Goal: Information Seeking & Learning: Learn about a topic

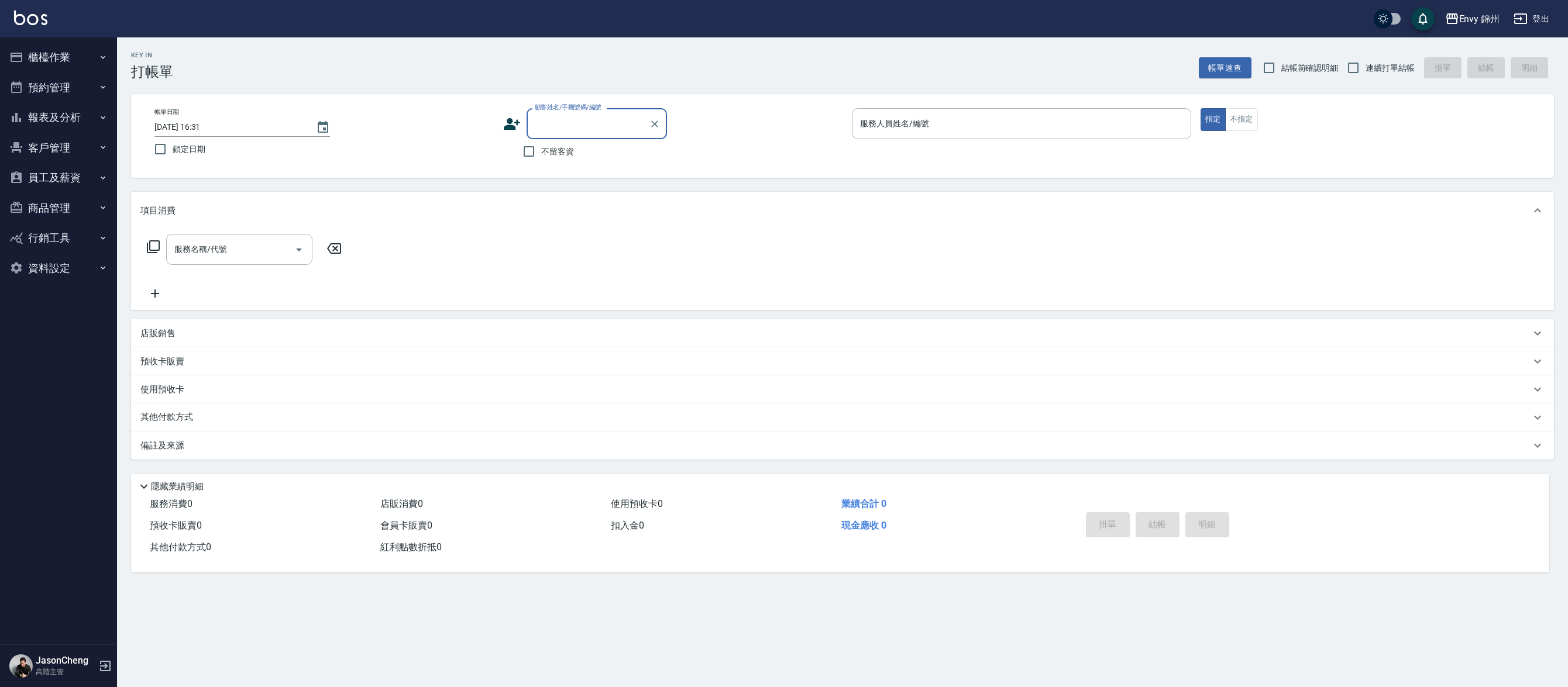
click at [61, 53] on button "櫃檯作業" at bounding box center [58, 57] width 108 height 30
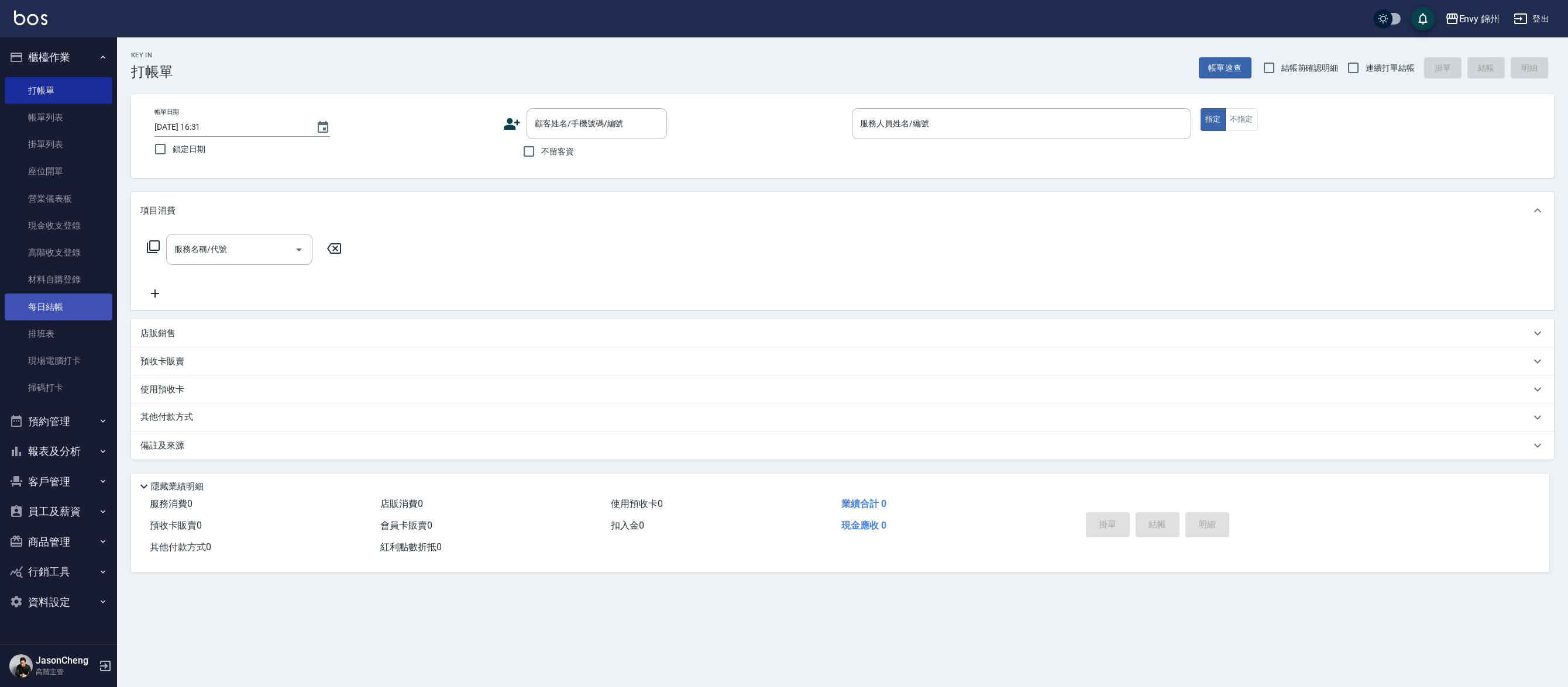
click at [59, 303] on link "每日結帳" at bounding box center [58, 307] width 108 height 27
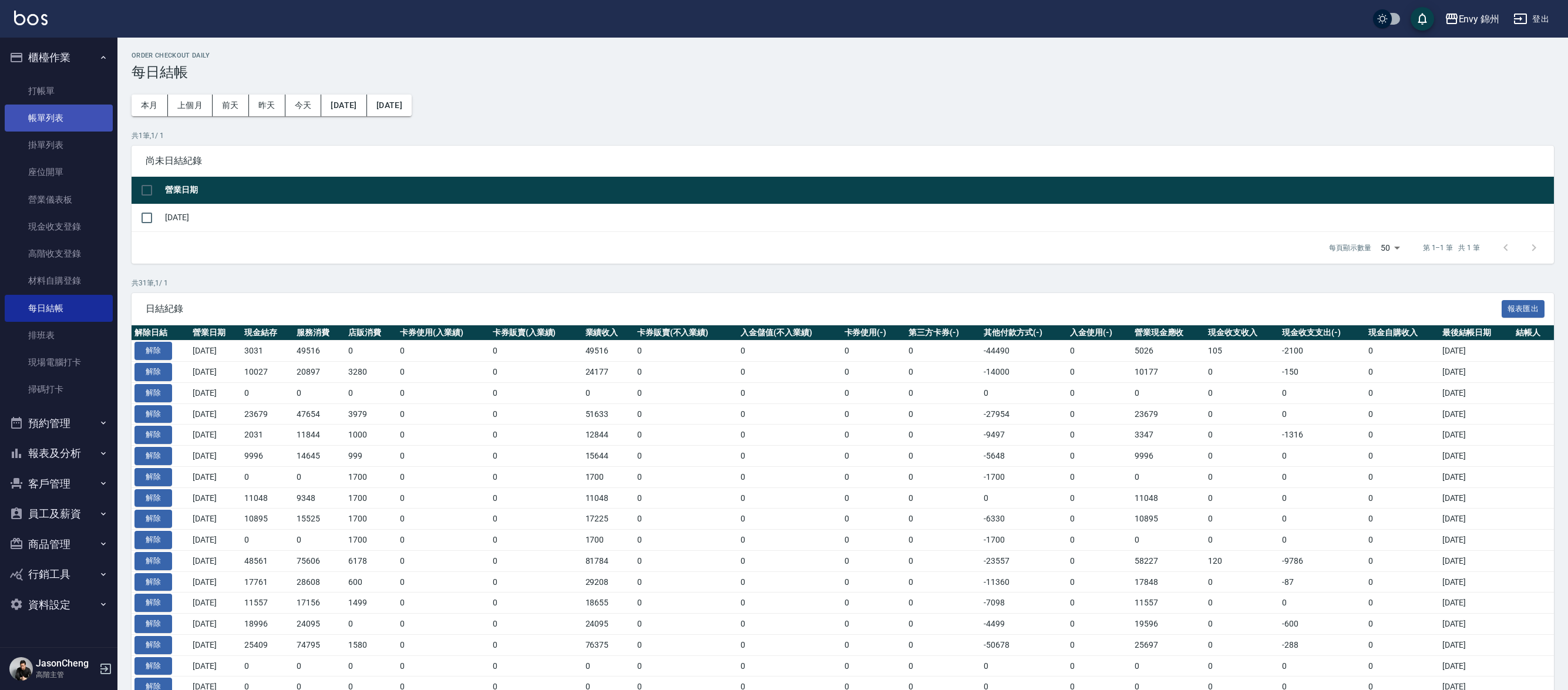
click at [61, 118] on link "帳單列表" at bounding box center [58, 118] width 108 height 27
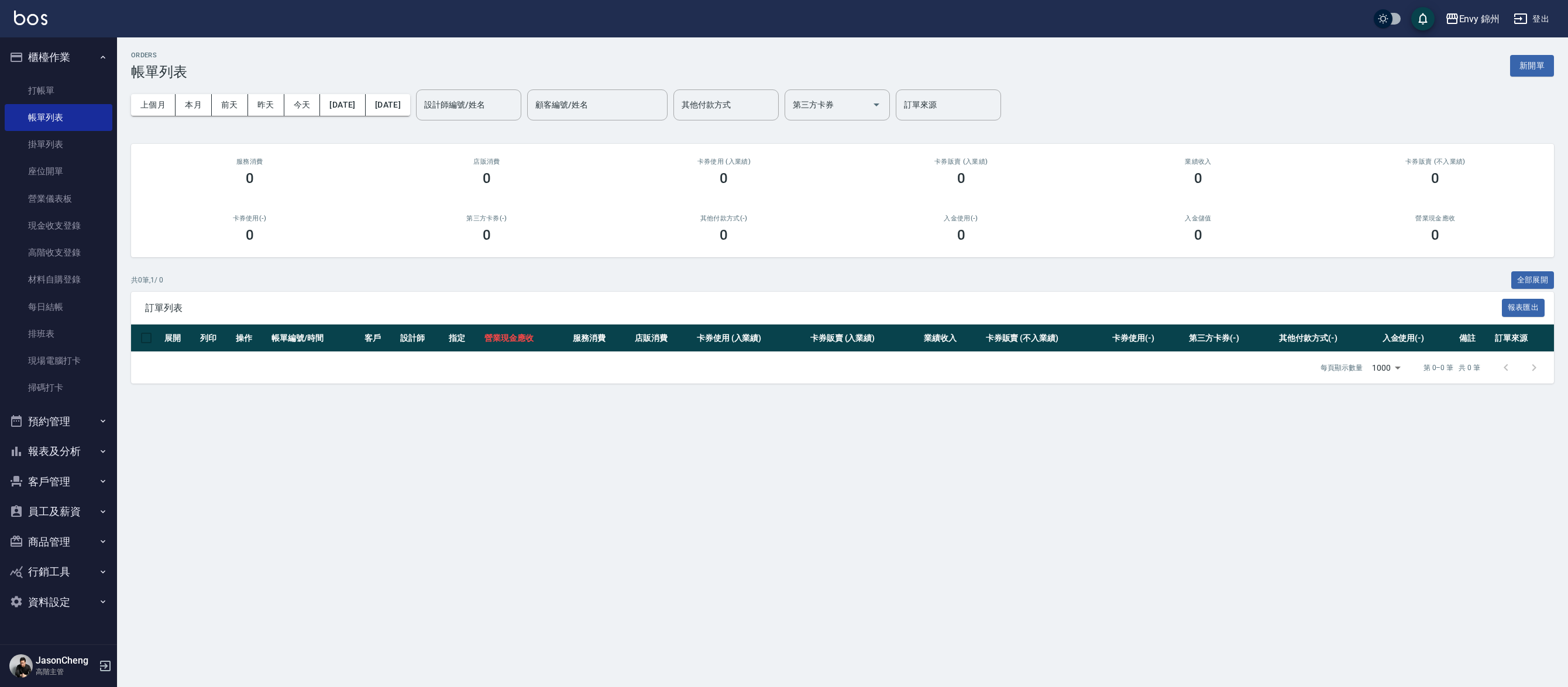
click at [62, 589] on button "資料設定" at bounding box center [58, 602] width 108 height 30
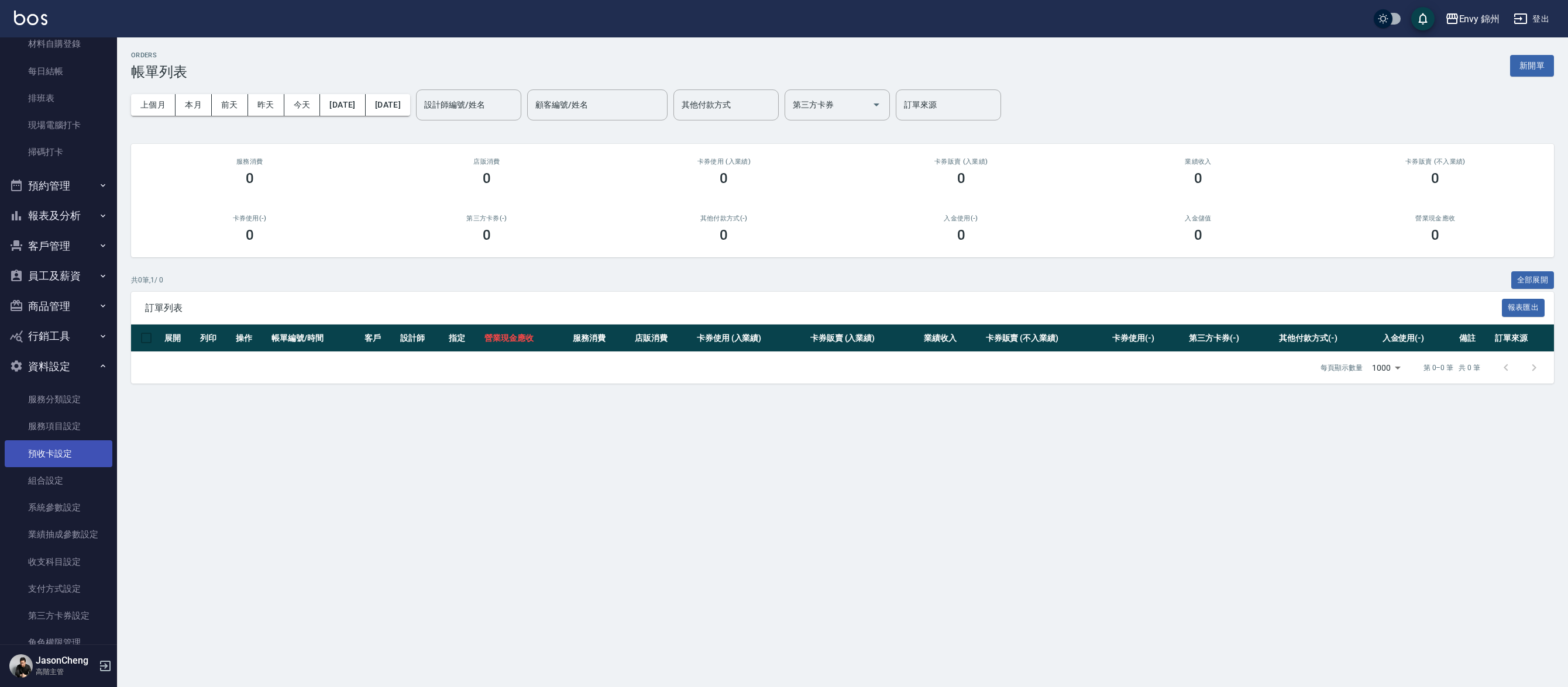
click at [55, 441] on link "預收卡設定" at bounding box center [58, 453] width 108 height 27
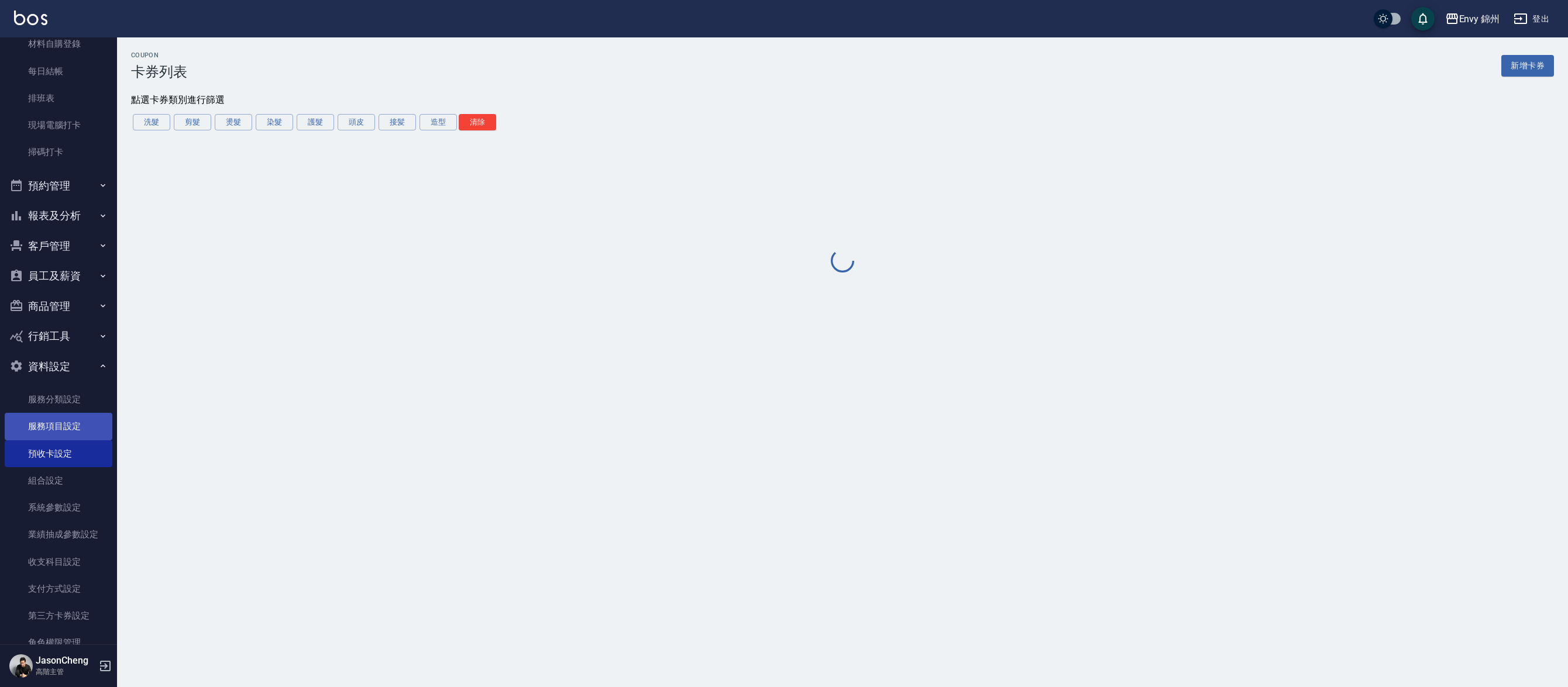
click at [55, 435] on link "服務項目設定" at bounding box center [58, 426] width 108 height 27
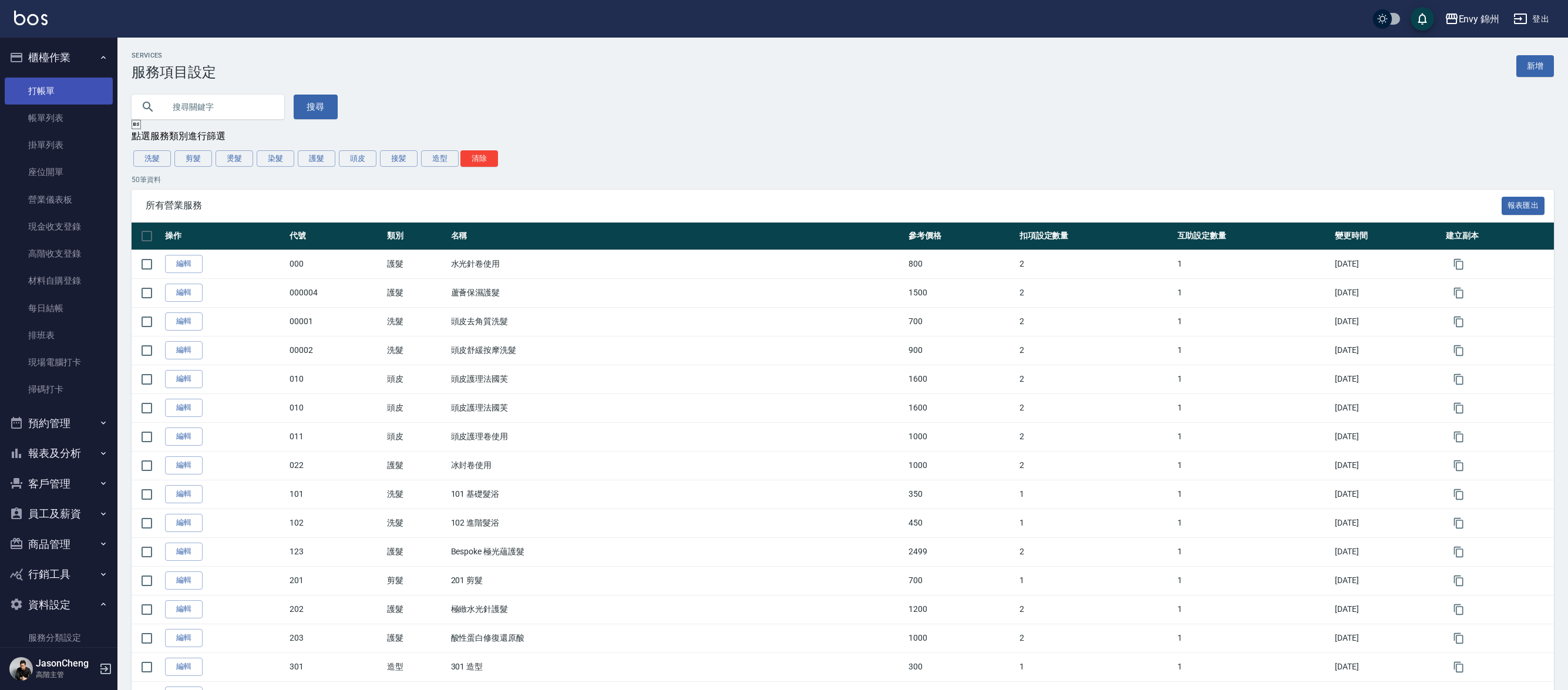
click at [58, 84] on link "打帳單" at bounding box center [58, 91] width 108 height 27
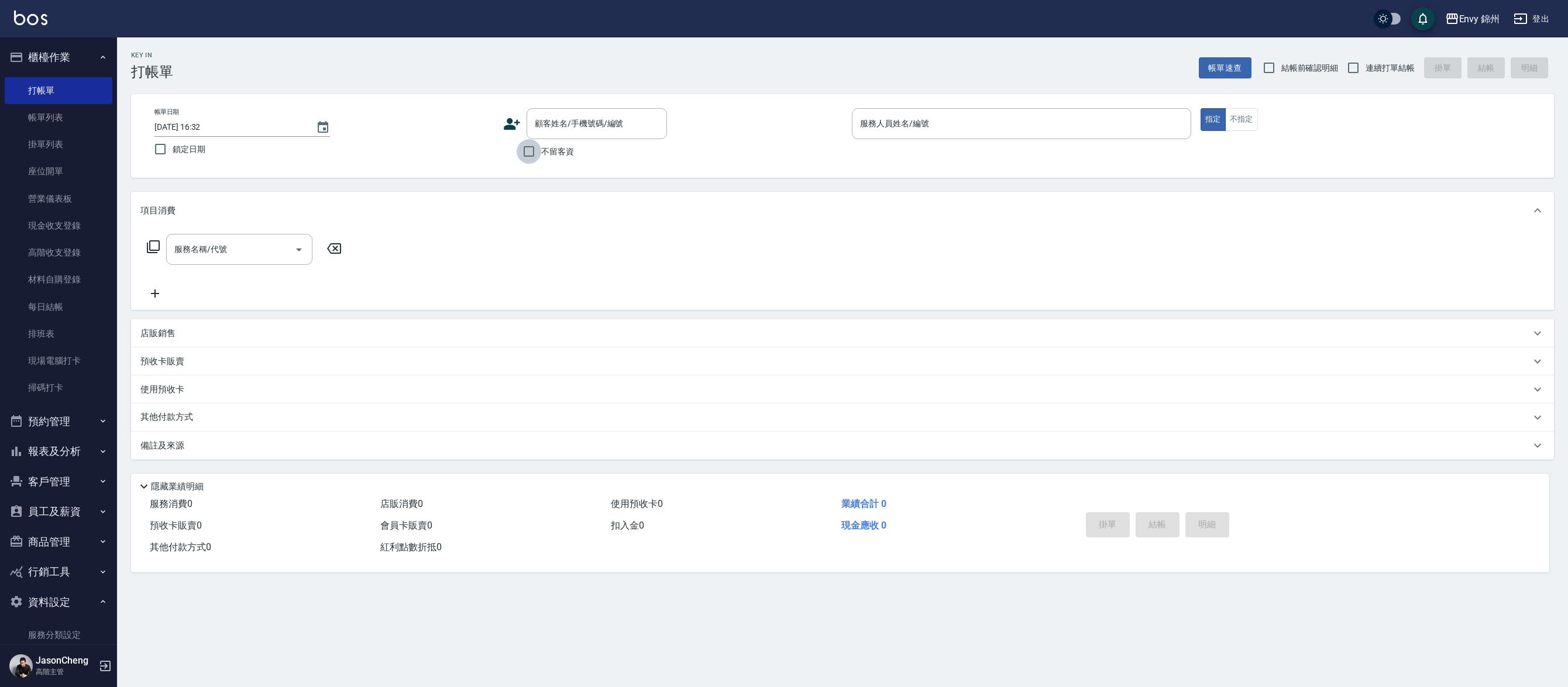
click at [534, 153] on input "不留客資" at bounding box center [529, 152] width 24 height 24
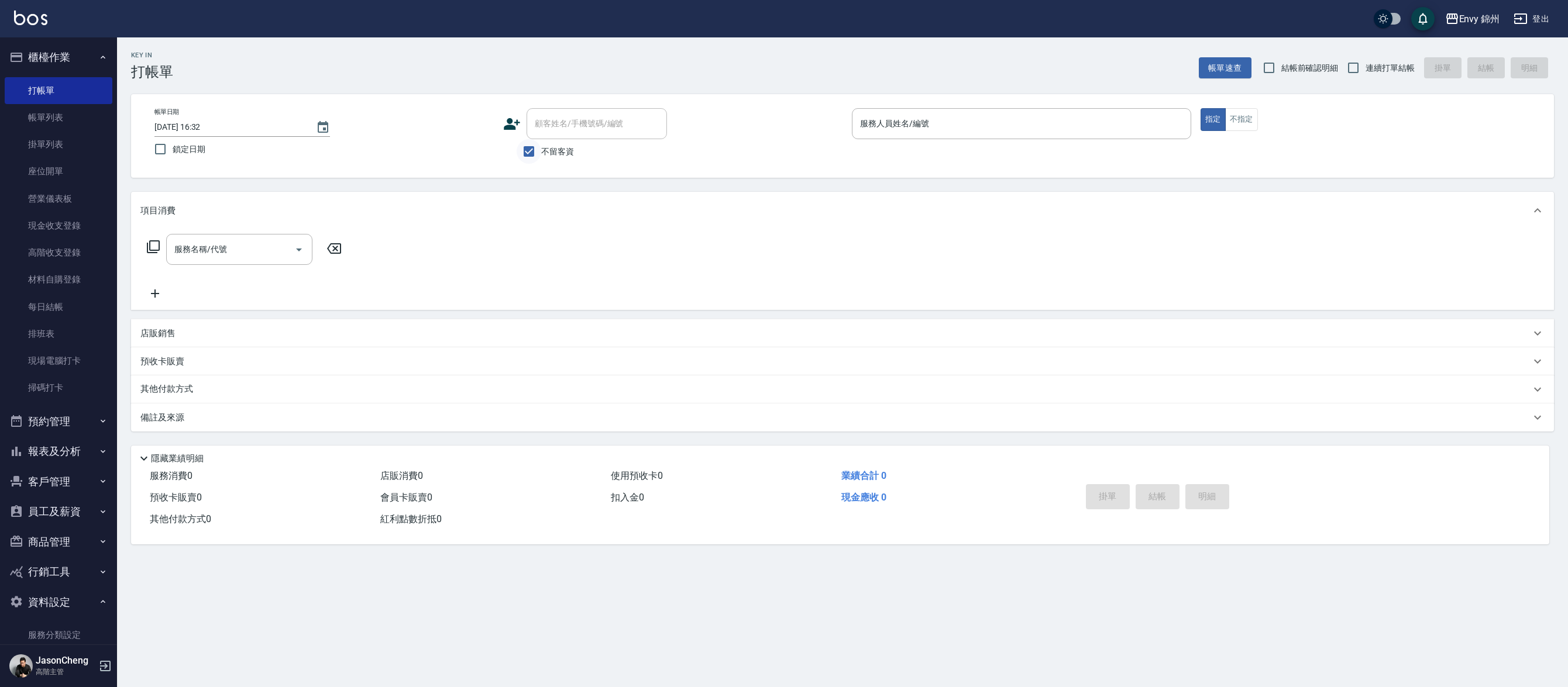
click at [529, 154] on input "不留客資" at bounding box center [529, 152] width 24 height 24
checkbox input "false"
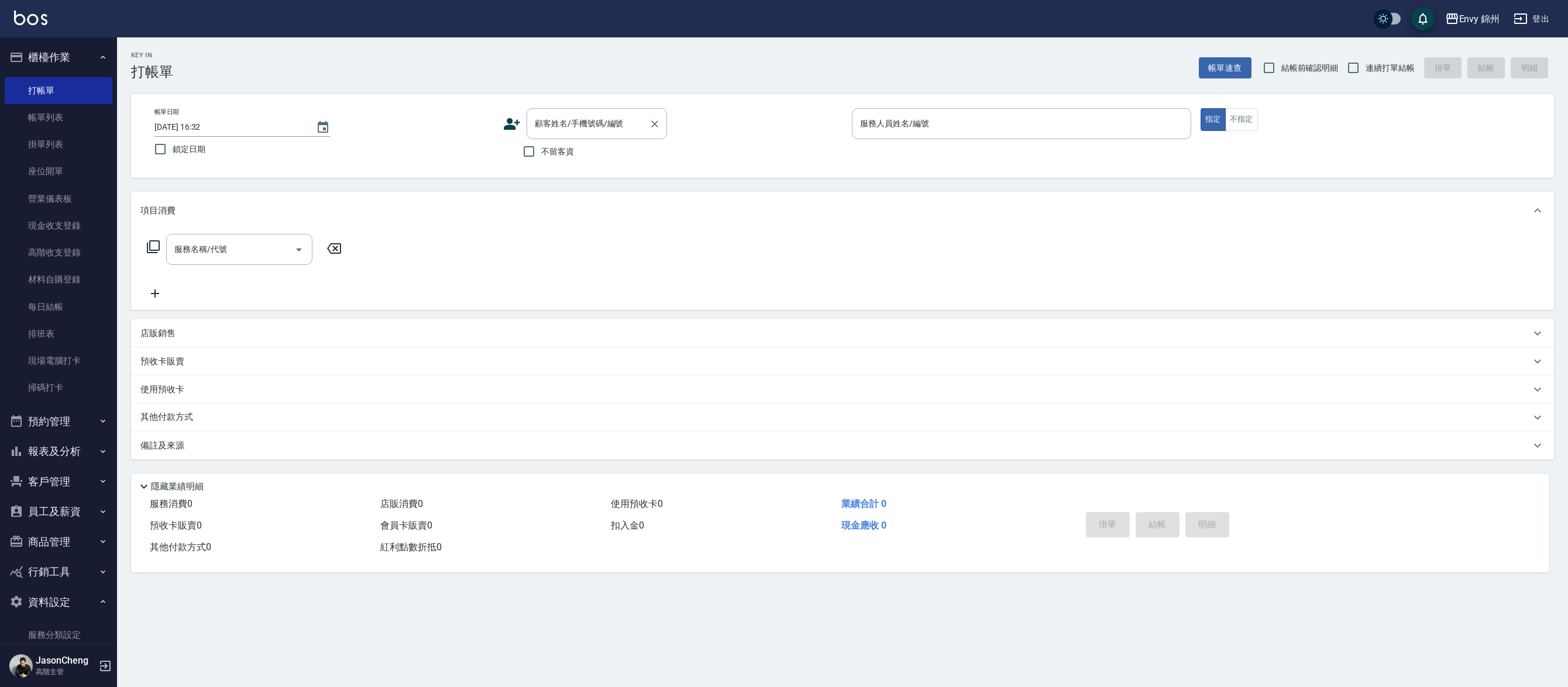
click at [580, 121] on div "顧客姓名/手機號碼/編號 顧客姓名/手機號碼/編號" at bounding box center [596, 124] width 140 height 31
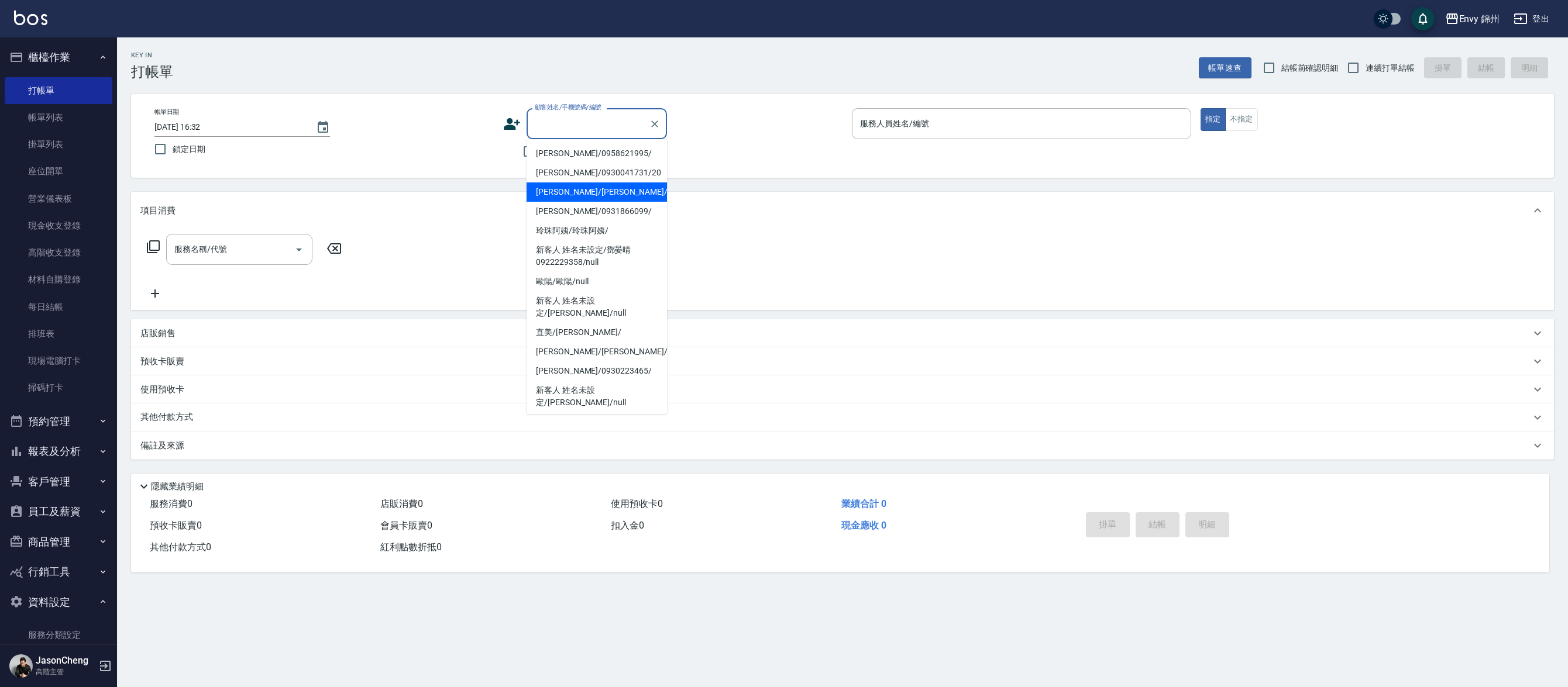
click at [577, 199] on li "[PERSON_NAME]/[PERSON_NAME]/null" at bounding box center [596, 192] width 140 height 20
type input "[PERSON_NAME]/[PERSON_NAME]/null"
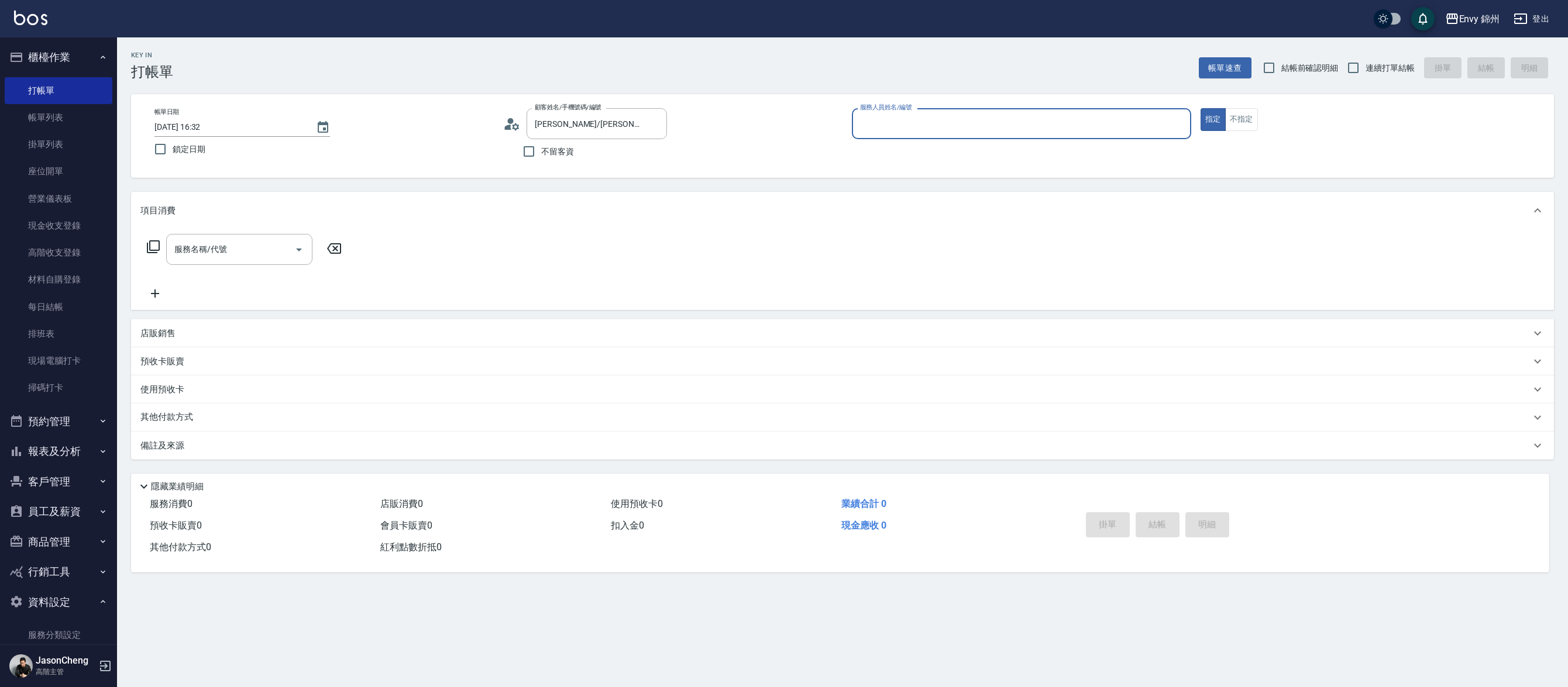
type input "[PERSON_NAME]-A"
click at [536, 143] on input "不留客資" at bounding box center [529, 152] width 24 height 24
checkbox input "true"
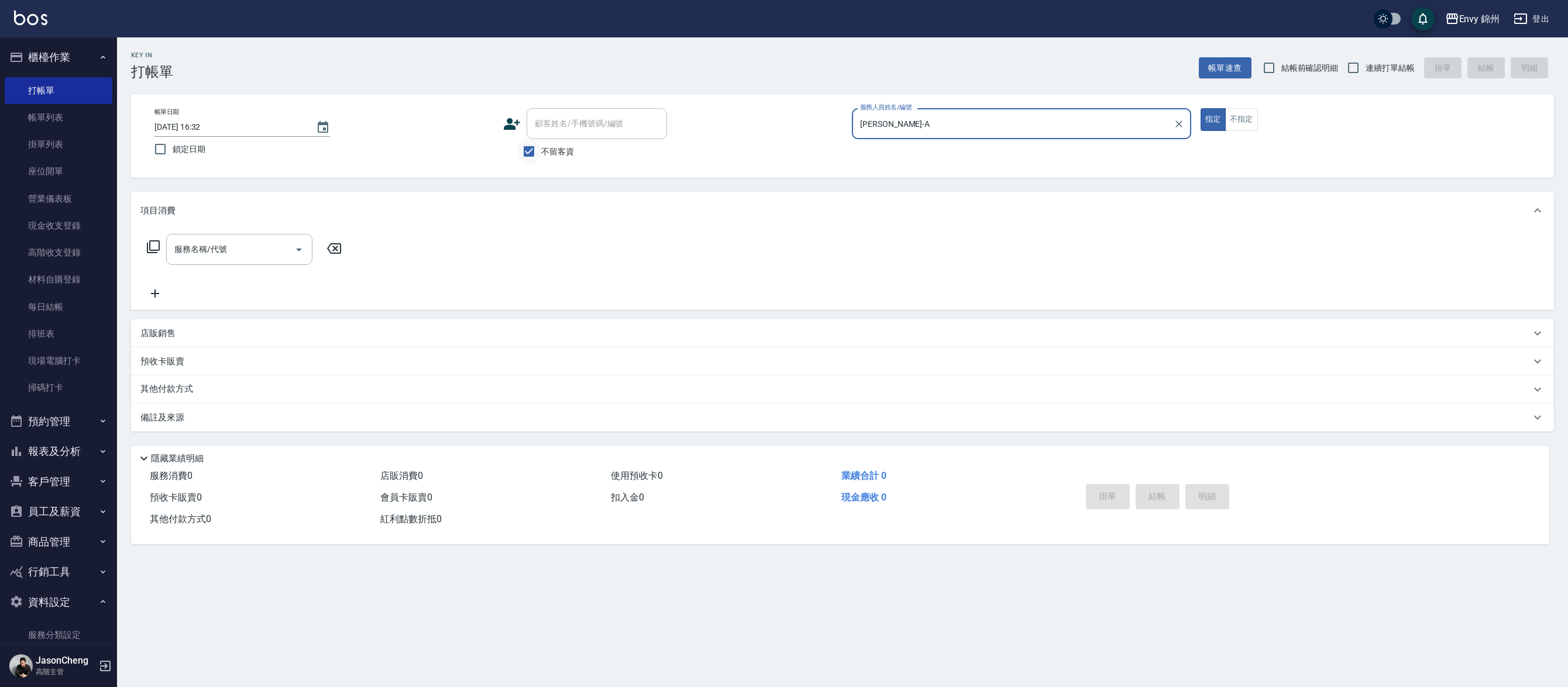
click at [536, 143] on input "不留客資" at bounding box center [529, 152] width 24 height 24
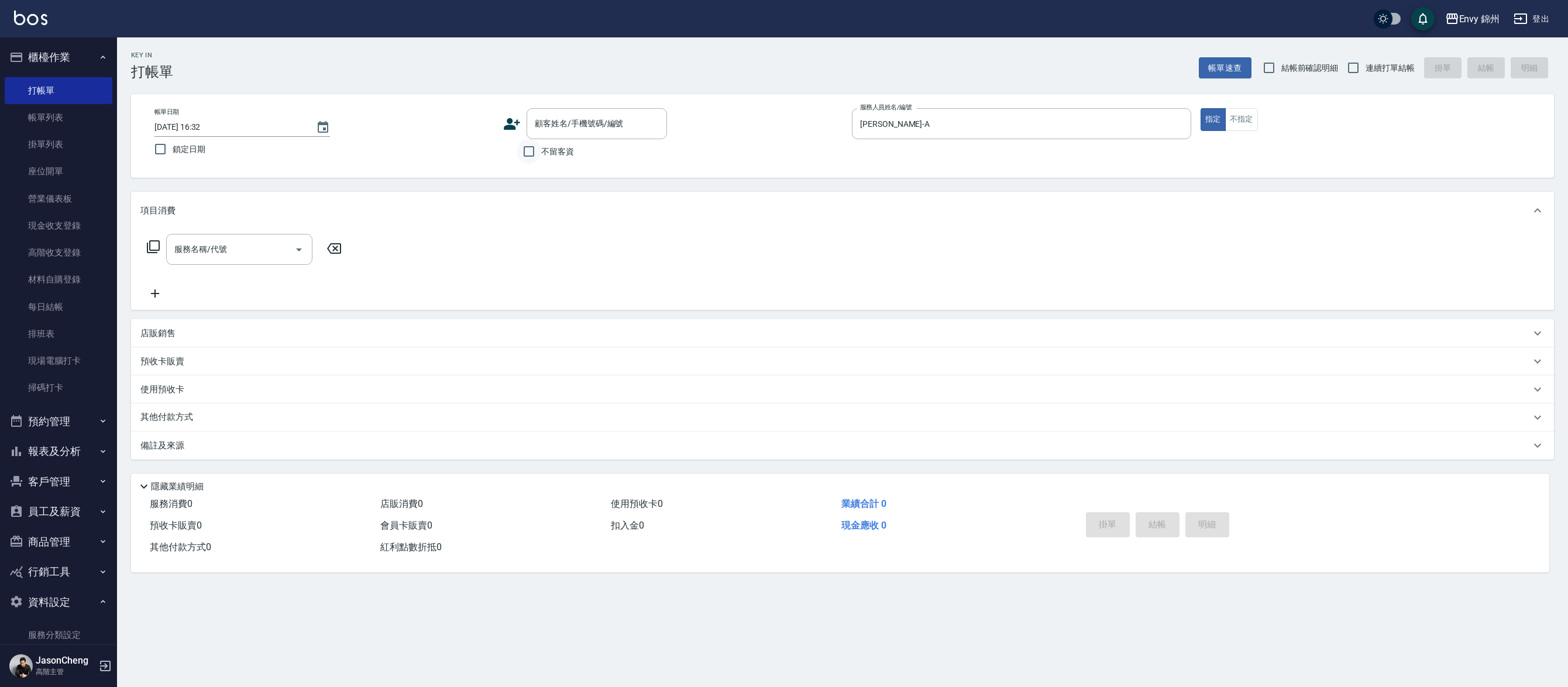
click at [536, 143] on input "不留客資" at bounding box center [529, 152] width 24 height 24
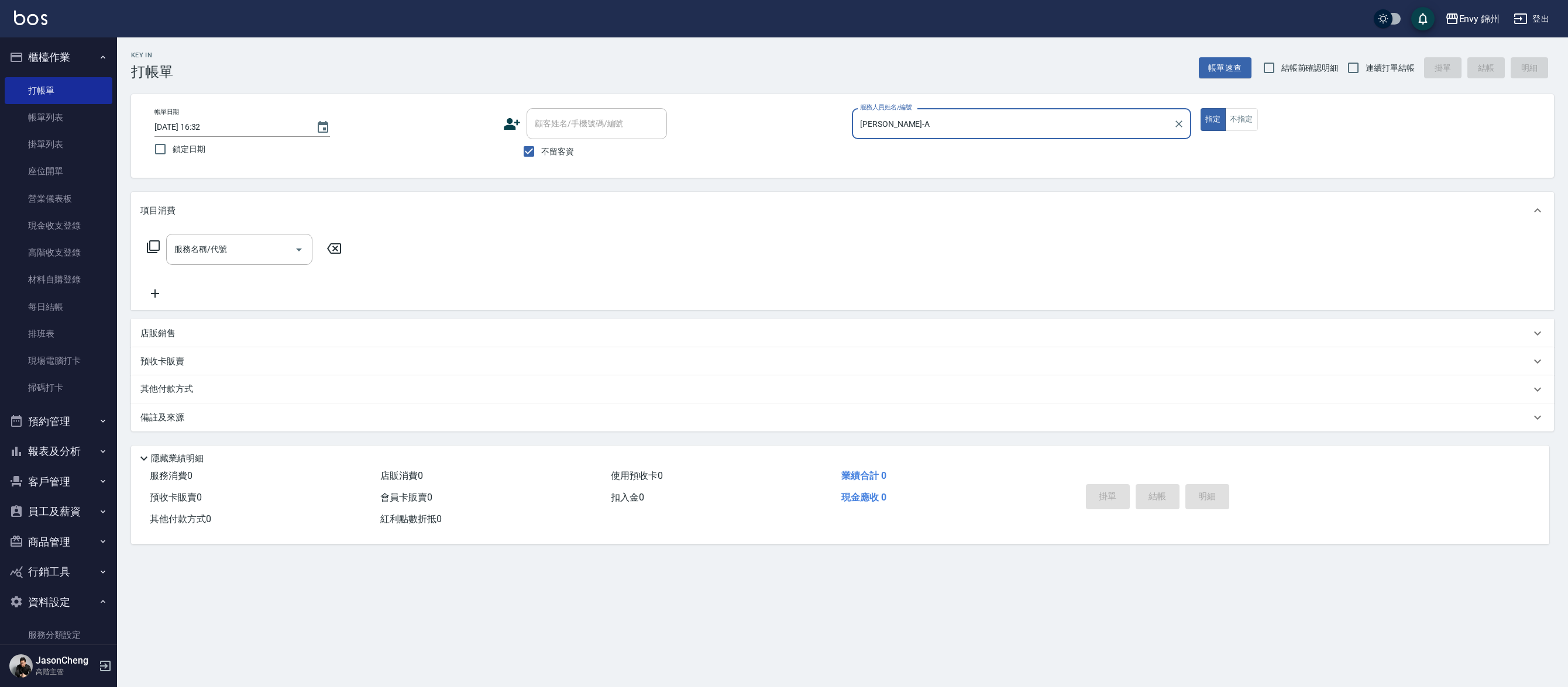
click at [599, 154] on div "不留客資" at bounding box center [585, 152] width 164 height 24
click at [537, 156] on input "不留客資" at bounding box center [529, 152] width 24 height 24
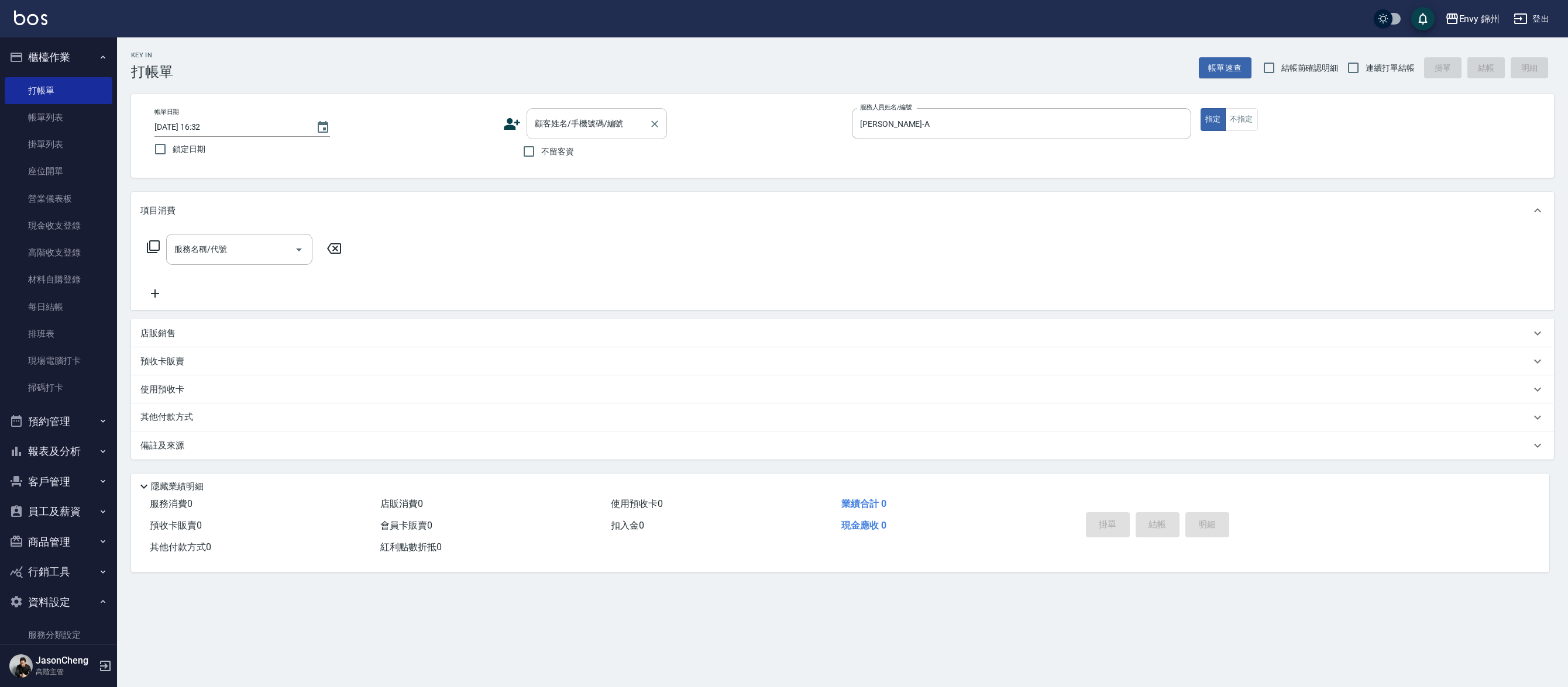
click at [583, 117] on div "顧客姓名/手機號碼/編號 顧客姓名/手機號碼/編號" at bounding box center [596, 124] width 140 height 31
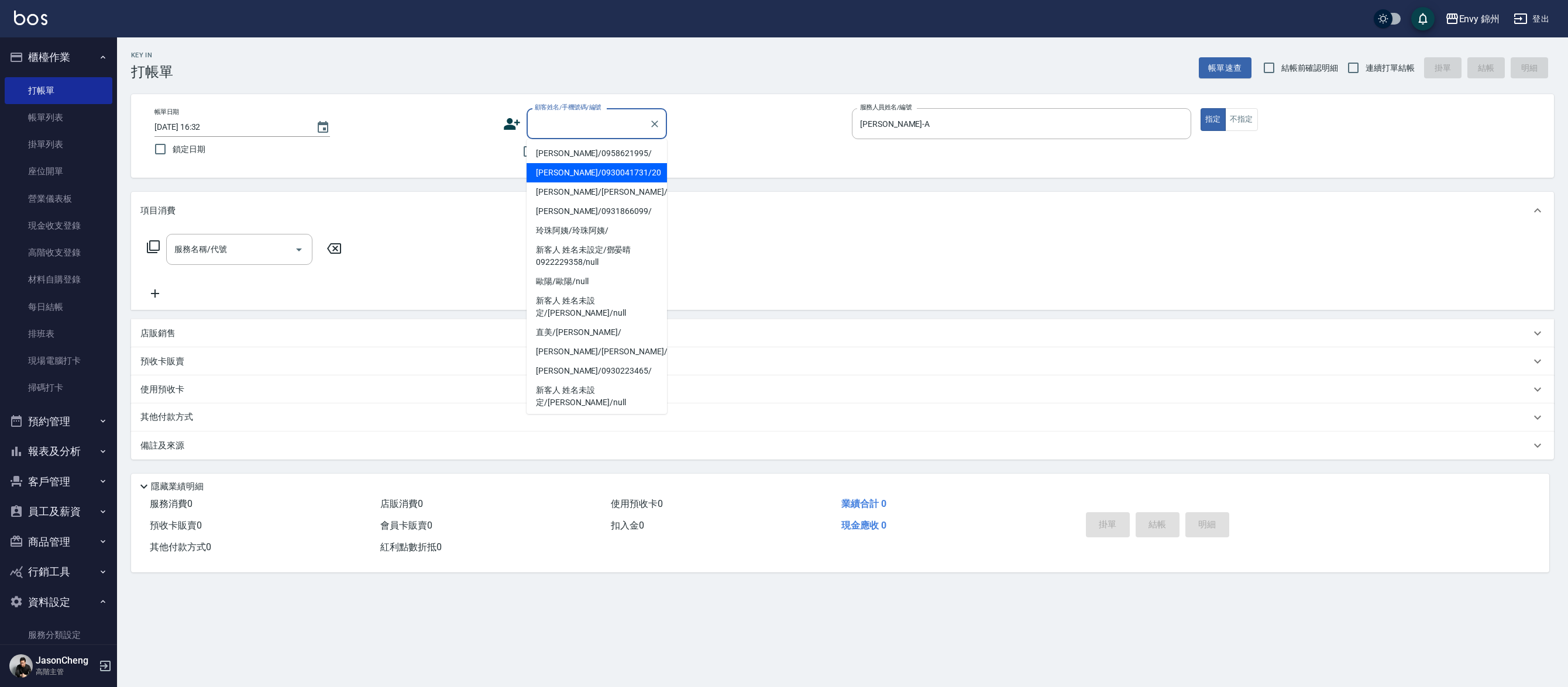
click at [475, 168] on div "帳單日期 [DATE] 16:32 鎖定日期 顧客姓名/手機號碼/編號 顧客姓名/手機號碼/編號 不留客資 服務人員姓名/編號 [PERSON_NAME]-A…" at bounding box center [842, 136] width 1423 height 84
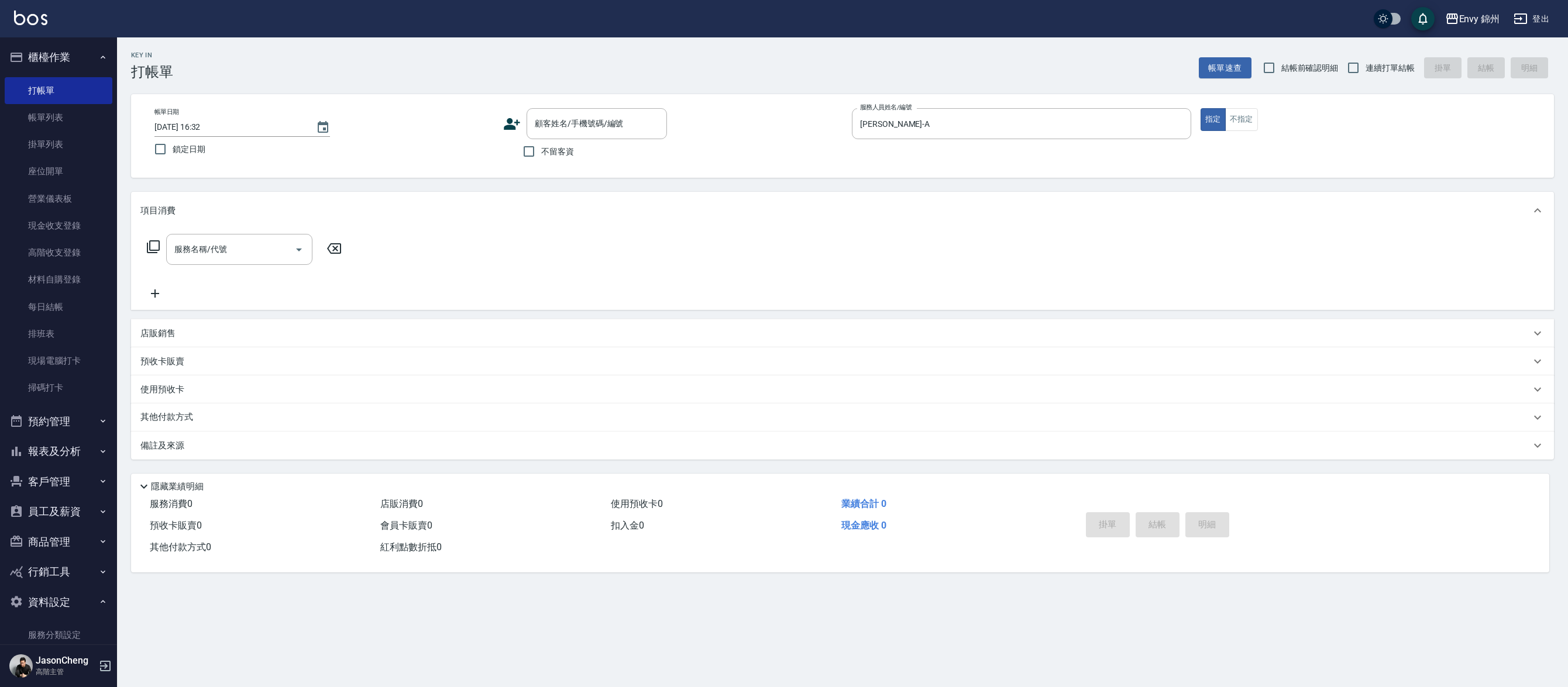
click at [547, 160] on label "不留客資" at bounding box center [545, 152] width 58 height 24
click at [541, 160] on input "不留客資" at bounding box center [529, 152] width 24 height 24
checkbox input "true"
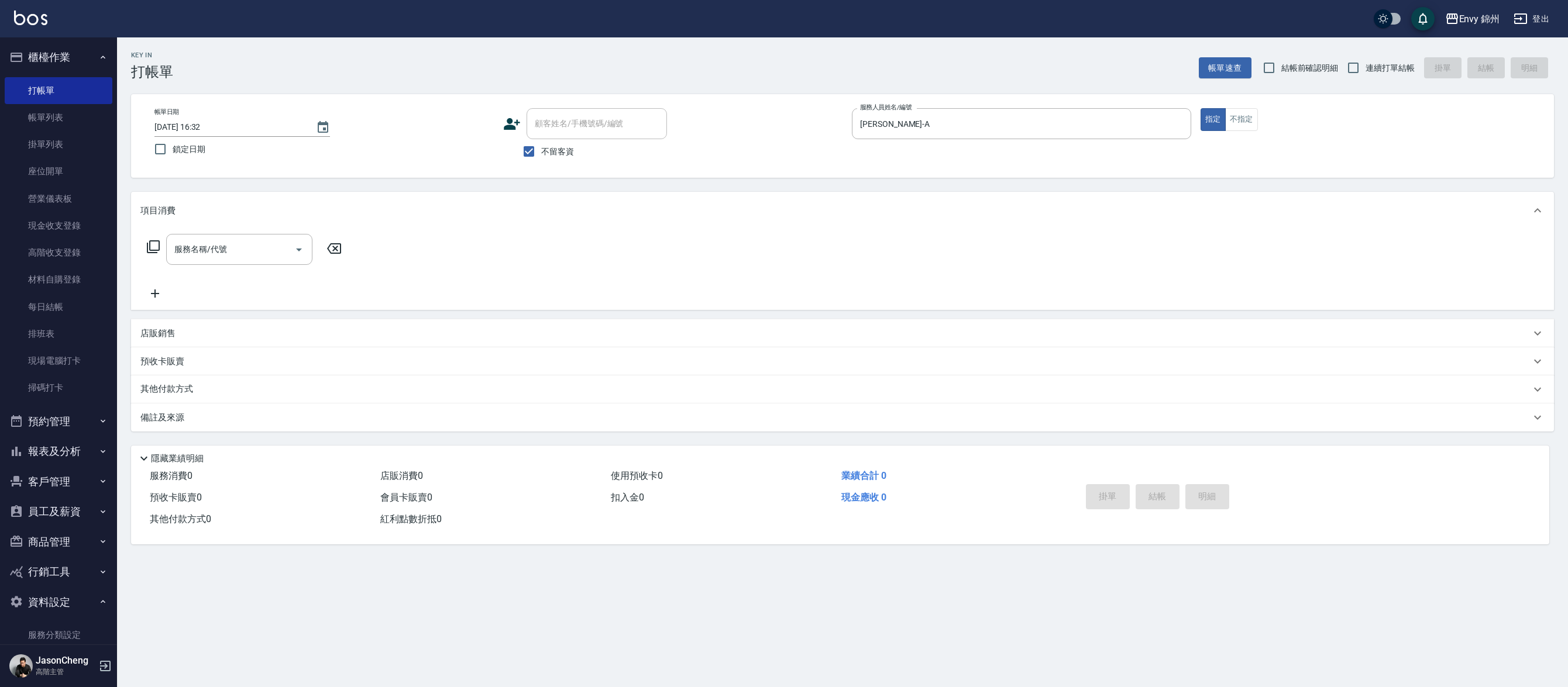
click at [173, 148] on span "鎖定日期" at bounding box center [189, 150] width 33 height 12
click at [173, 148] on input "鎖定日期" at bounding box center [161, 149] width 24 height 24
checkbox input "true"
click at [910, 117] on input "[PERSON_NAME]-A" at bounding box center [1012, 124] width 311 height 20
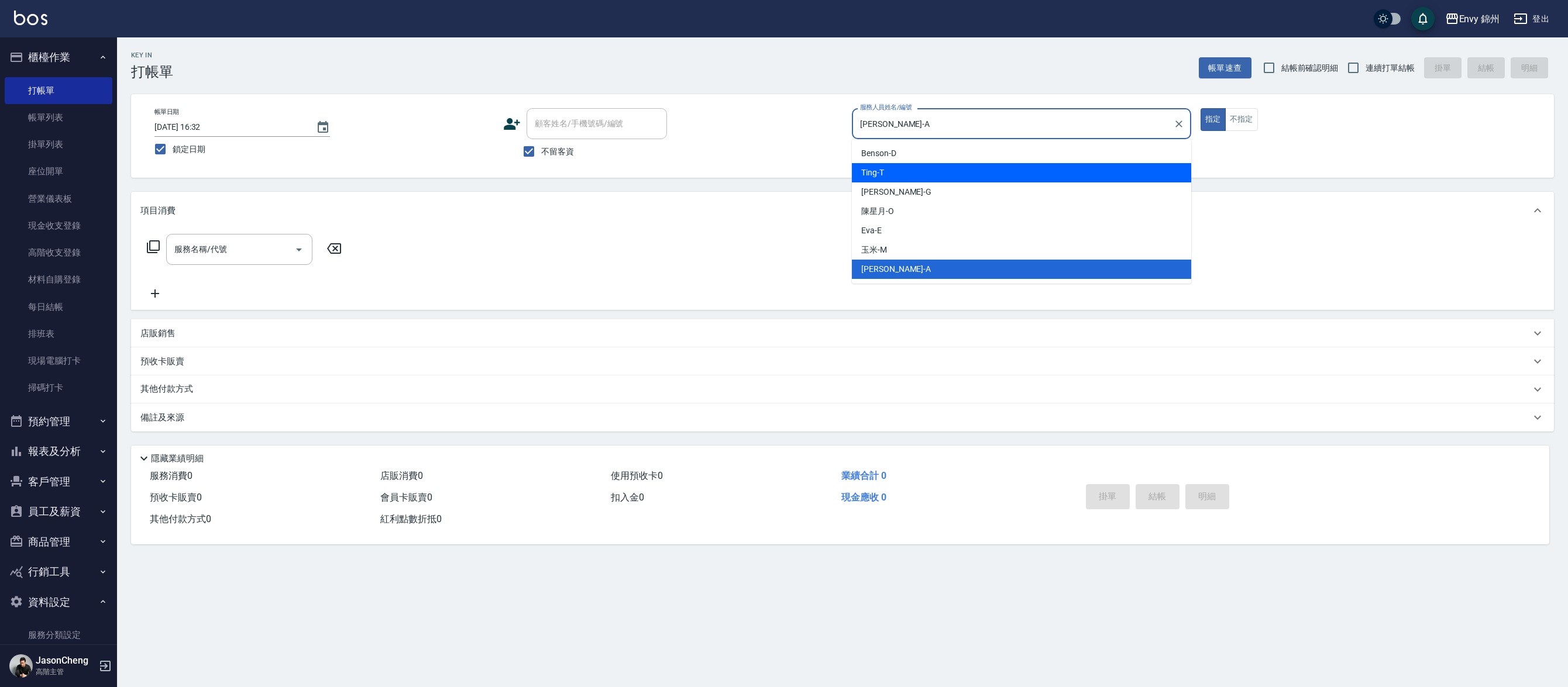
click at [912, 172] on div "Ting -T" at bounding box center [1021, 173] width 339 height 20
type input "Ting-T"
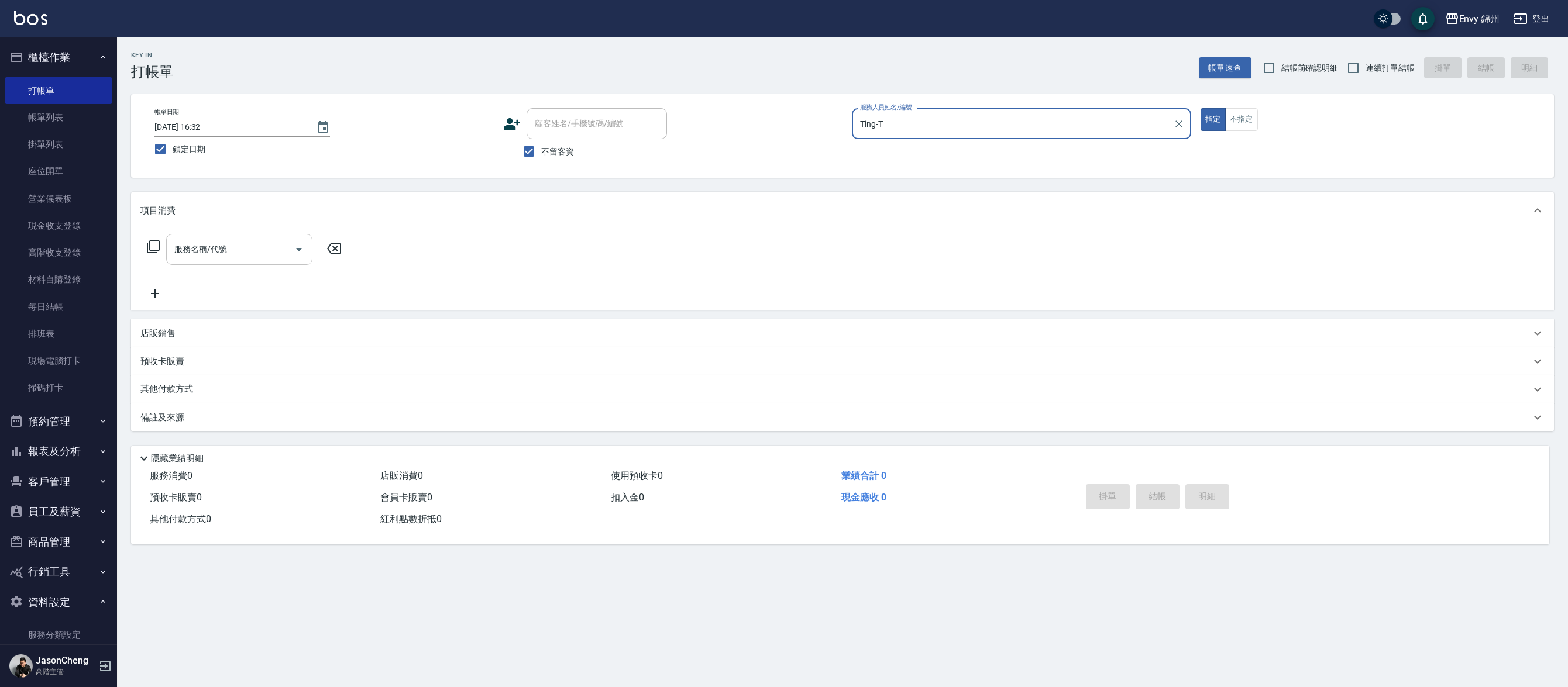
click at [209, 246] on div "服務名稱/代號 服務名稱/代號" at bounding box center [239, 249] width 146 height 31
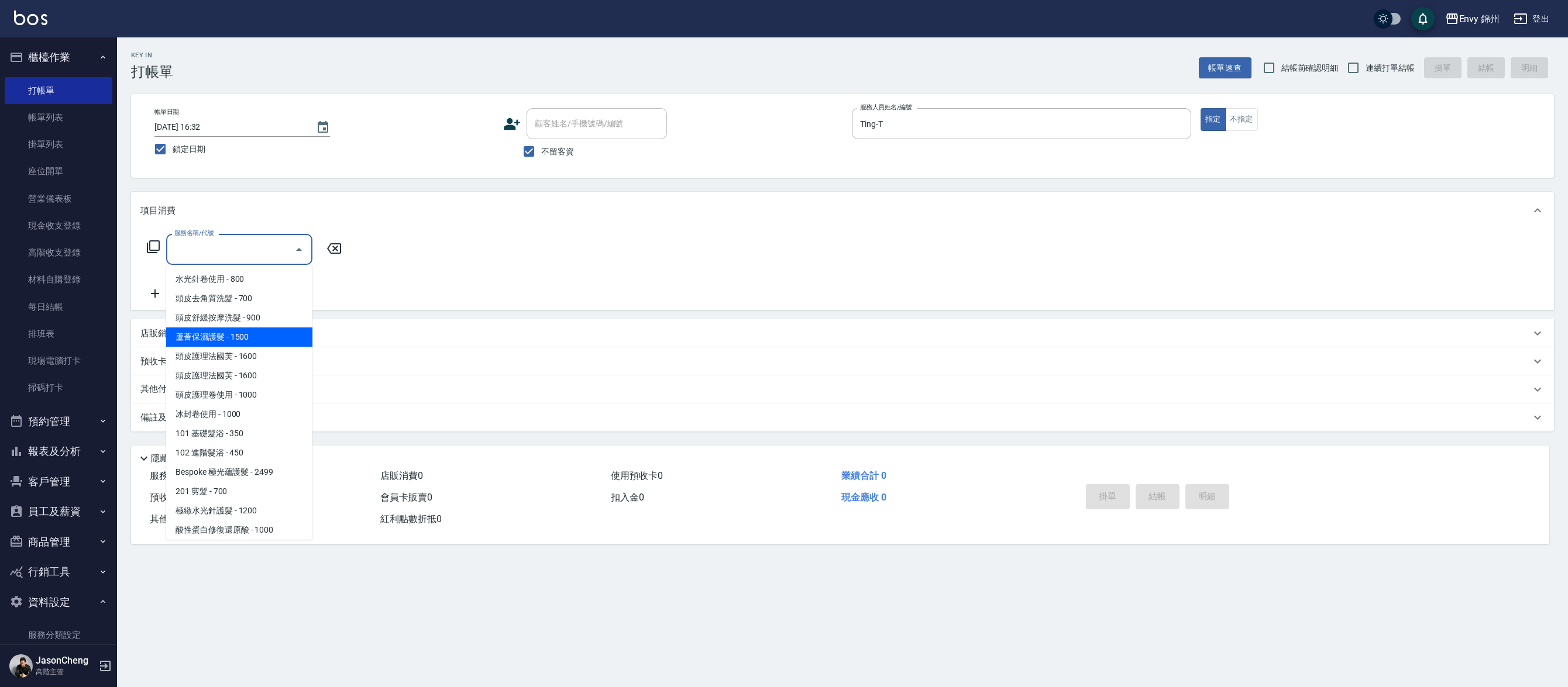
click at [236, 340] on span "蘆薈保濕護髮 - 1500" at bounding box center [239, 337] width 146 height 20
type input "蘆薈保濕護髮(000004)"
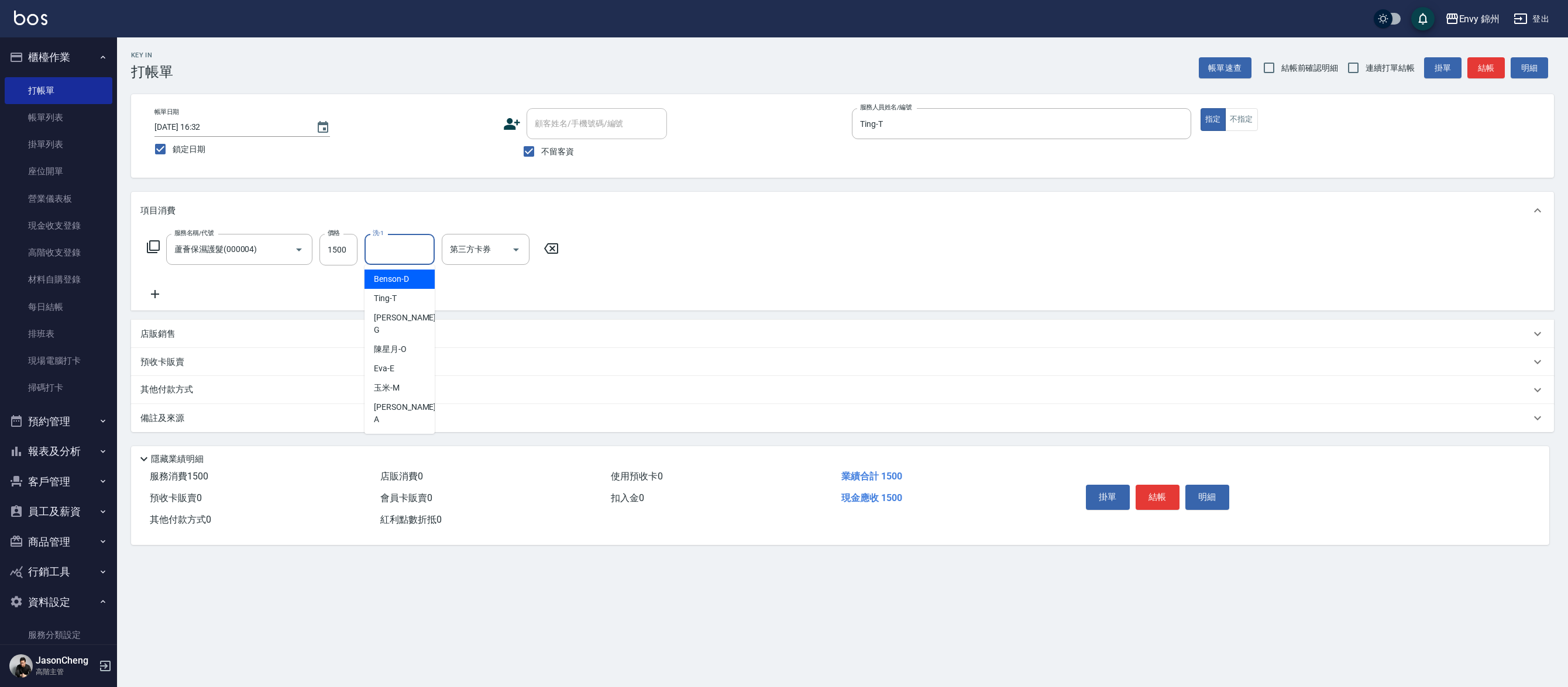
click at [405, 250] on input "洗-1" at bounding box center [400, 249] width 60 height 20
click at [485, 255] on input "第三方卡券" at bounding box center [477, 249] width 60 height 20
click at [490, 281] on span "FUNNOW" at bounding box center [486, 279] width 88 height 20
type input "FUNNOW"
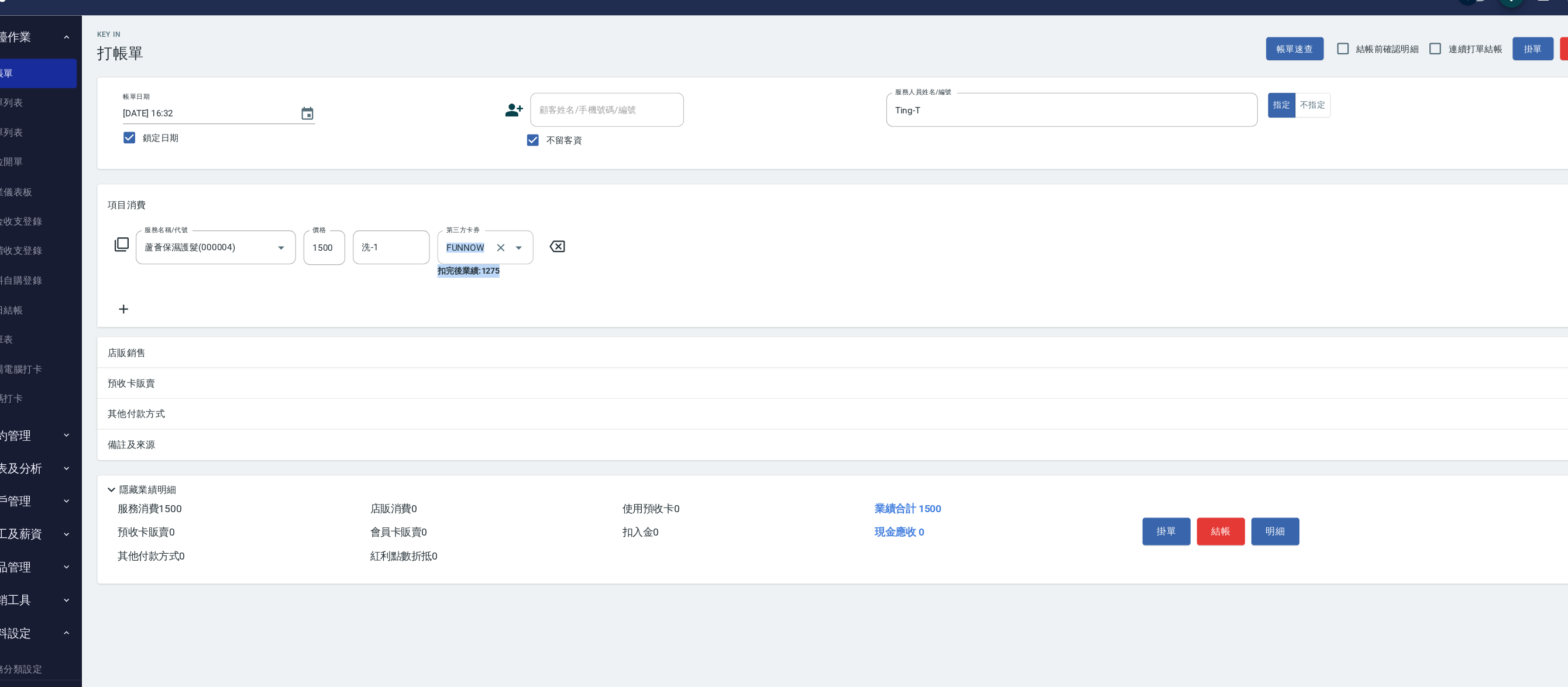
drag, startPoint x: 520, startPoint y: 282, endPoint x: 479, endPoint y: 250, distance: 52.0
click at [484, 250] on div "服務名稱/代號 蘆薈保濕護髮(000004) 服務名稱/代號 價格 1500 價格 洗-1 洗-1 第三方卡券 FUNNOW 第三方卡券 扣完後業績: 1275" at bounding box center [353, 273] width 425 height 79
click at [497, 286] on div "服務名稱/代號 蘆薈保濕護髮(000004) 服務名稱/代號 價格 1500 價格 洗-1 洗-1 第三方卡券 FUNNOW 第三方卡券 扣完後業績: 1275" at bounding box center [353, 273] width 425 height 79
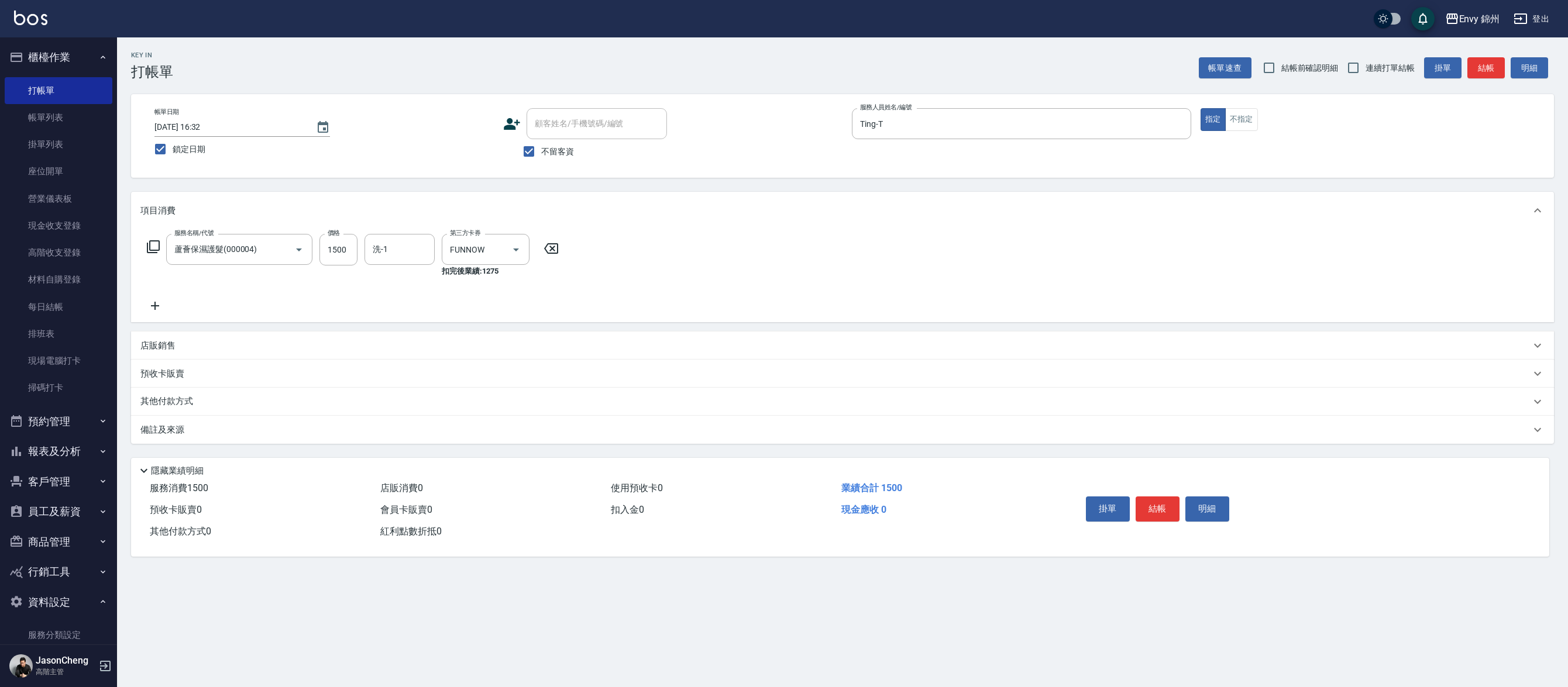
click at [141, 342] on p "店販銷售" at bounding box center [158, 346] width 35 height 12
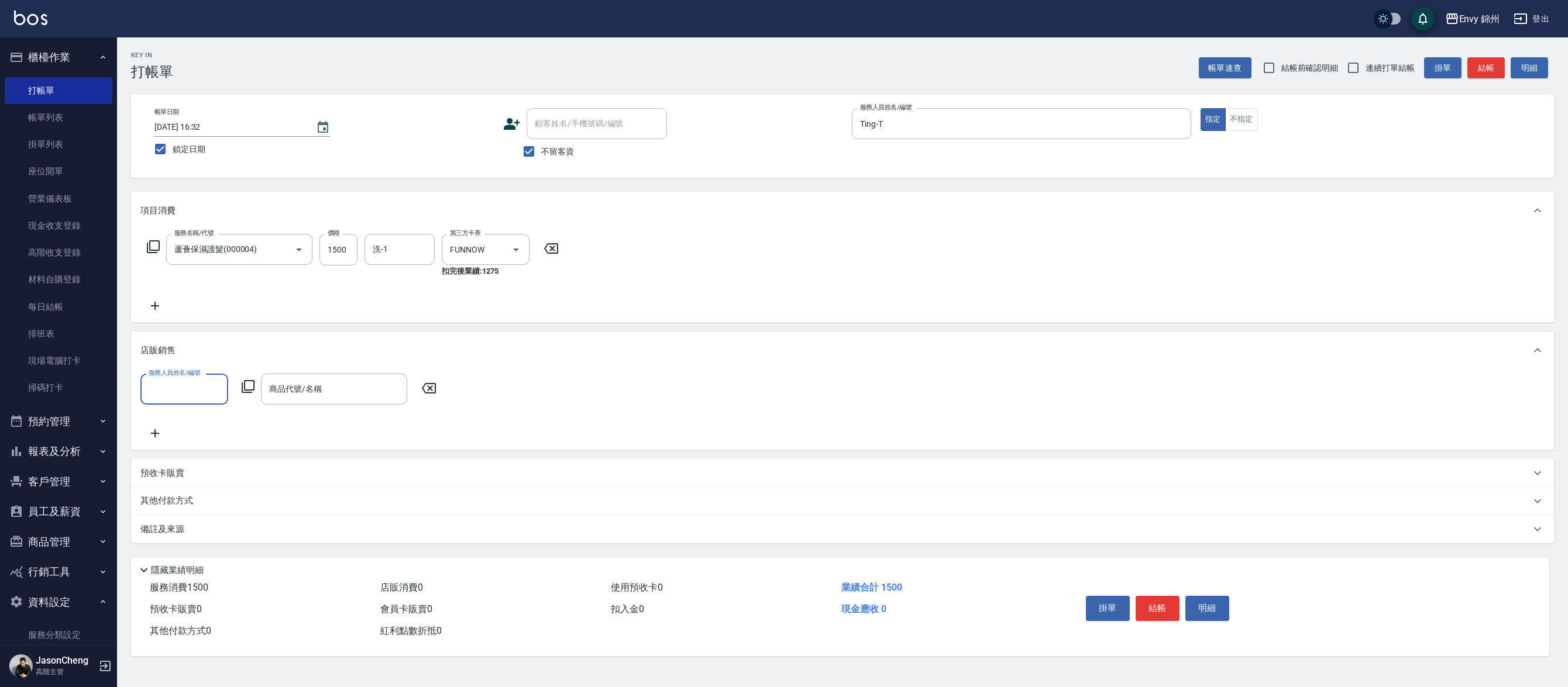
click at [204, 537] on div "備註及來源" at bounding box center [842, 529] width 1423 height 28
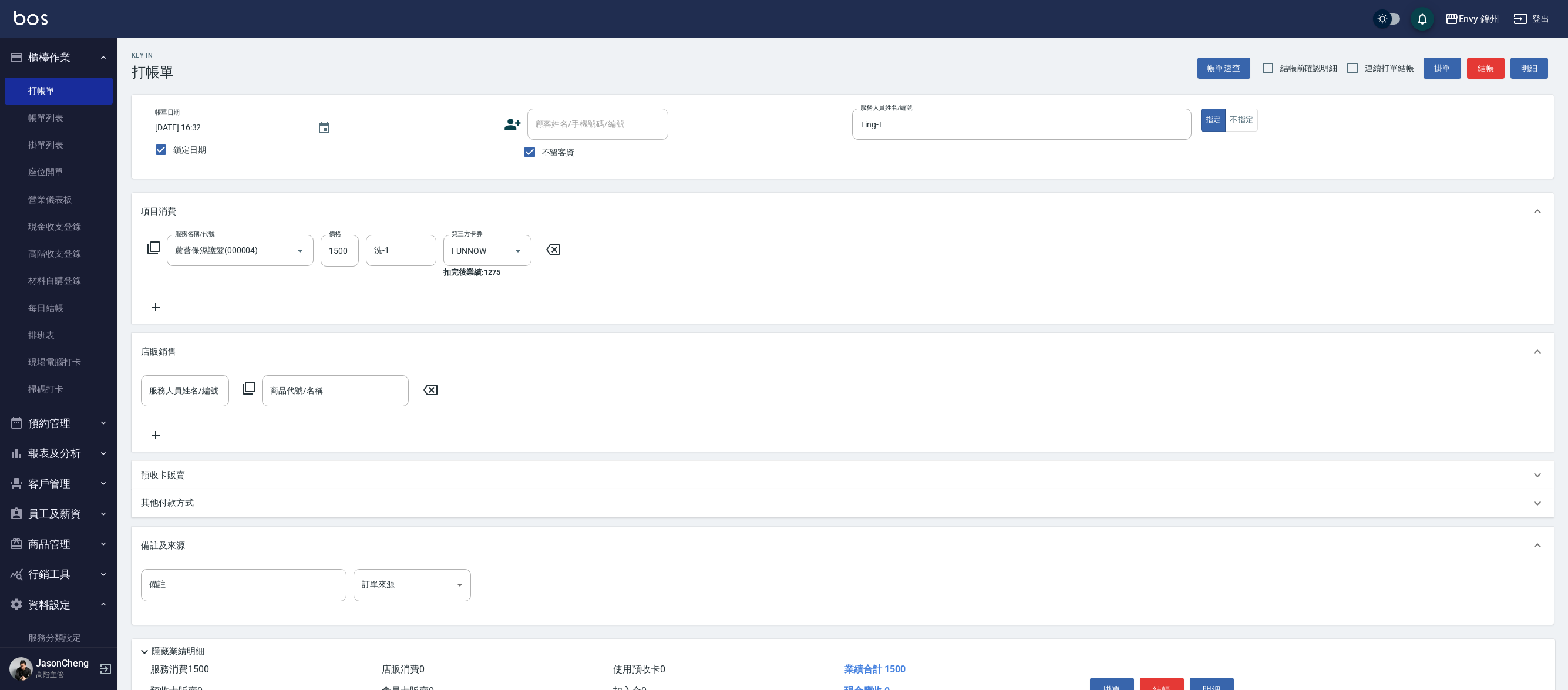
click at [197, 507] on p "其他付款方式" at bounding box center [170, 503] width 58 height 13
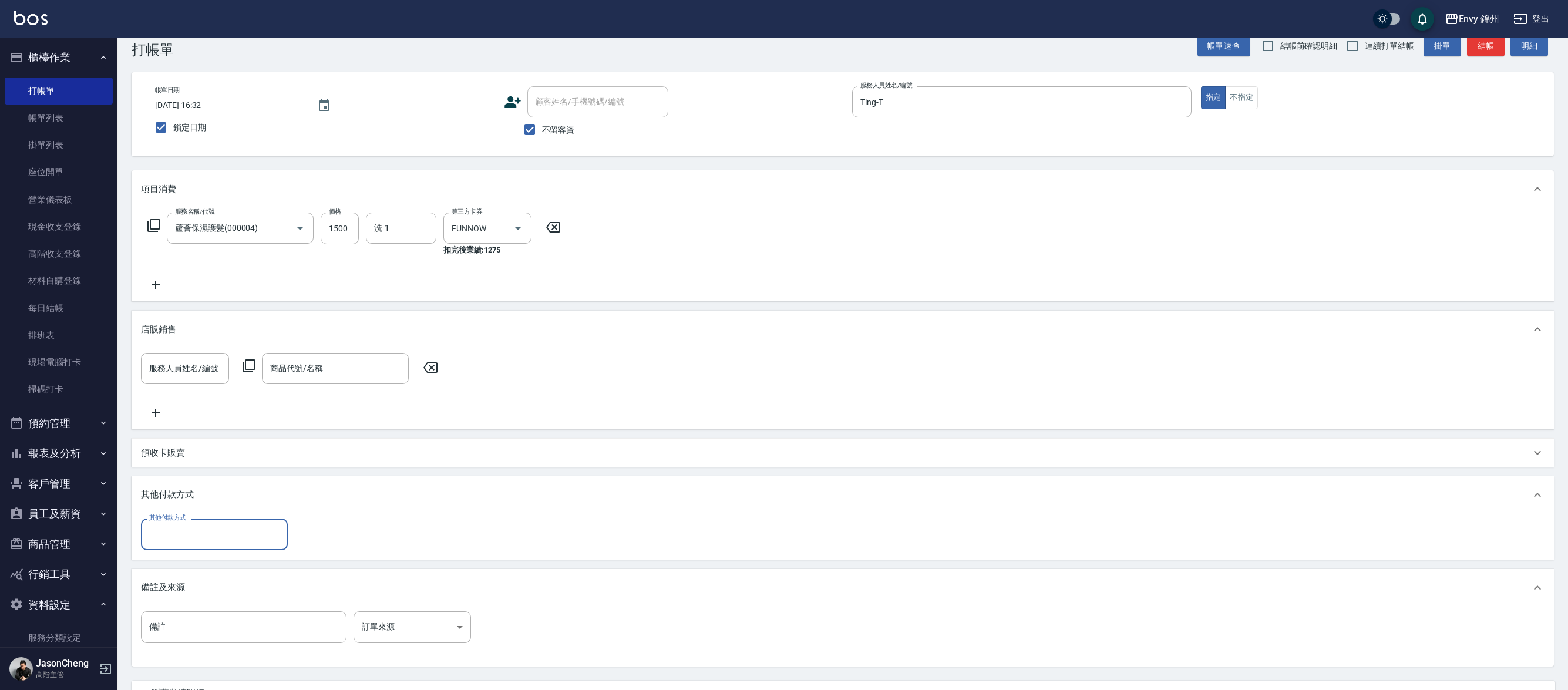
scroll to position [36, 0]
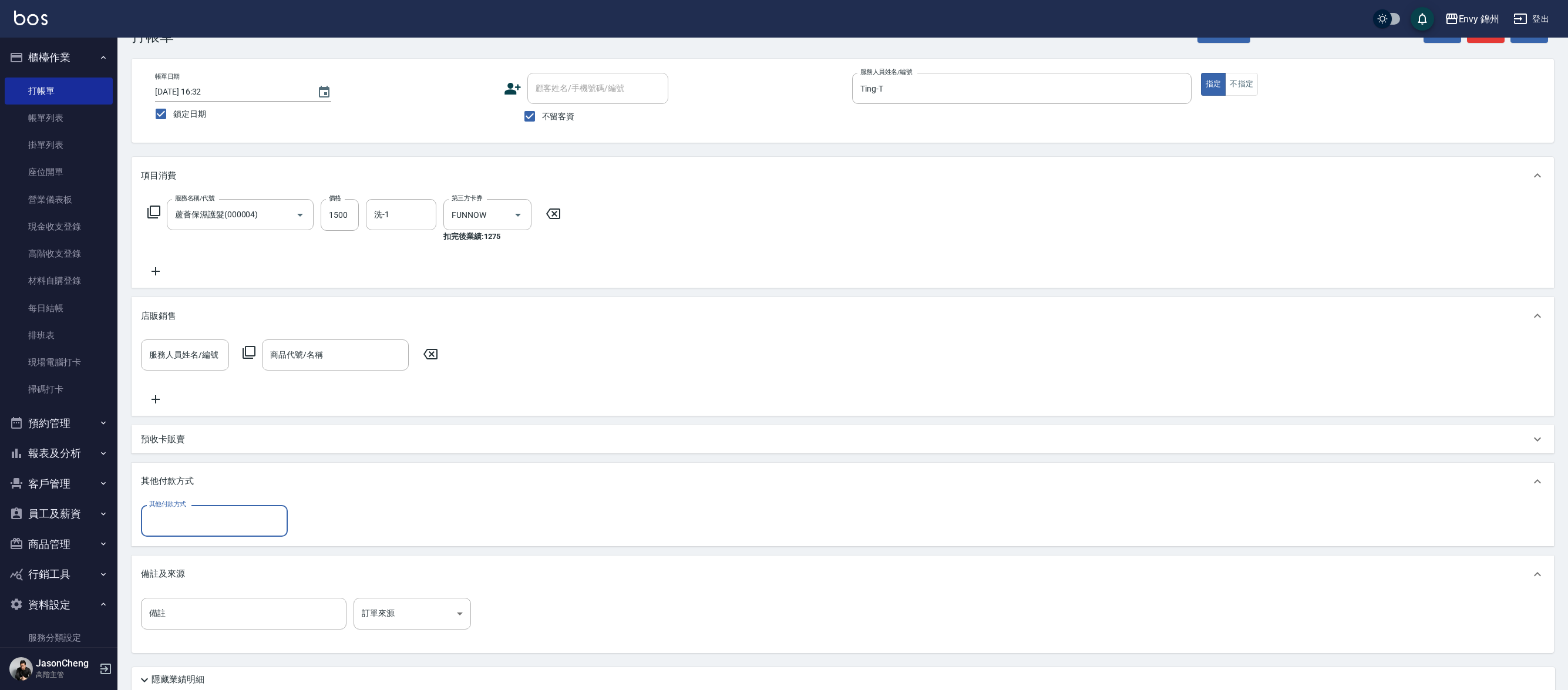
click at [209, 530] on input "其他付款方式" at bounding box center [214, 521] width 136 height 20
click at [209, 566] on span "質感大吉現金券" at bounding box center [214, 570] width 147 height 20
type input "質感大吉現金券"
click at [202, 414] on div "服務人員姓名/編號 服務人員姓名/編號 商品代號/名稱 商品代號/名稱" at bounding box center [842, 375] width 1422 height 81
click at [190, 436] on div "預收卡販賣" at bounding box center [836, 439] width 1390 height 12
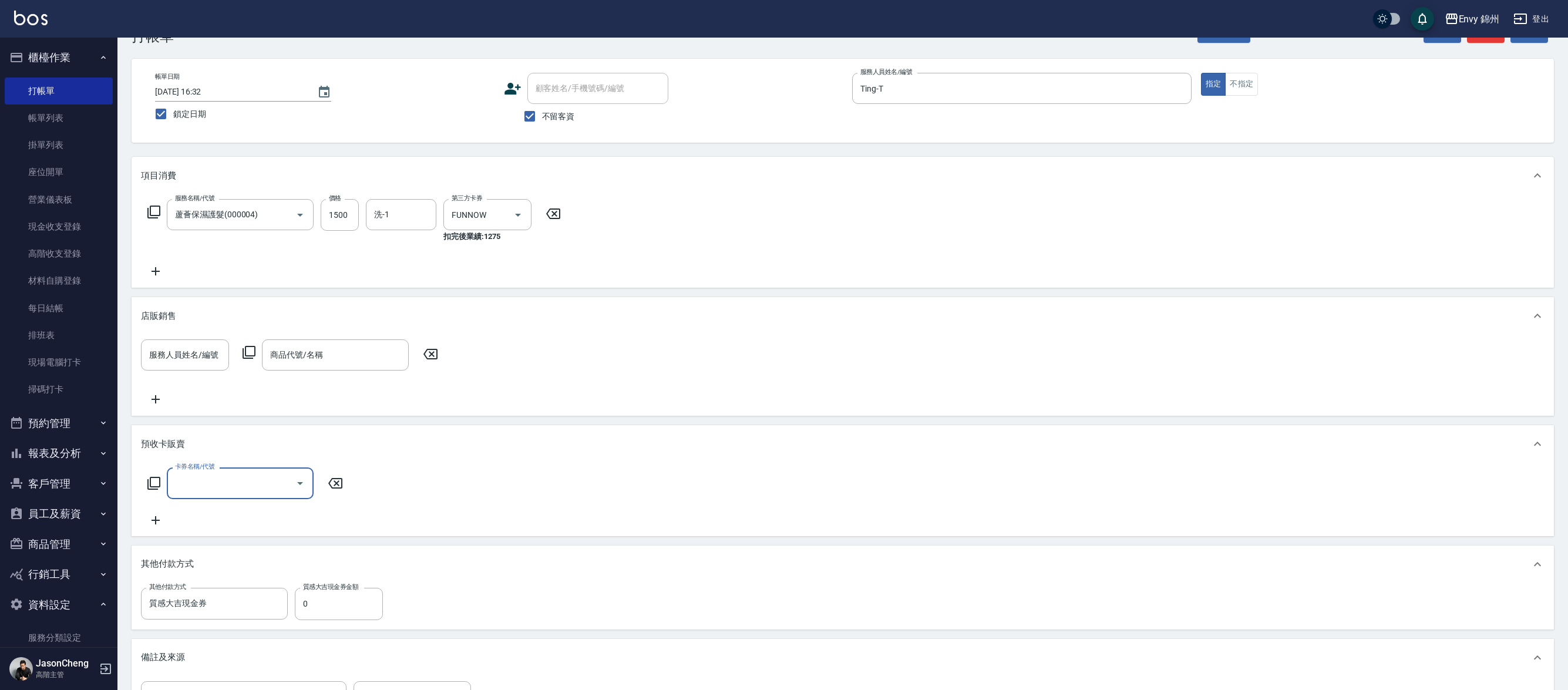
scroll to position [0, 0]
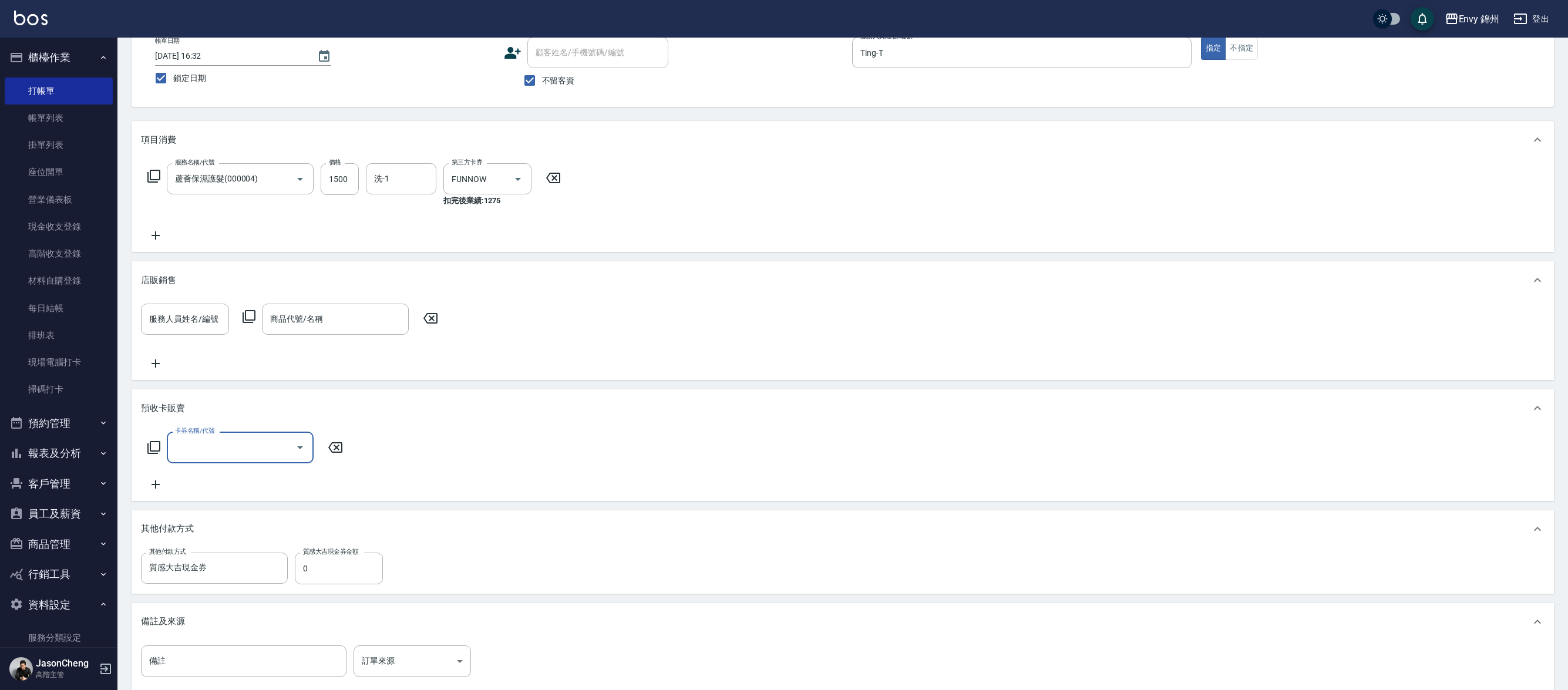
click at [196, 460] on div "卡券名稱/代號" at bounding box center [240, 447] width 147 height 31
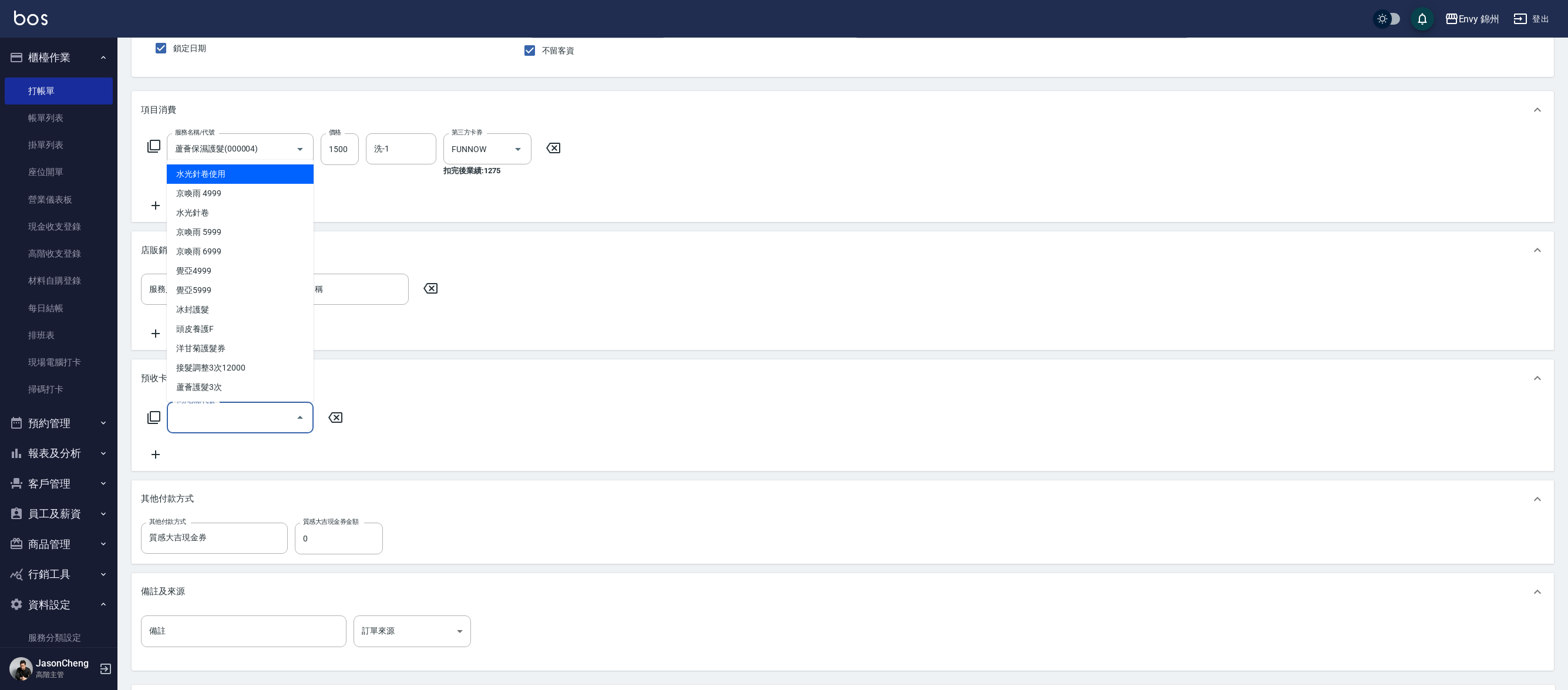
scroll to position [124, 0]
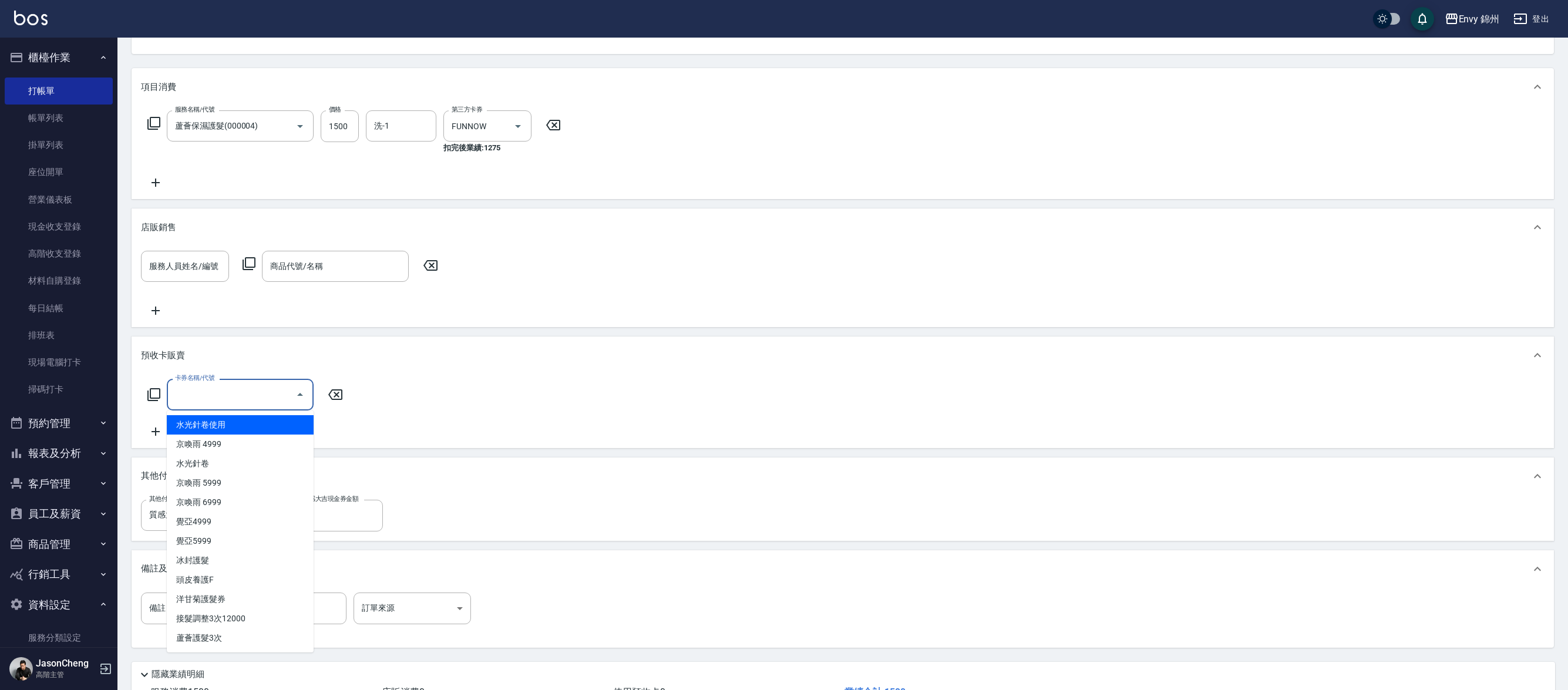
click at [248, 320] on div "服務人員姓名/編號 服務人員姓名/編號 商品代號/名稱 商品代號/名稱" at bounding box center [842, 286] width 1422 height 81
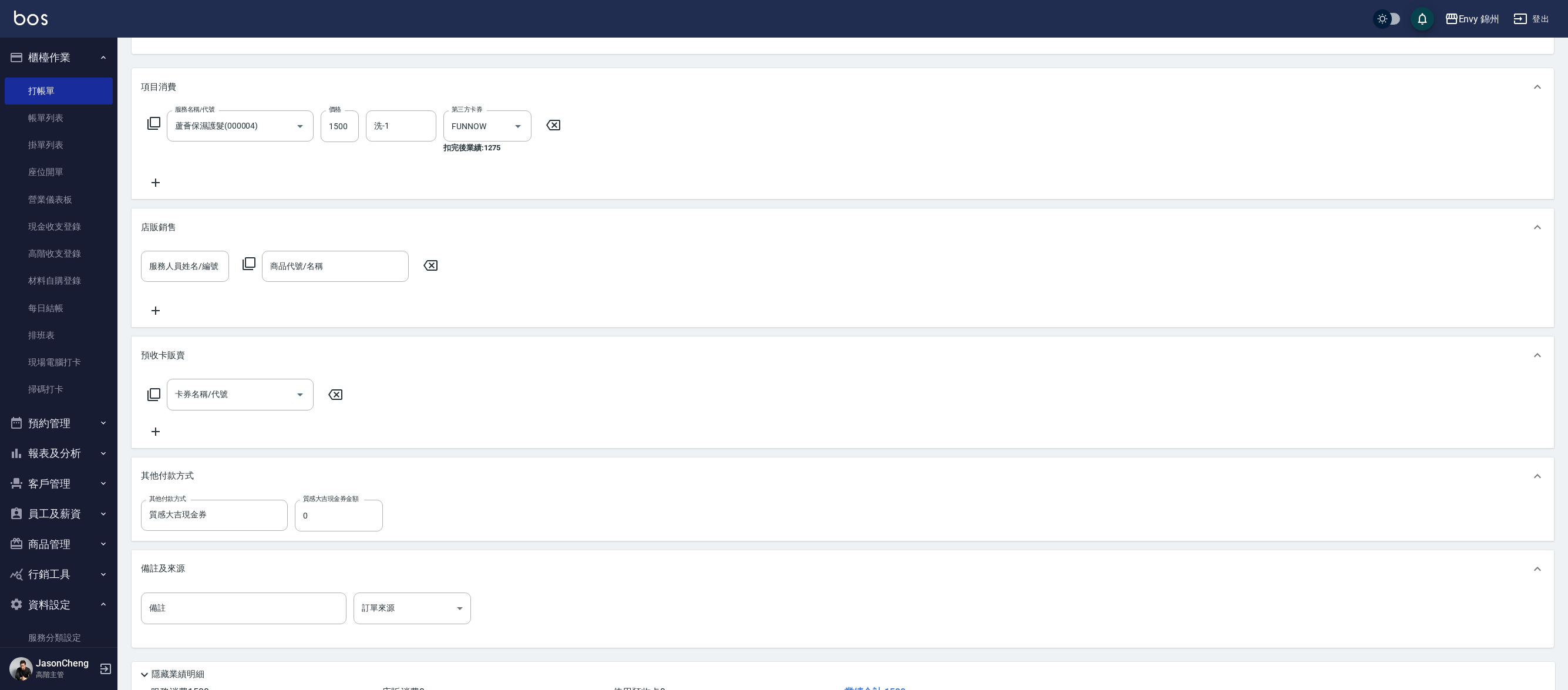
click at [231, 460] on div "其他付款方式" at bounding box center [842, 476] width 1422 height 37
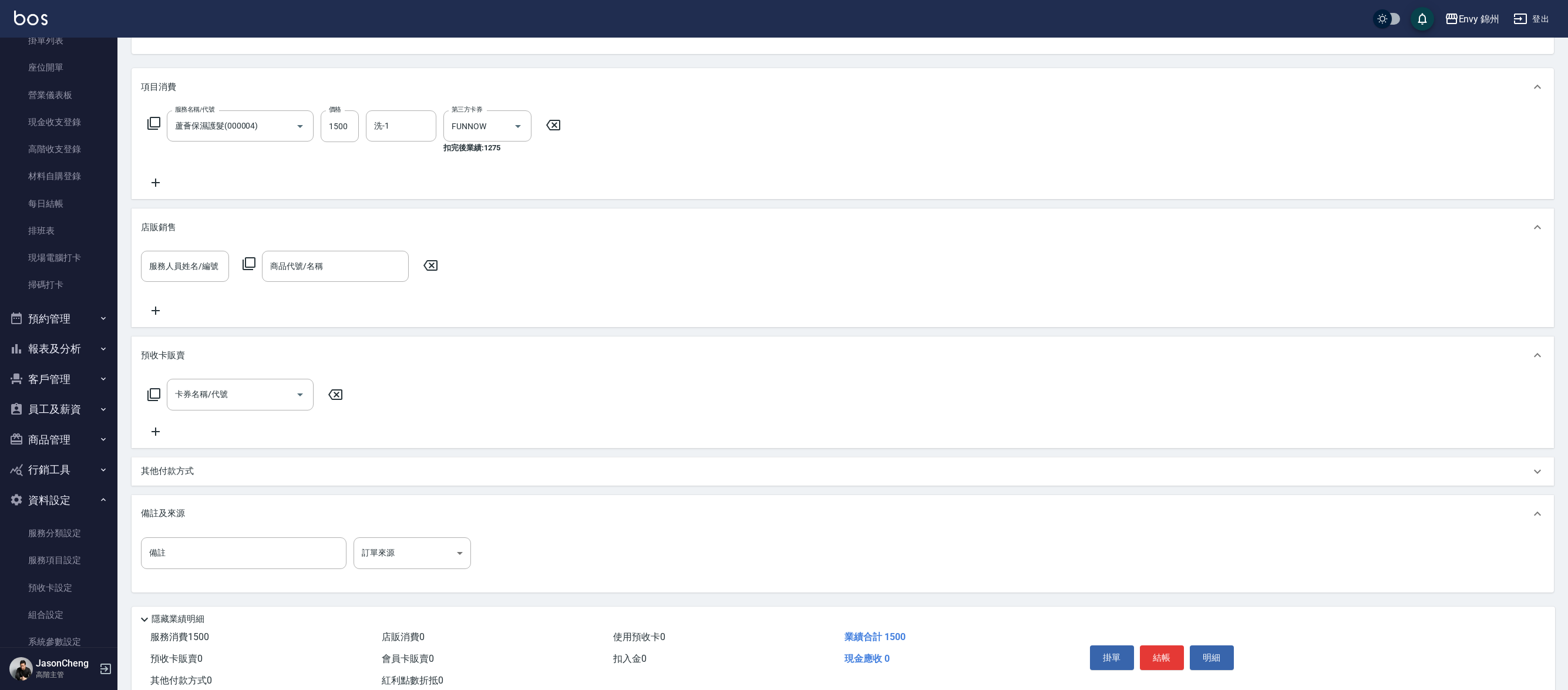
scroll to position [105, 0]
click at [50, 347] on button "報表及分析" at bounding box center [58, 348] width 108 height 31
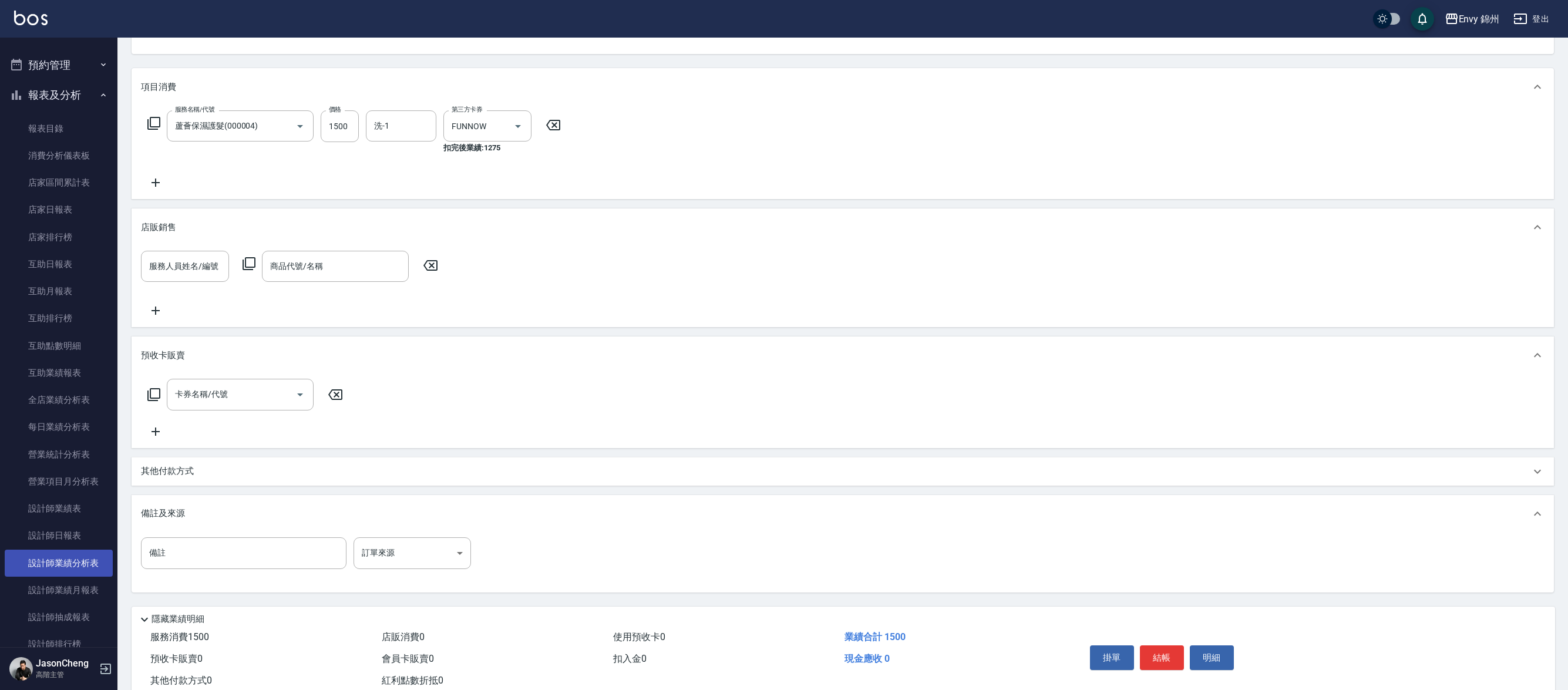
scroll to position [362, 0]
click at [71, 600] on link "設計師抽成報表" at bounding box center [58, 614] width 108 height 27
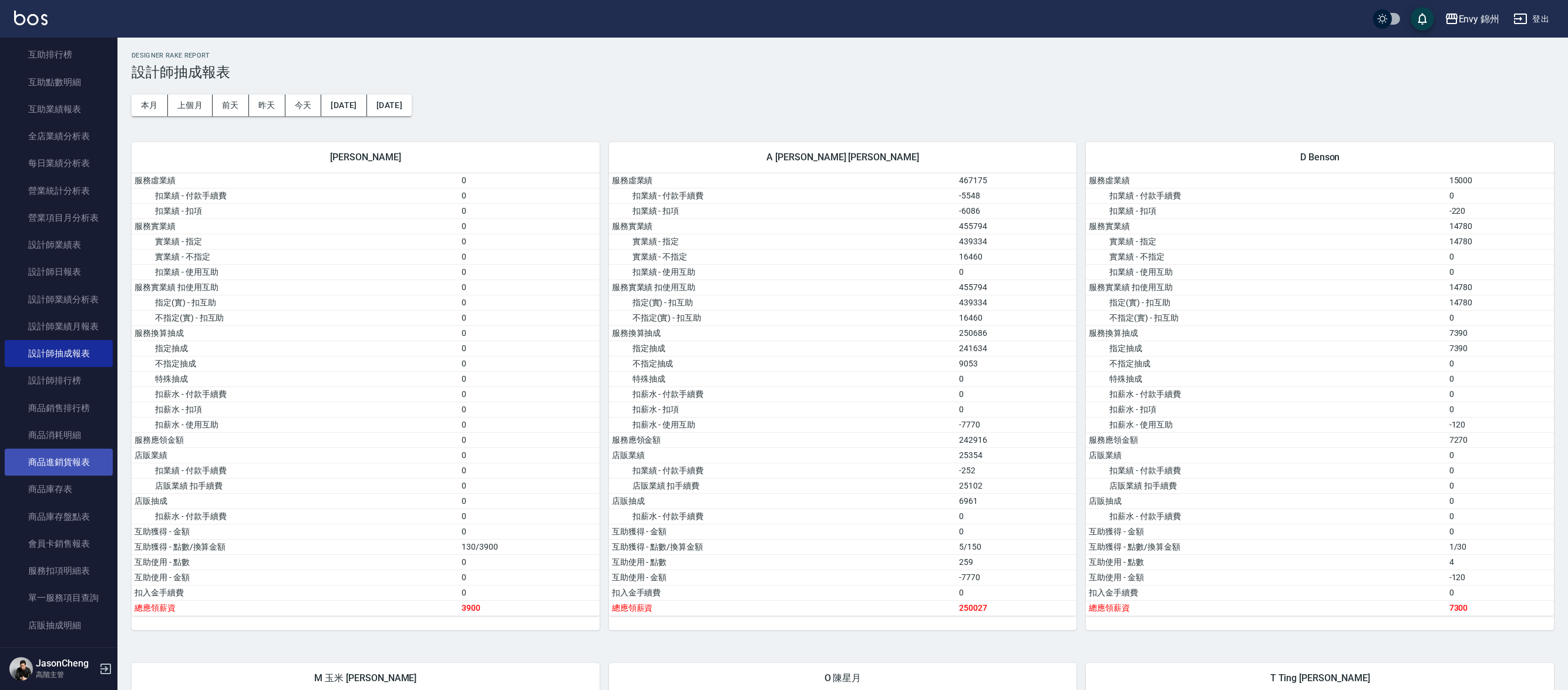
scroll to position [744, 0]
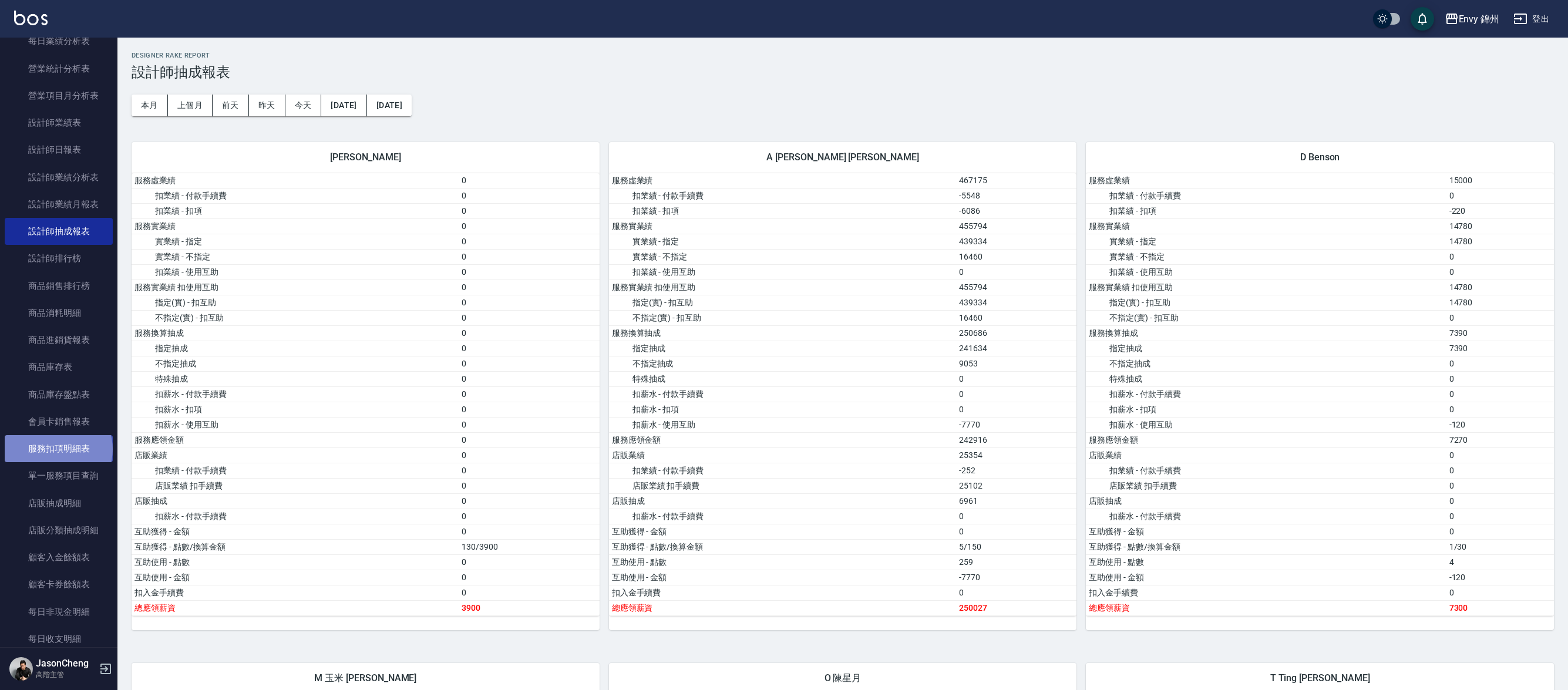
click at [58, 449] on link "服務扣項明細表" at bounding box center [58, 449] width 108 height 27
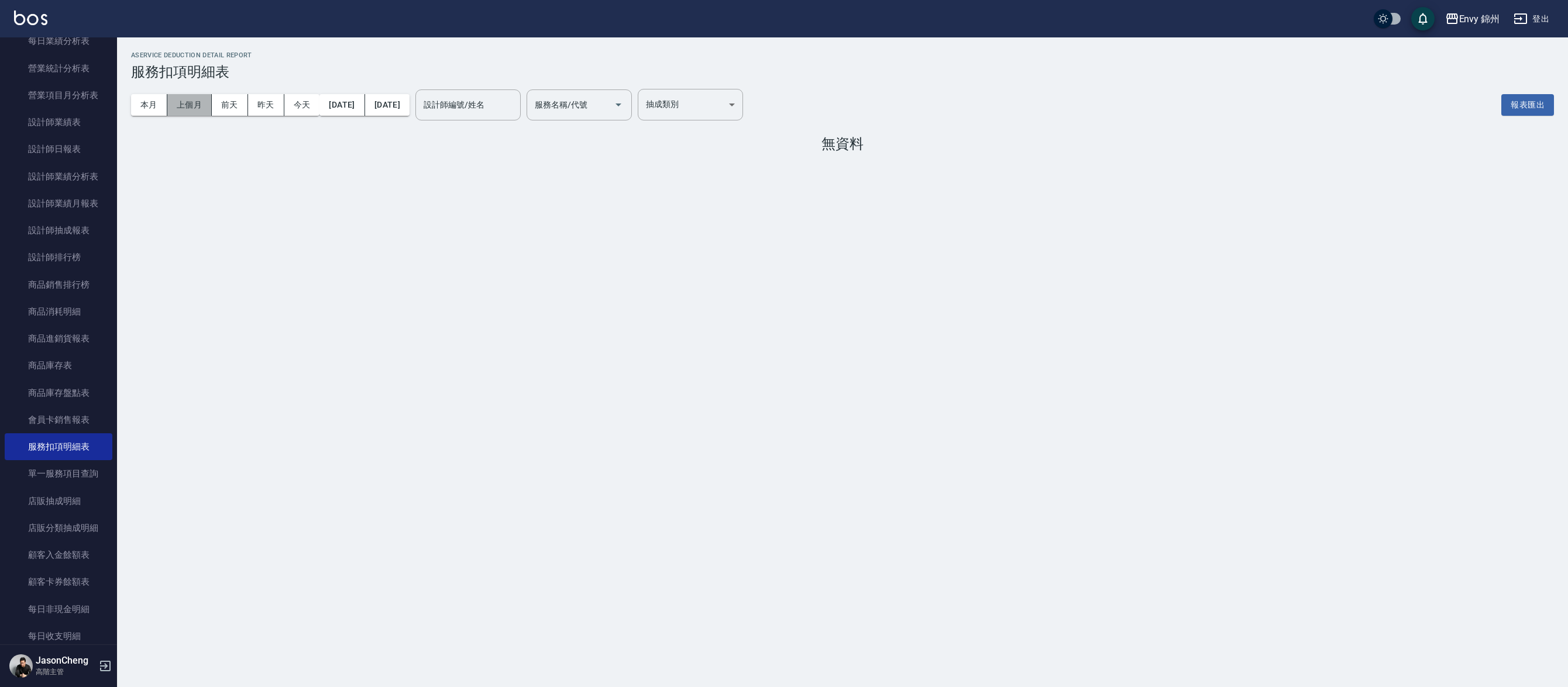
click at [184, 105] on button "上個月" at bounding box center [190, 105] width 45 height 22
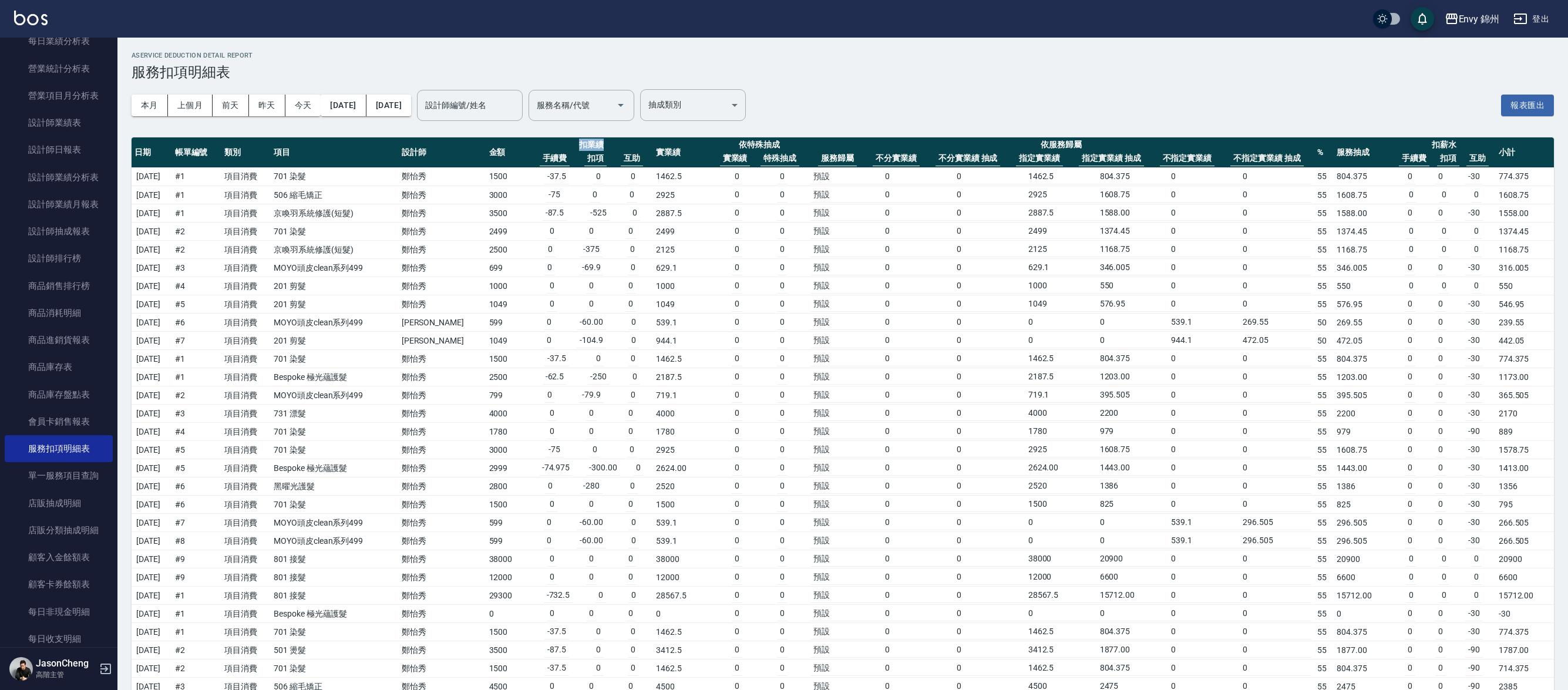
drag, startPoint x: 605, startPoint y: 143, endPoint x: 554, endPoint y: 144, distance: 51.0
click at [554, 144] on th "扣業績 手續費 扣項 互助" at bounding box center [591, 152] width 124 height 31
drag, startPoint x: 791, startPoint y: 143, endPoint x: 730, endPoint y: 139, distance: 61.1
click at [730, 139] on th "依特殊抽成 實業績 特殊抽成" at bounding box center [760, 152] width 96 height 31
drag, startPoint x: 820, startPoint y: 156, endPoint x: 1000, endPoint y: 162, distance: 180.1
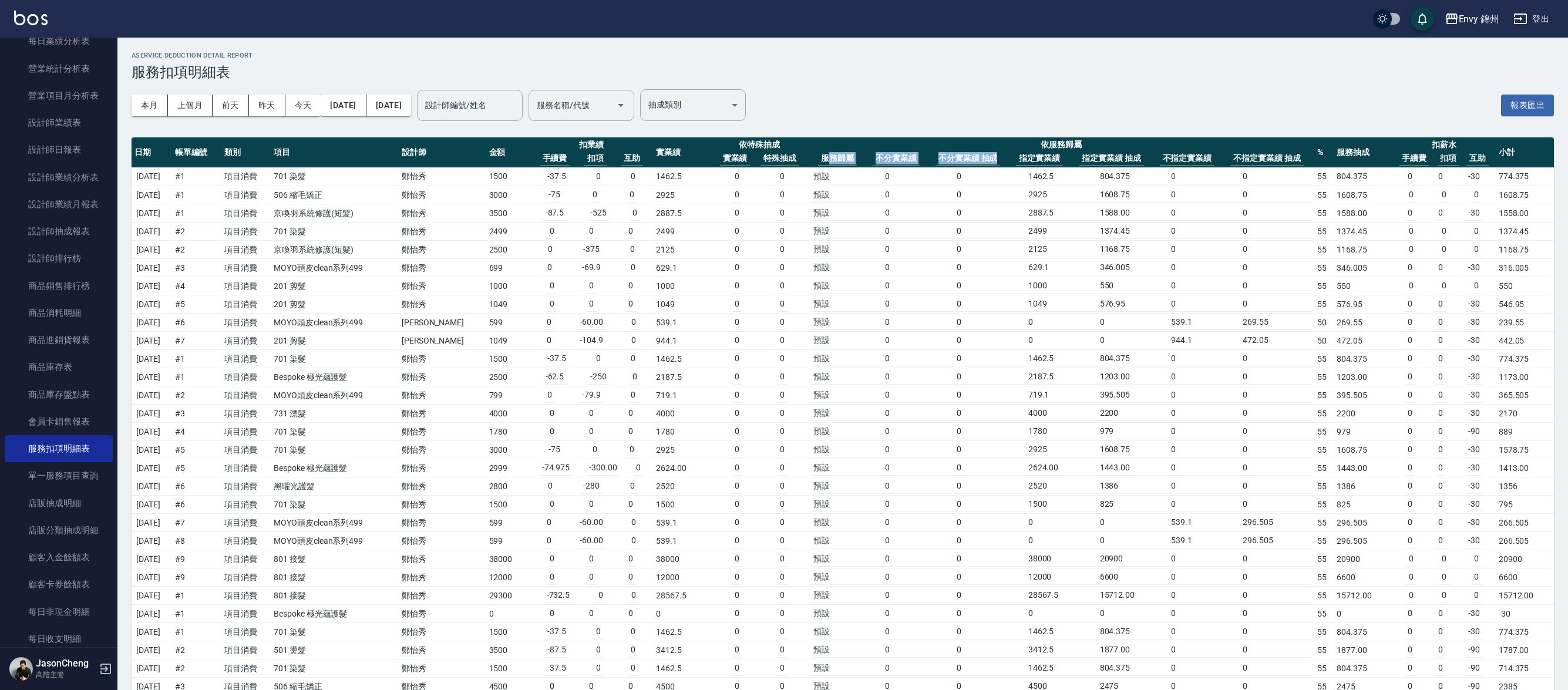
click at [999, 162] on div "服務歸屬 不分實業績 不分實業績 抽成 指定實業績 指定實業績 抽成 不指定實業績 不指定實業績 抽成" at bounding box center [1061, 158] width 501 height 15
drag, startPoint x: 1088, startPoint y: 140, endPoint x: 1027, endPoint y: 138, distance: 61.0
click at [1027, 138] on th "依服務歸屬 服務歸屬 不分實業績 不分實業績 抽成 指定實業績 指定實業績 抽成 不指定實業績 不指定實業績 抽成" at bounding box center [1061, 152] width 507 height 31
drag, startPoint x: 1375, startPoint y: 154, endPoint x: 1330, endPoint y: 152, distance: 45.0
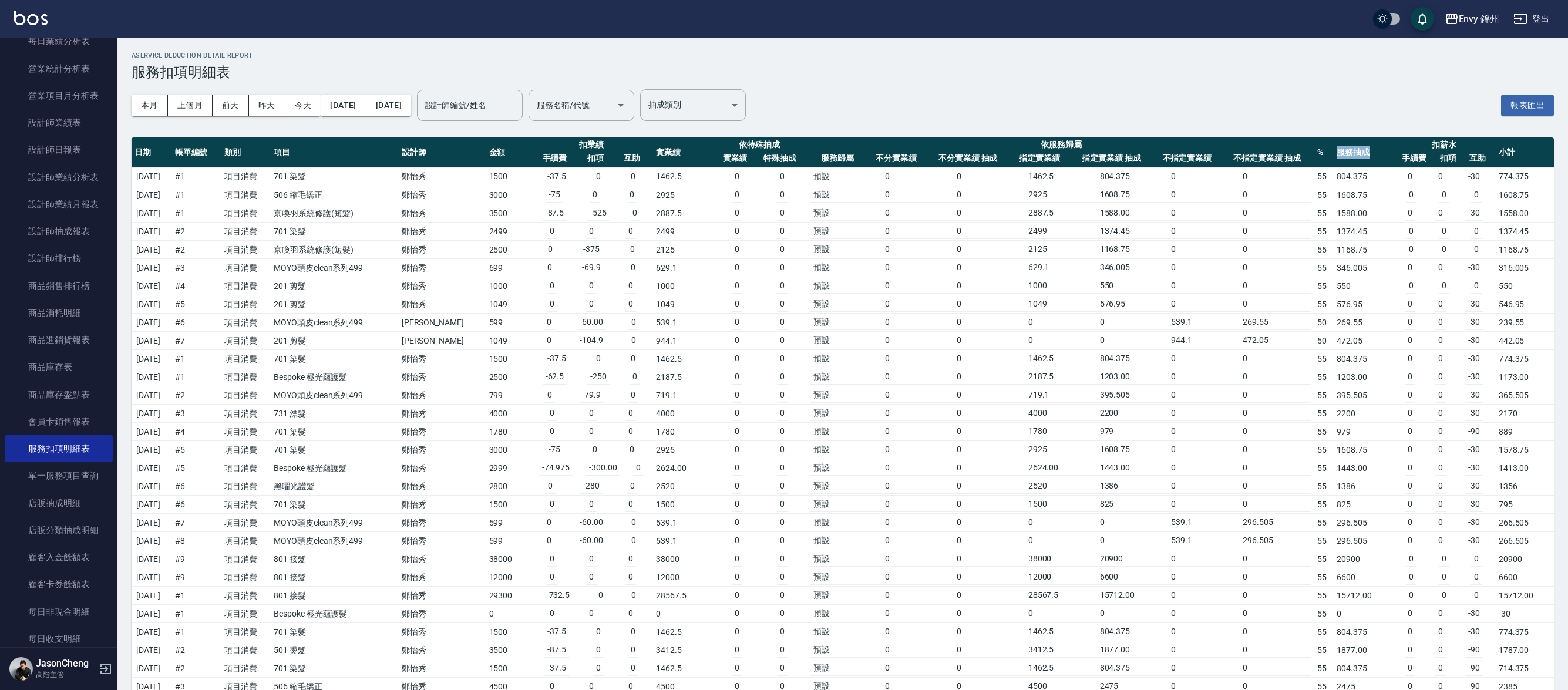
click at [1330, 152] on tr "日期 帳單編號 類別 項目 設計師 金額 扣業績 手續費 扣項 互助 實業績 依特殊抽成 實業績 特殊抽成 依服務歸屬 服務歸屬 不分實業績 不分實業績 抽成…" at bounding box center [842, 152] width 1422 height 31
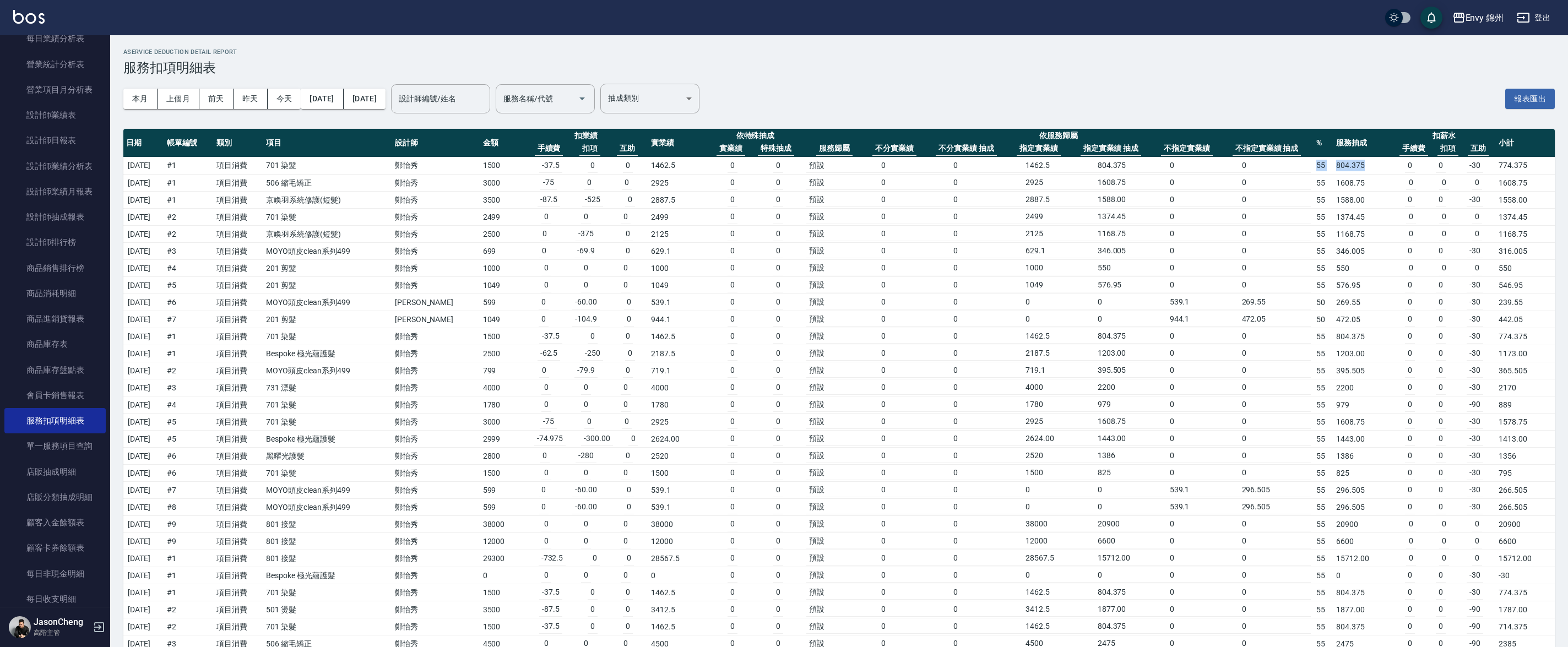
drag, startPoint x: 1368, startPoint y: 167, endPoint x: 1315, endPoint y: 166, distance: 53.0
click at [1315, 166] on tr "[DATE] # 1 項目消費 701 染髮 [PERSON_NAME] 1500 -37.5 0 0 1462.5 0 0 預設 0 0 1462.5 80…" at bounding box center [839, 166] width 1432 height 18
click at [1361, 232] on td "1168.75" at bounding box center [1363, 234] width 59 height 17
drag, startPoint x: 1372, startPoint y: 164, endPoint x: 1335, endPoint y: 165, distance: 37.0
click at [1335, 164] on td "804.375" at bounding box center [1363, 166] width 59 height 18
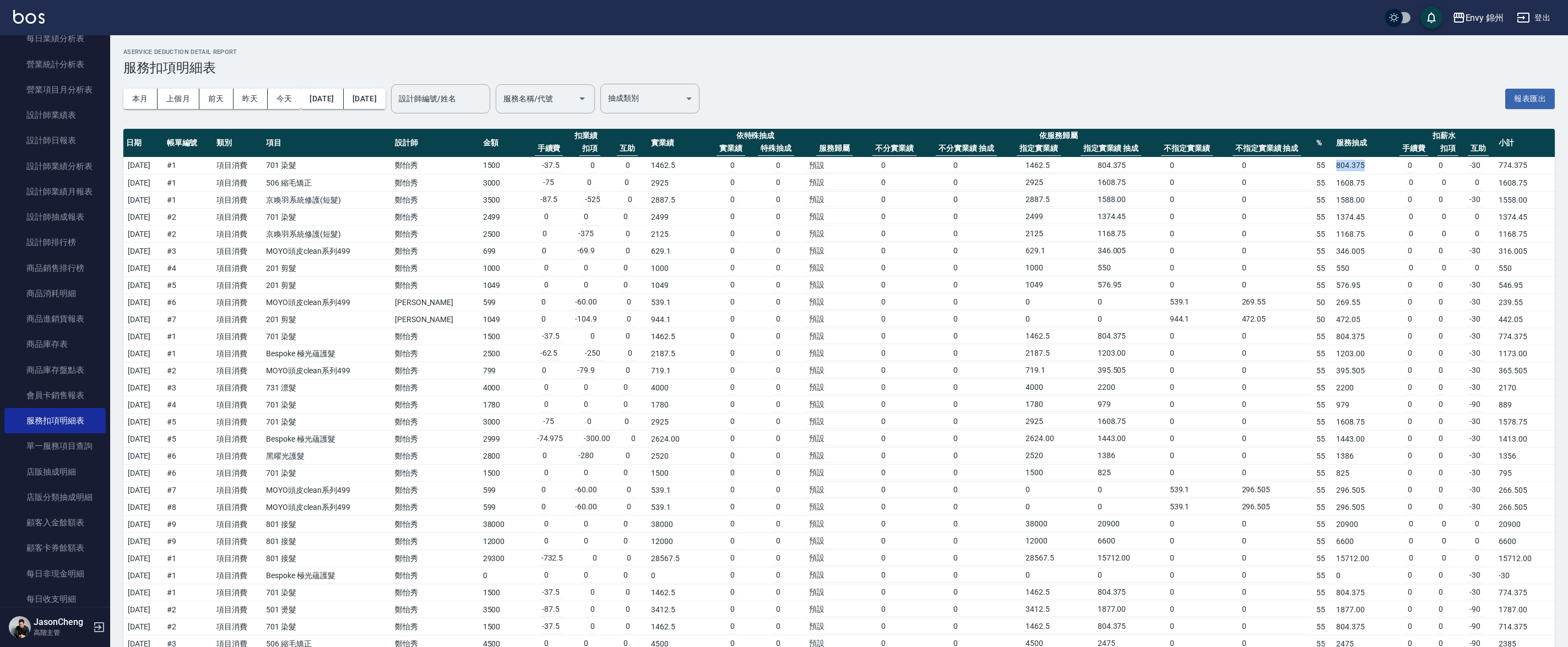
click at [1365, 196] on td "1588.00" at bounding box center [1363, 200] width 59 height 17
drag, startPoint x: 1368, startPoint y: 164, endPoint x: 1319, endPoint y: 165, distance: 49.0
click at [1319, 165] on tr "[DATE] # 1 項目消費 701 染髮 [PERSON_NAME] 1500 -37.5 0 0 1462.5 0 0 預設 0 0 1462.5 80…" at bounding box center [839, 166] width 1432 height 18
click at [1364, 192] on td "1588.00" at bounding box center [1363, 200] width 59 height 17
drag, startPoint x: 1346, startPoint y: 335, endPoint x: 1370, endPoint y: 336, distance: 24.0
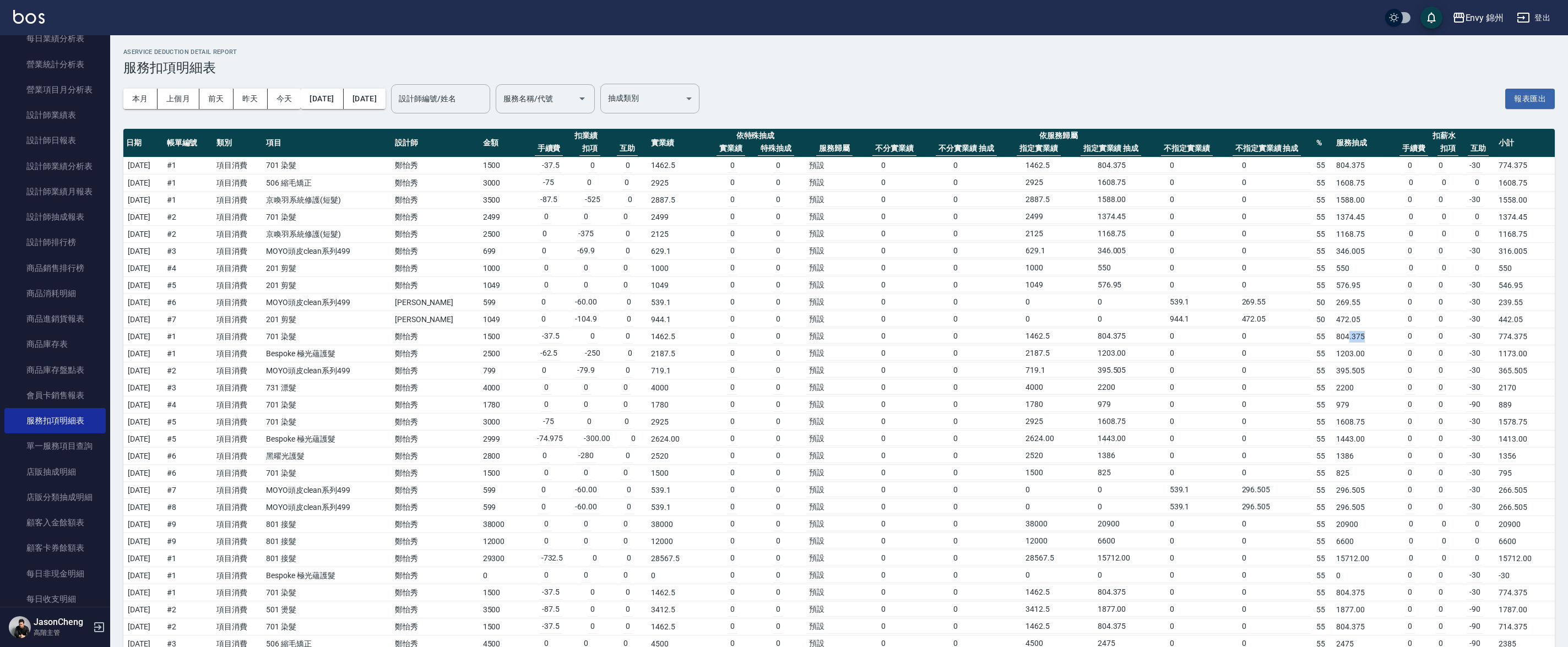
click at [1370, 336] on td "804.375" at bounding box center [1363, 337] width 59 height 17
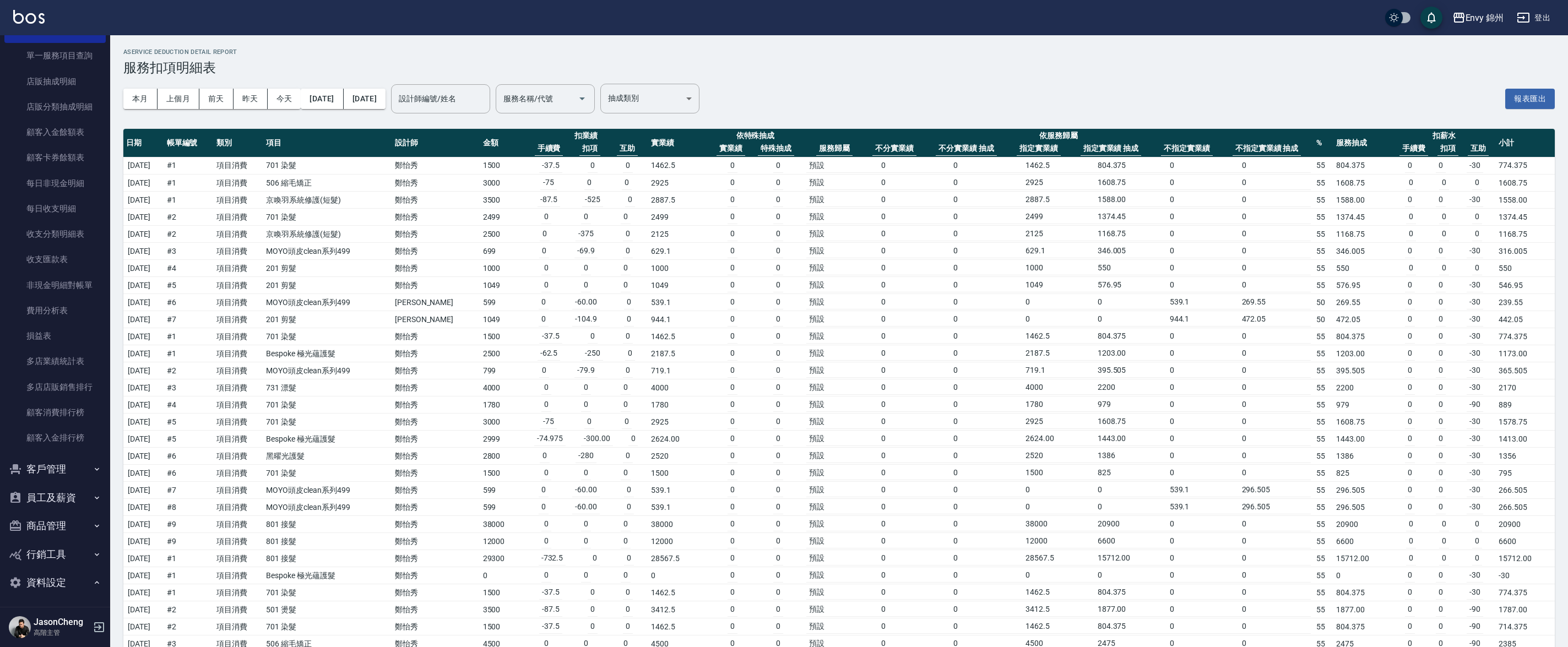
scroll to position [1355, 0]
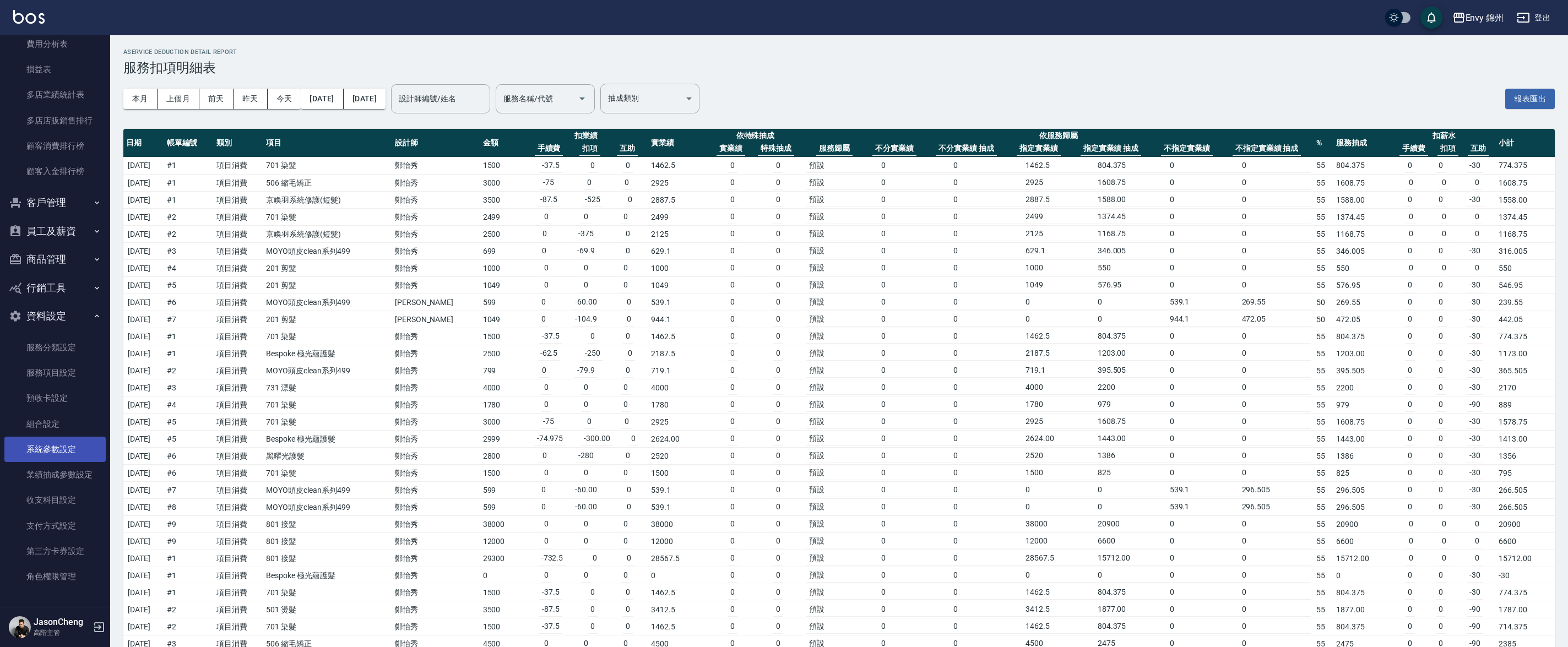
click at [67, 447] on link "系統參數設定" at bounding box center [55, 449] width 101 height 25
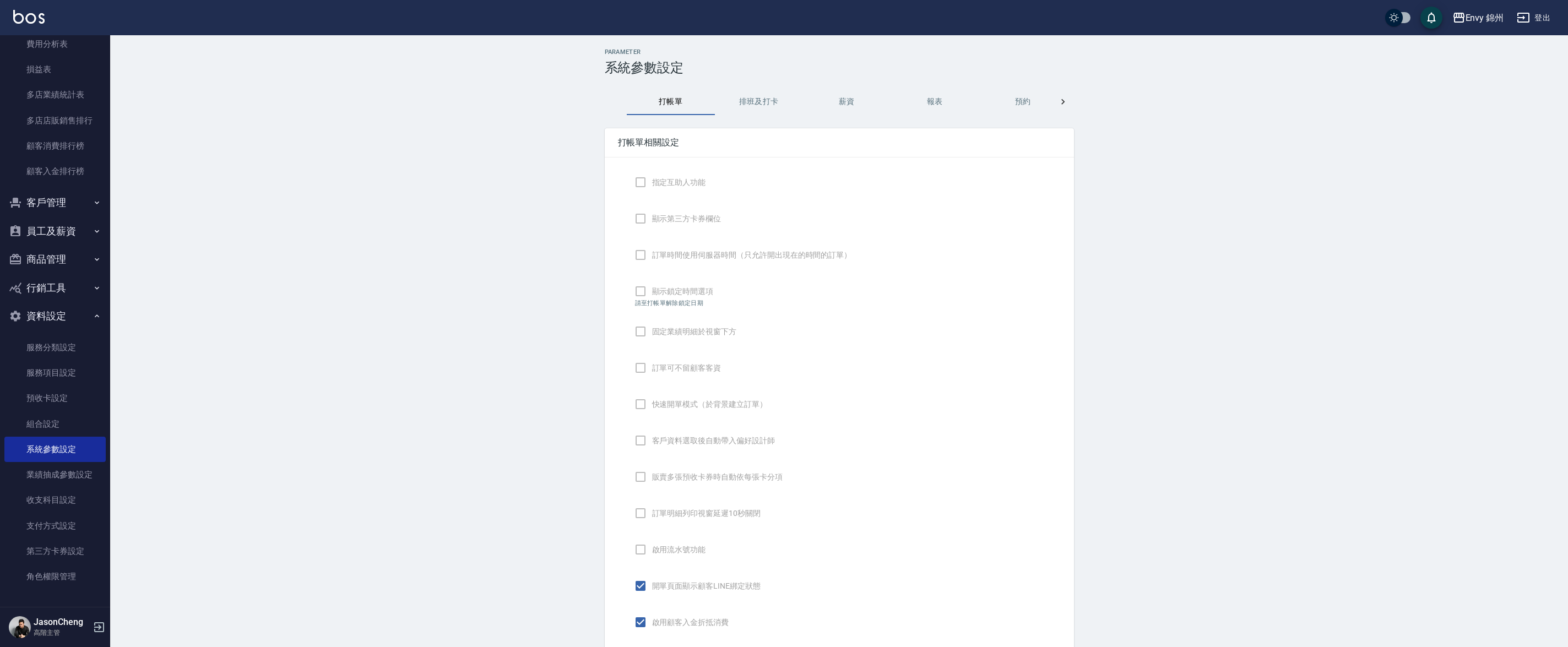
checkbox input "true"
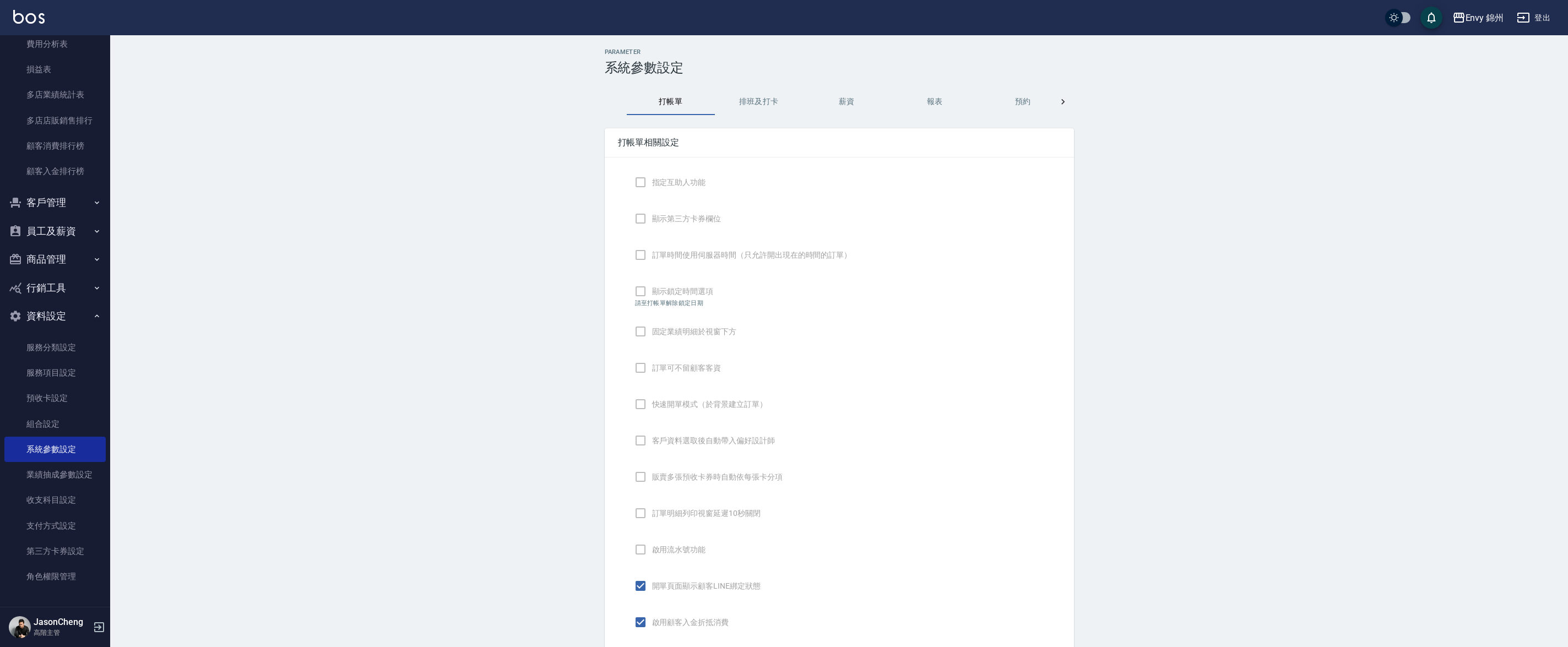
checkbox input "false"
type input "NICKNAME"
type input "LASTORDER"
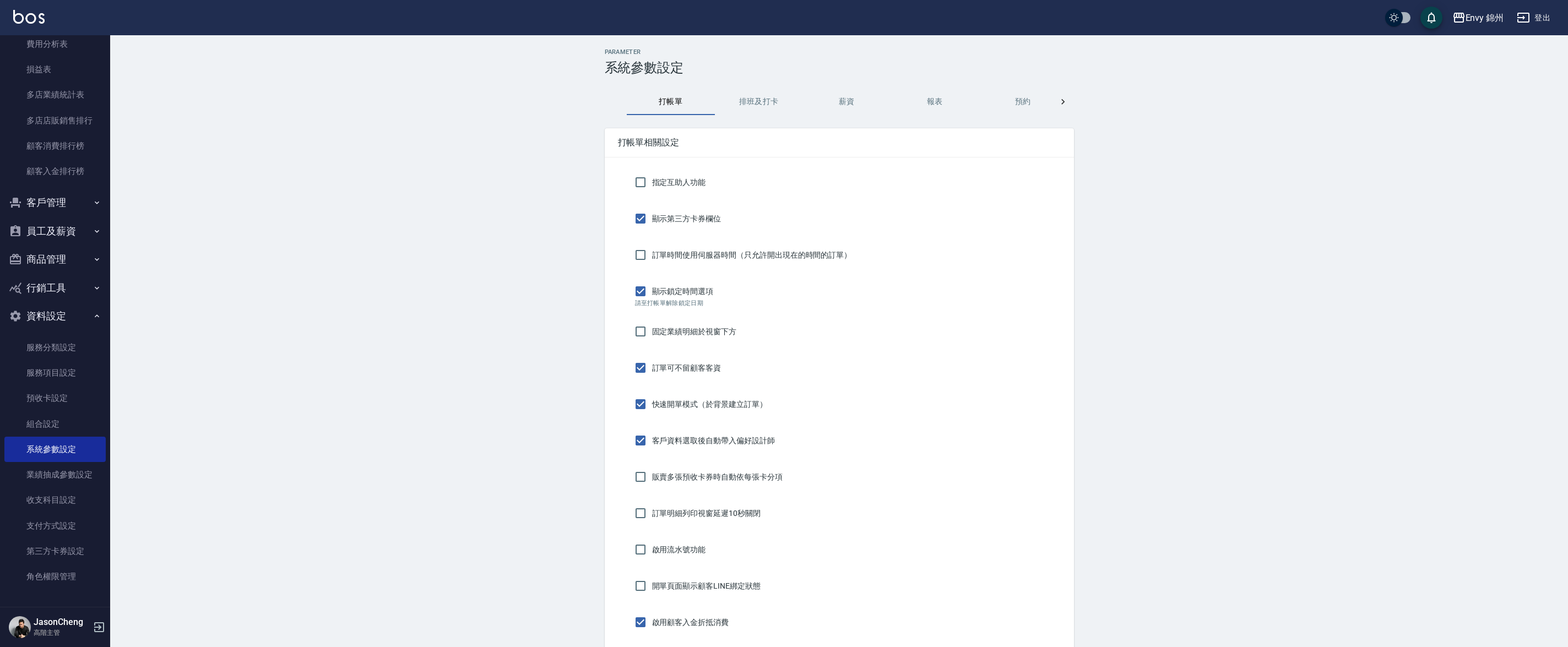
click at [768, 107] on button "排班及打卡" at bounding box center [759, 101] width 88 height 26
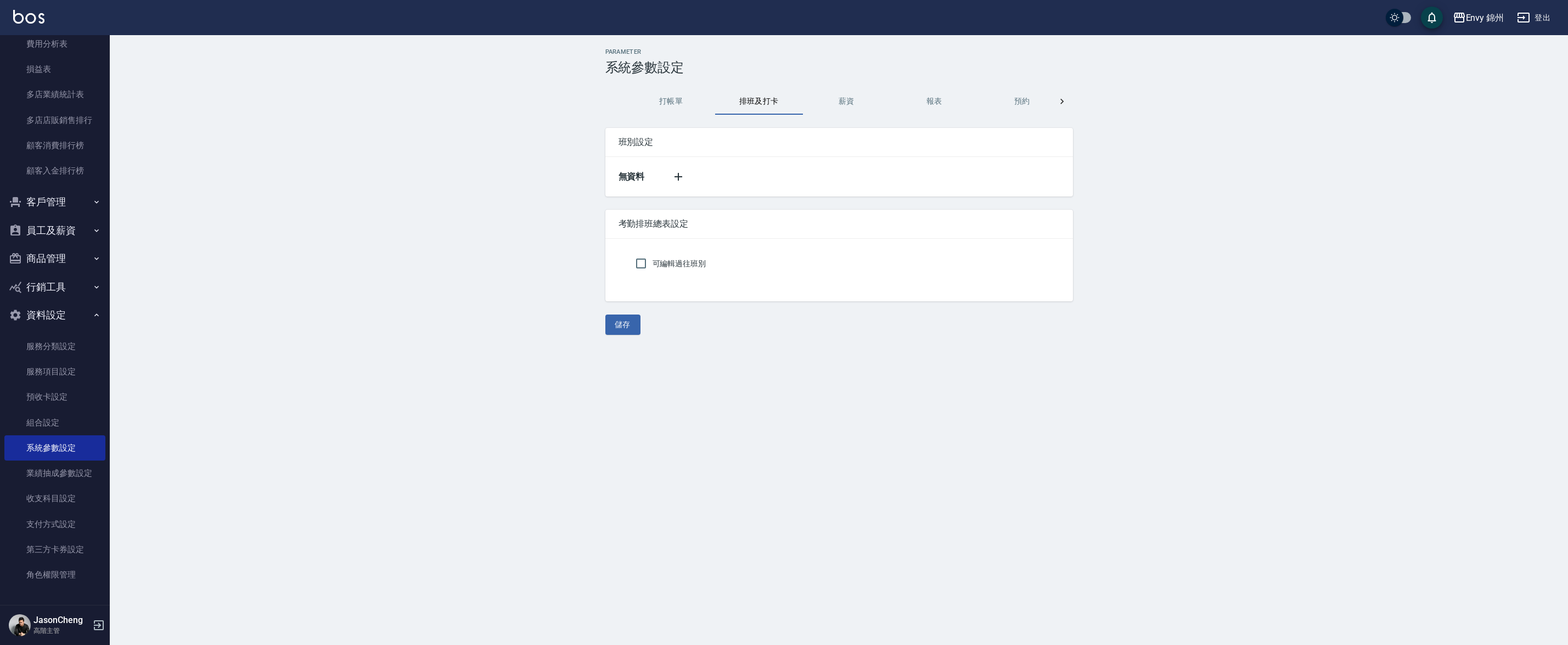
click at [887, 94] on button "薪資" at bounding box center [847, 101] width 88 height 26
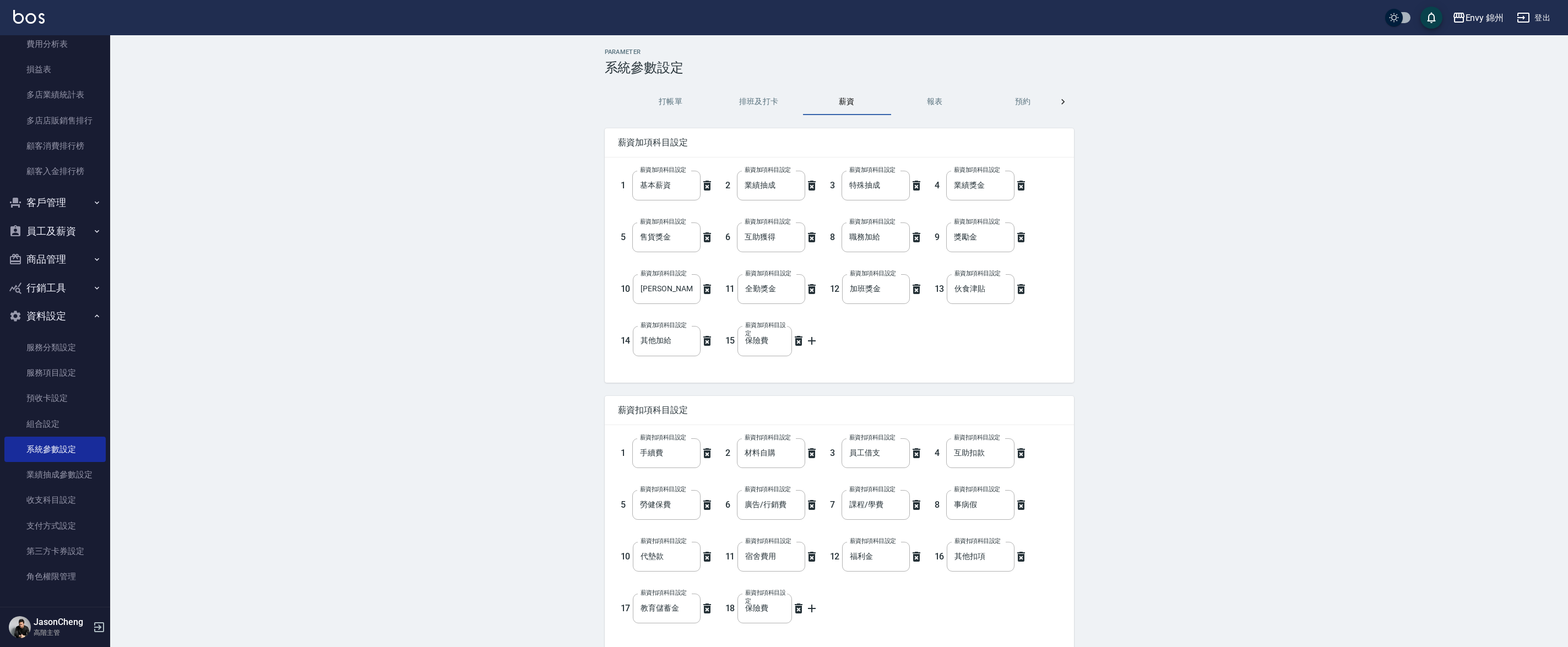
click at [952, 104] on button "報表" at bounding box center [935, 101] width 88 height 26
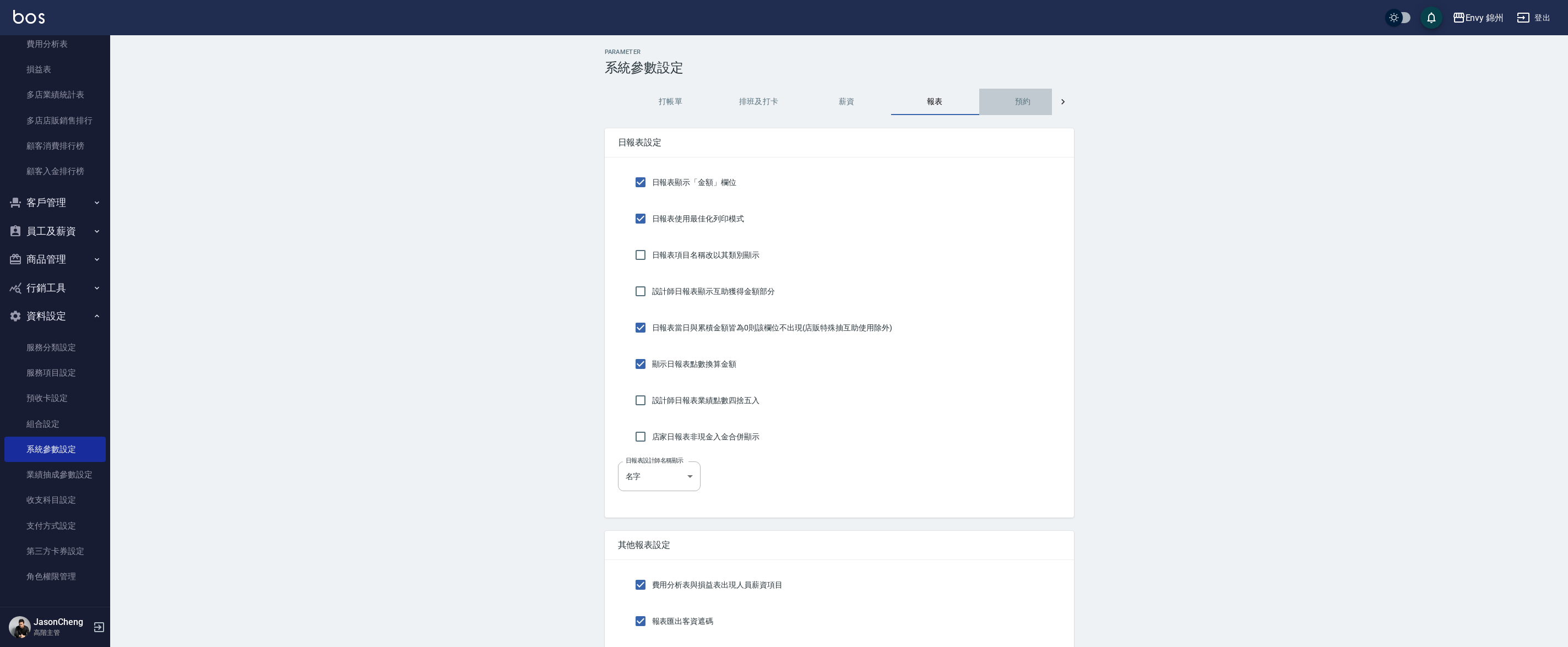
click at [1031, 106] on button "預約" at bounding box center [1023, 101] width 88 height 26
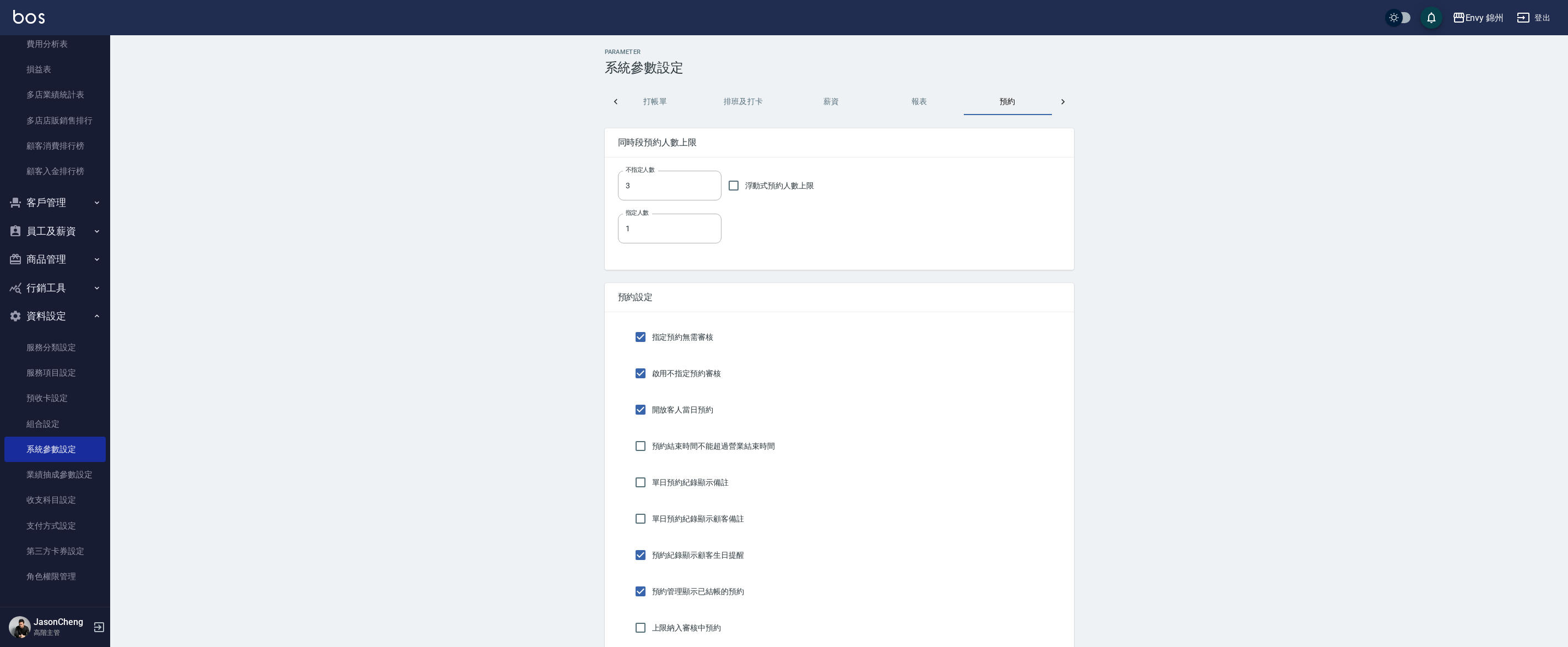
click at [912, 96] on button "報表" at bounding box center [920, 101] width 88 height 26
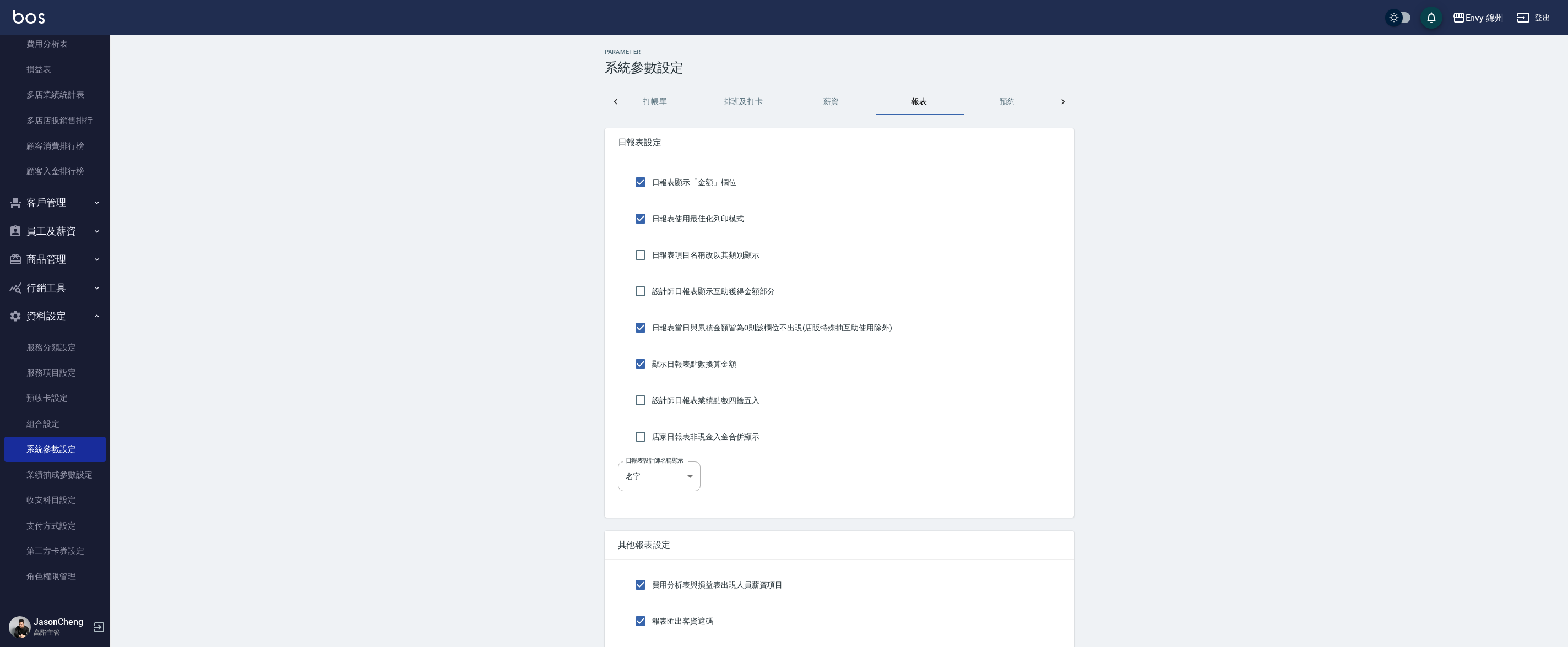
click at [847, 103] on button "薪資" at bounding box center [832, 101] width 88 height 26
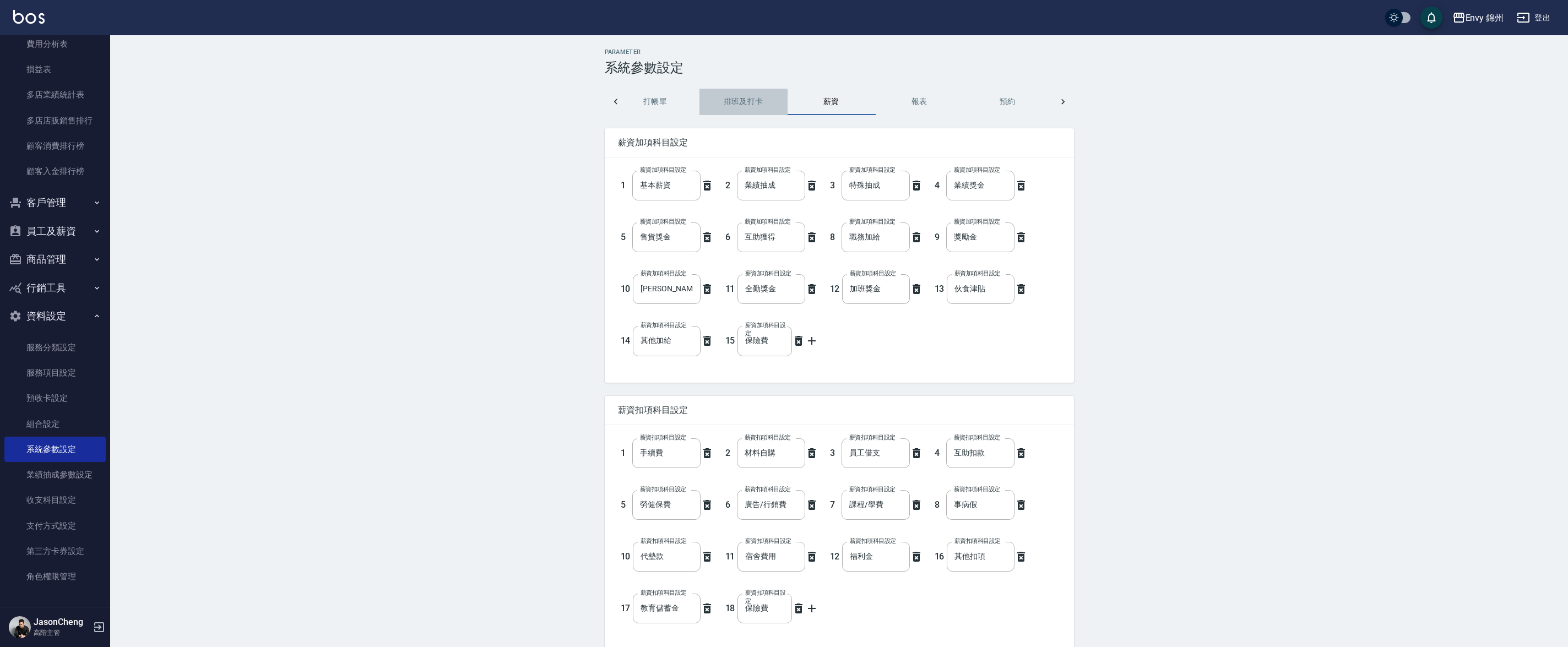
click at [780, 110] on button "排班及打卡" at bounding box center [744, 101] width 88 height 26
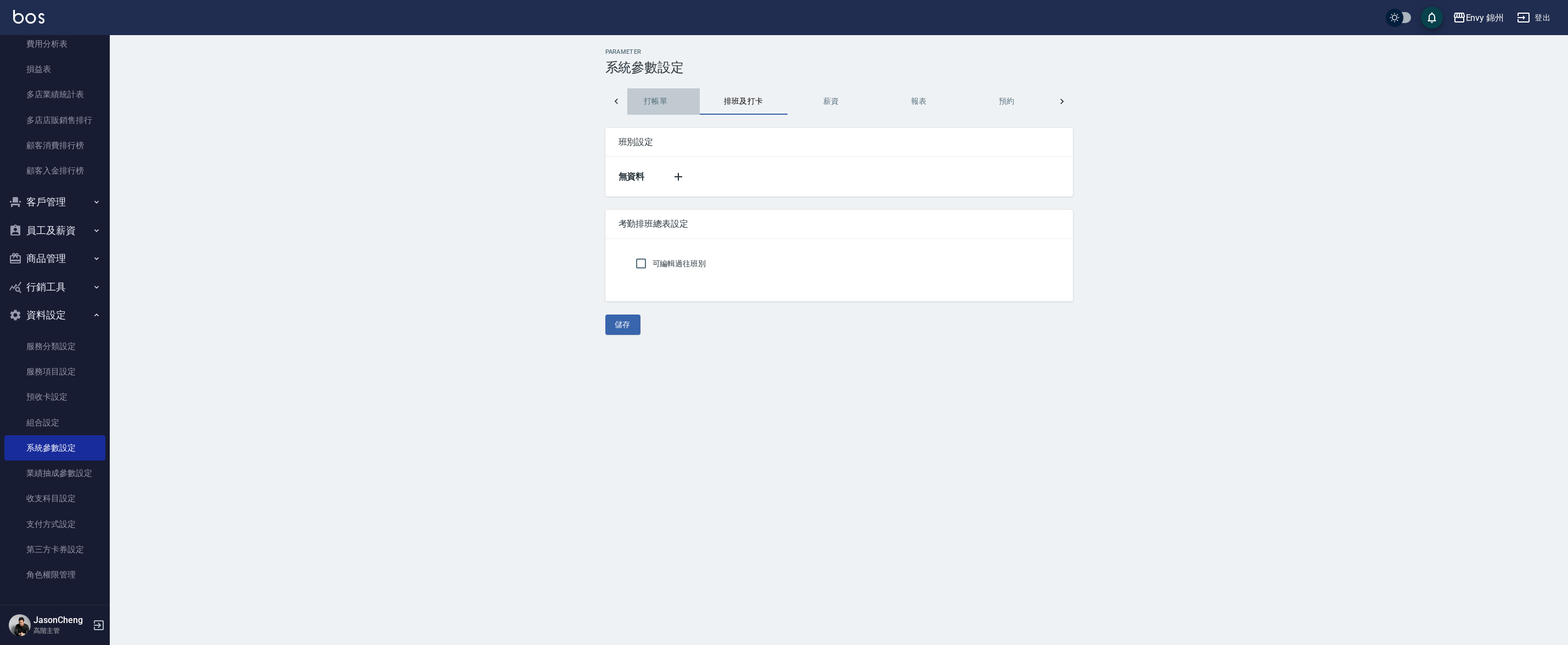
click at [645, 108] on button "打帳單" at bounding box center [656, 101] width 88 height 26
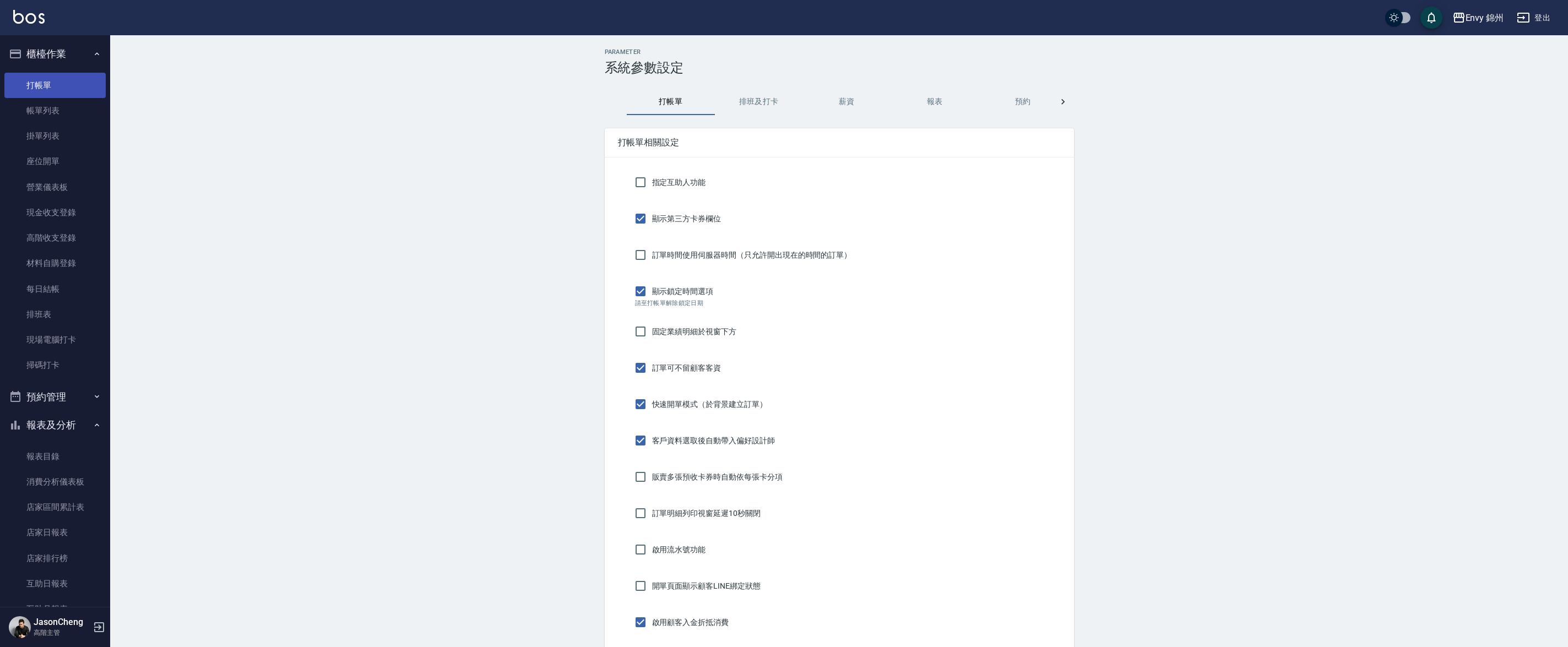
click at [66, 83] on link "打帳單" at bounding box center [55, 85] width 101 height 25
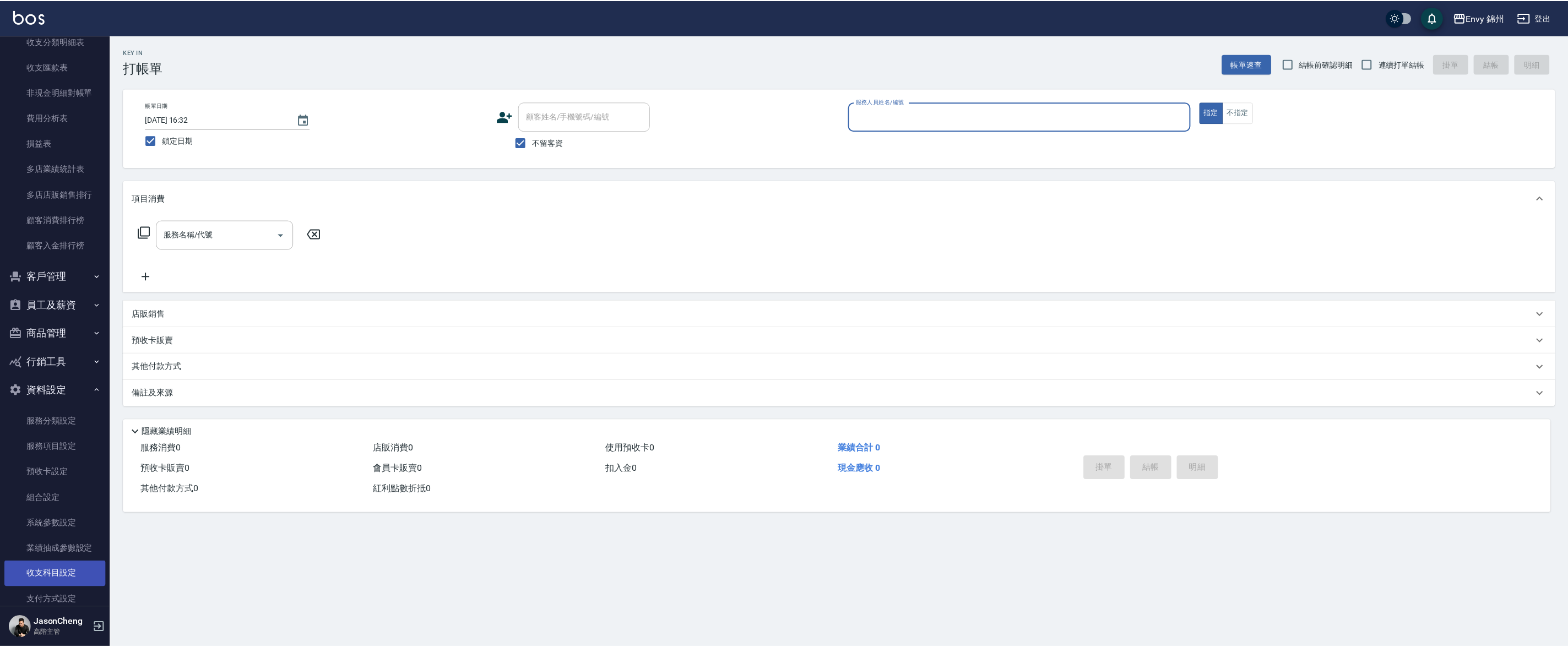
scroll to position [1355, 0]
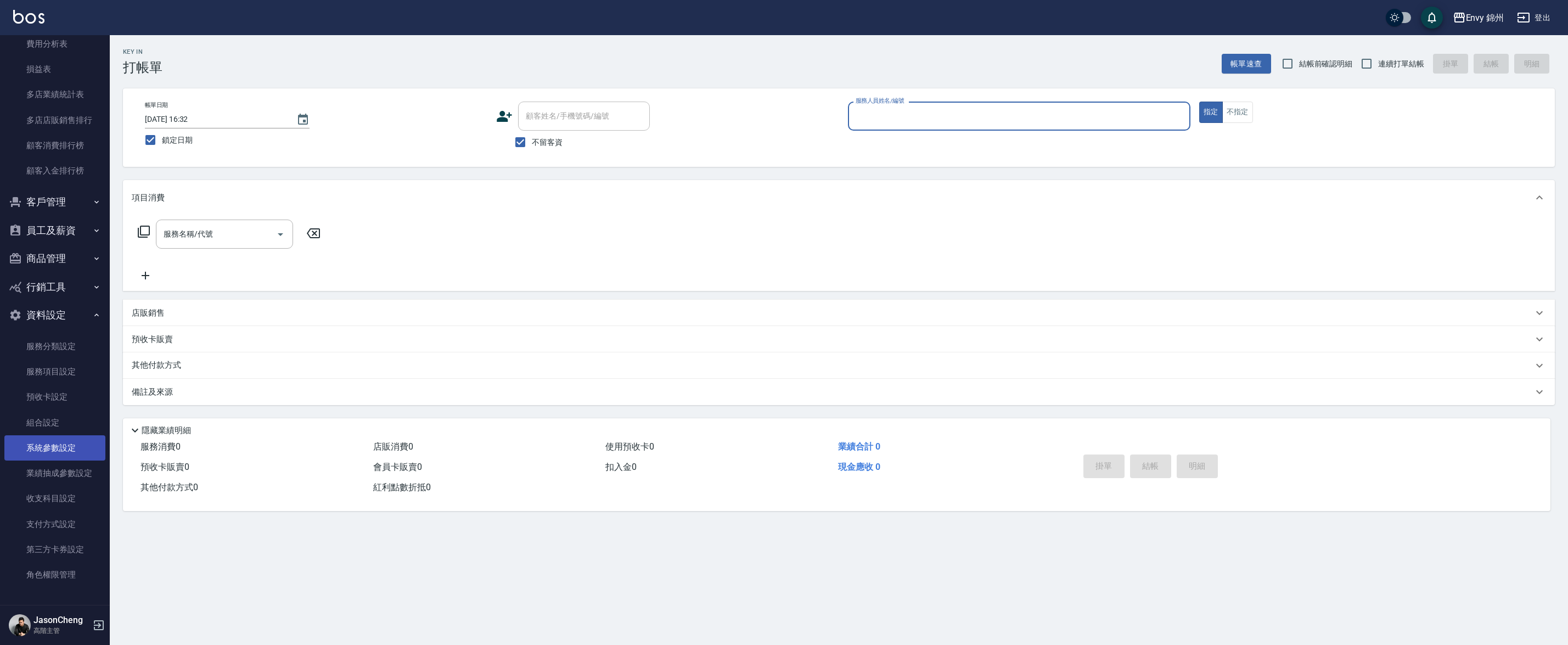
click at [57, 445] on link "系統參數設定" at bounding box center [55, 448] width 101 height 25
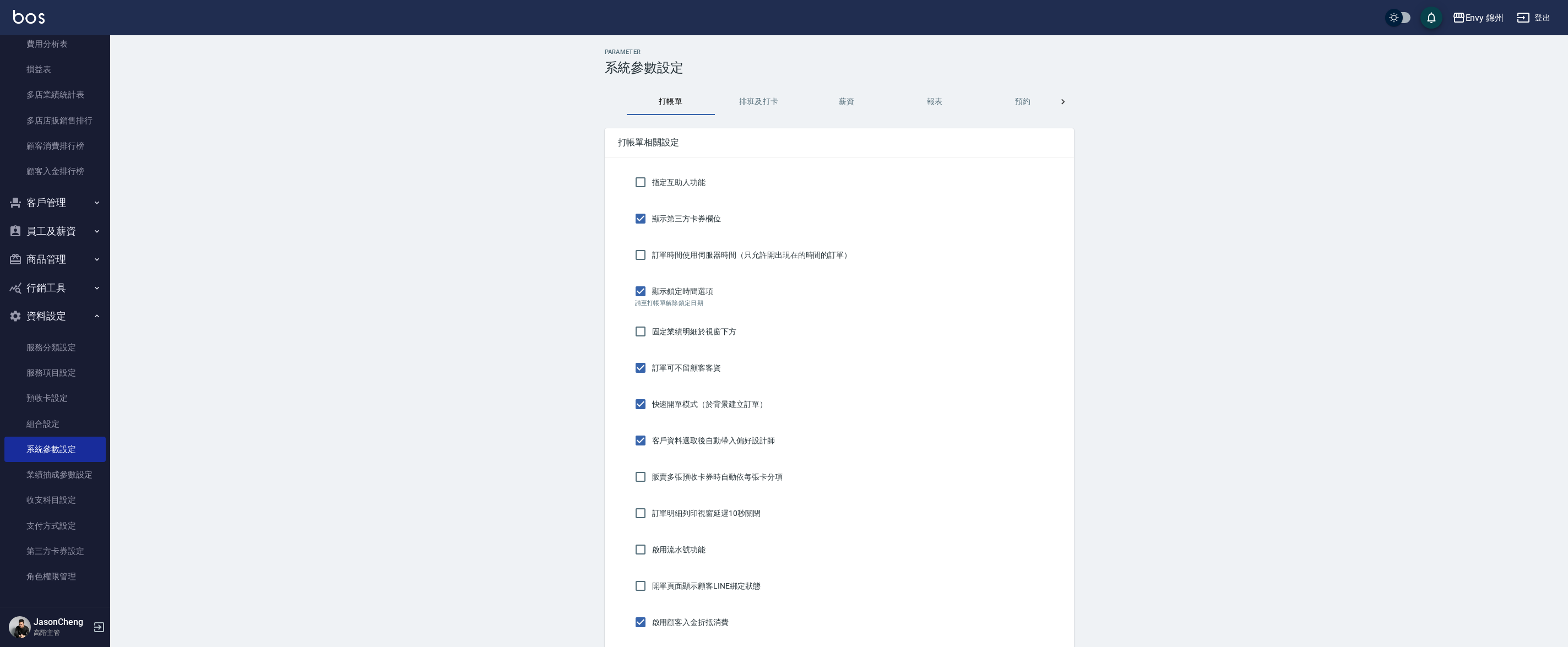
click at [742, 100] on button "排班及打卡" at bounding box center [759, 101] width 88 height 26
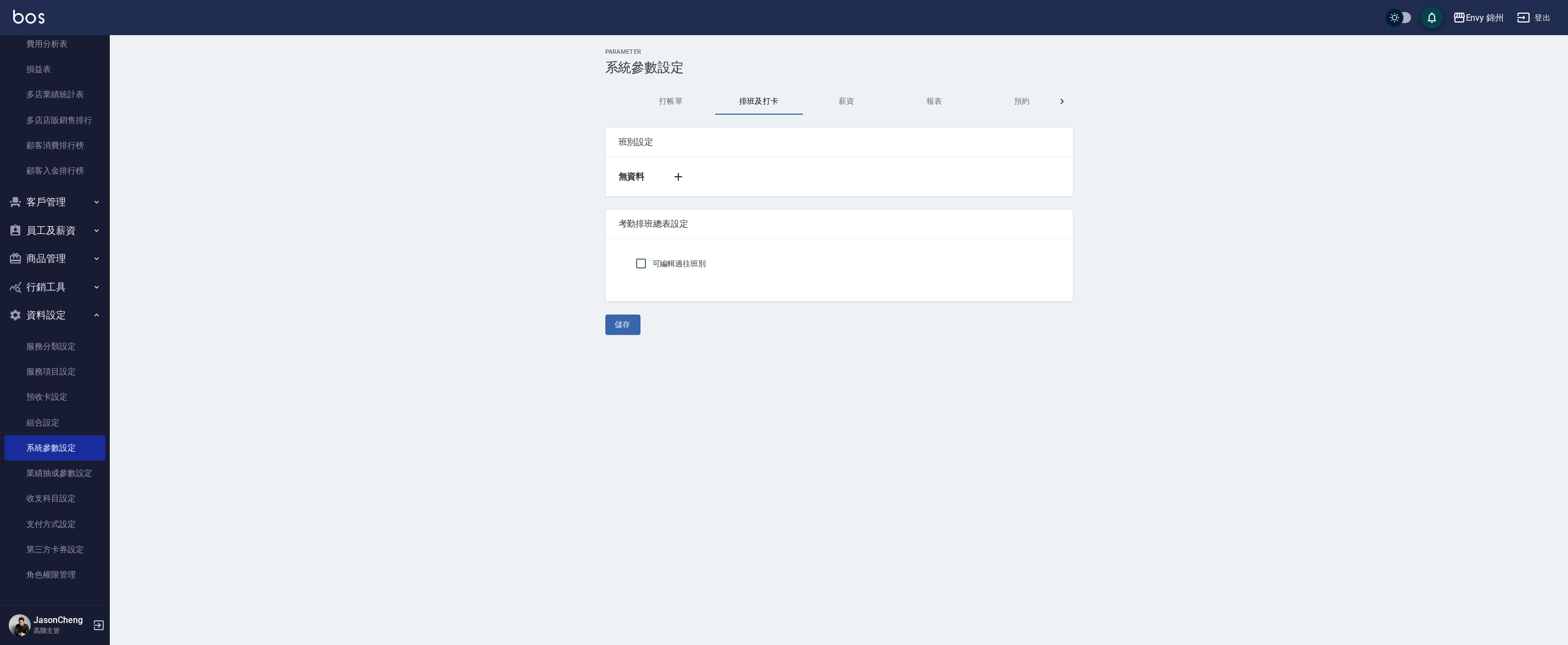
click at [867, 113] on button "薪資" at bounding box center [847, 101] width 88 height 26
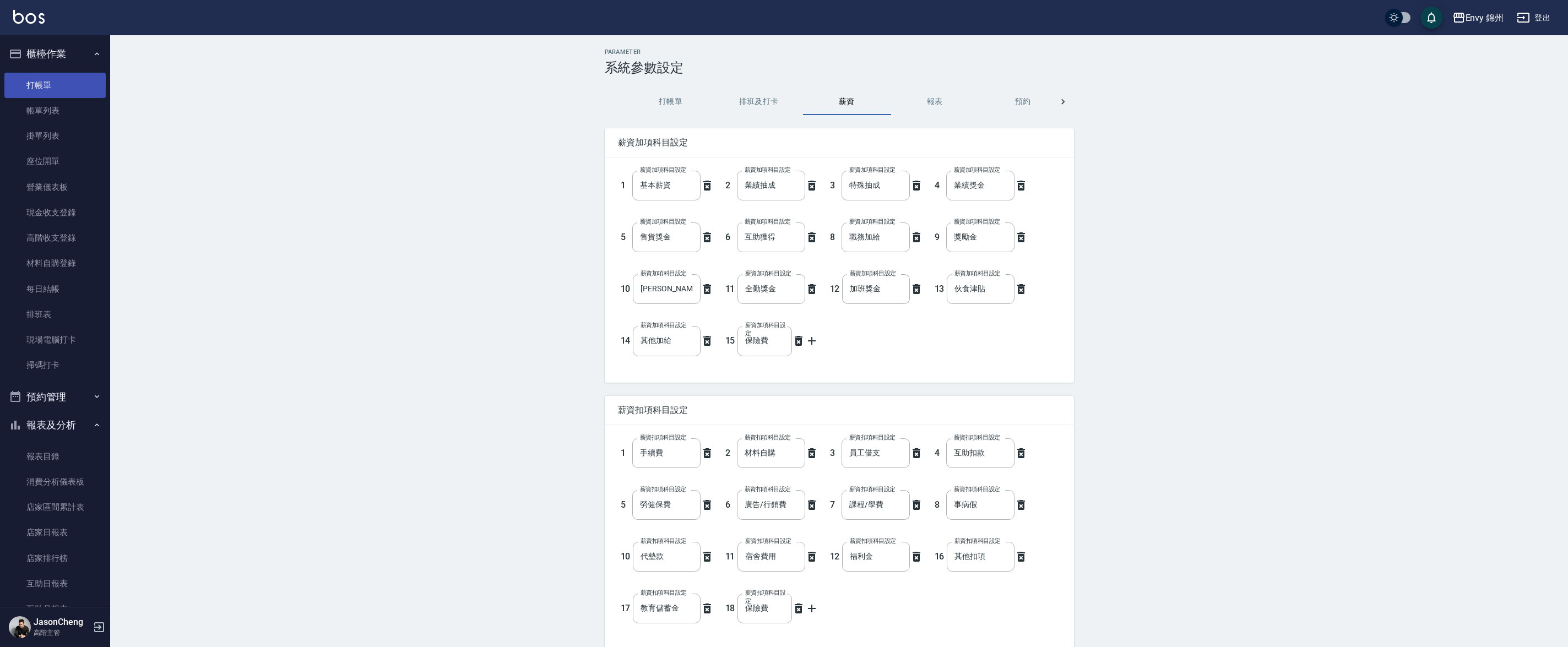
click at [82, 96] on link "打帳單" at bounding box center [55, 85] width 101 height 25
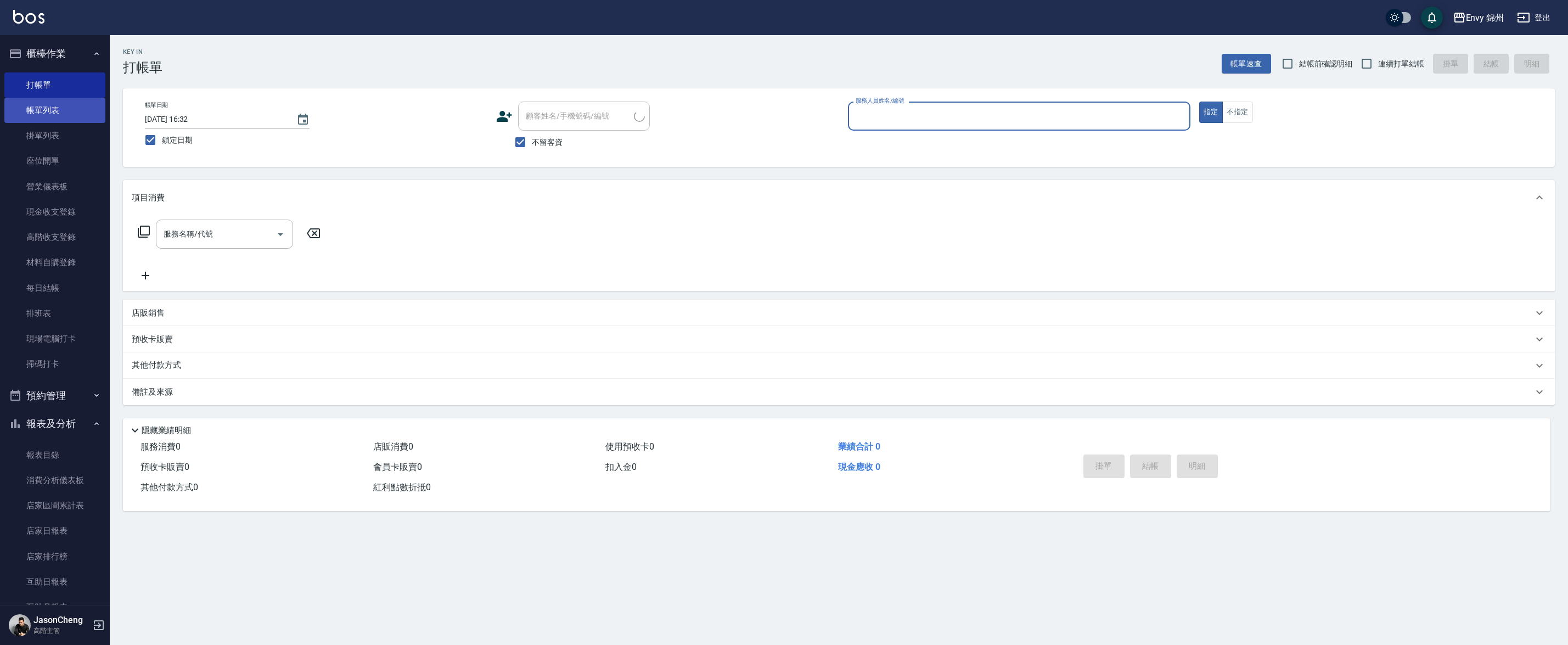
click at [53, 111] on link "帳單列表" at bounding box center [55, 111] width 101 height 25
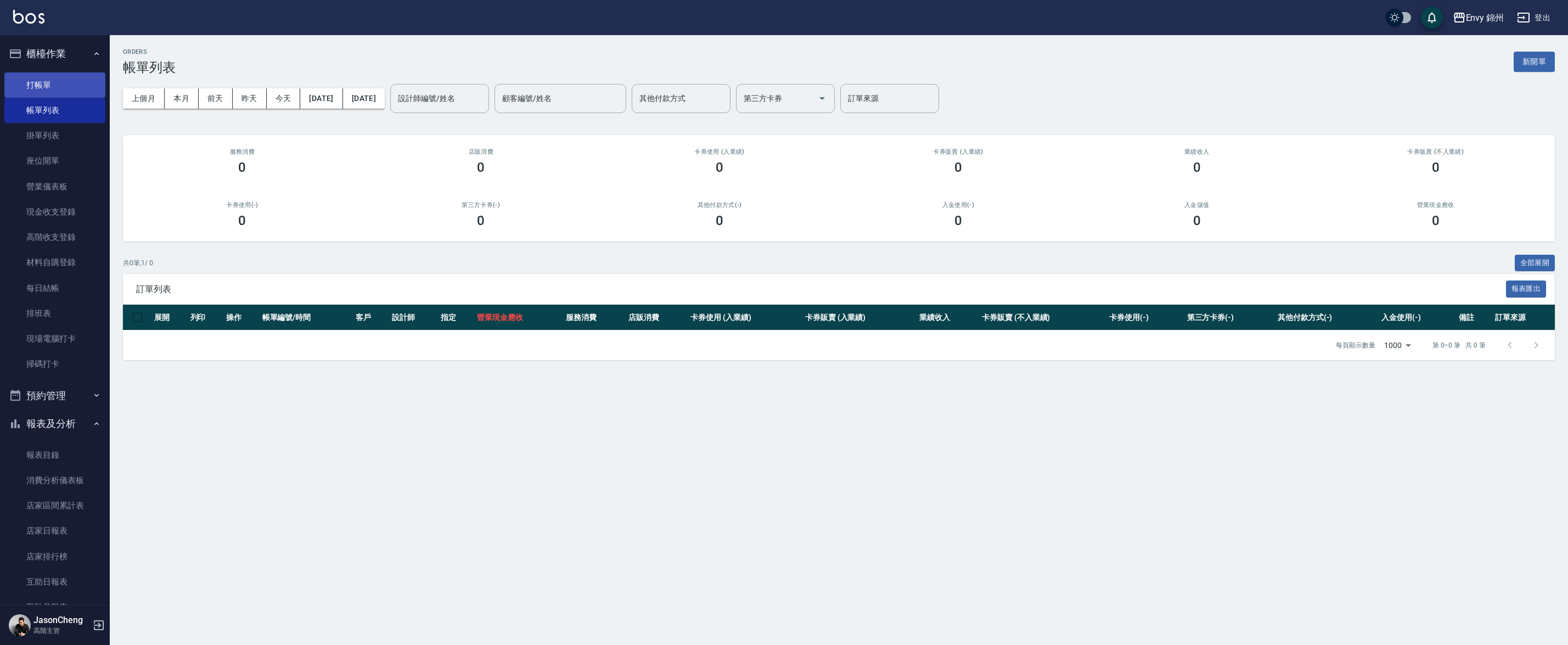
click at [55, 82] on link "打帳單" at bounding box center [55, 85] width 101 height 25
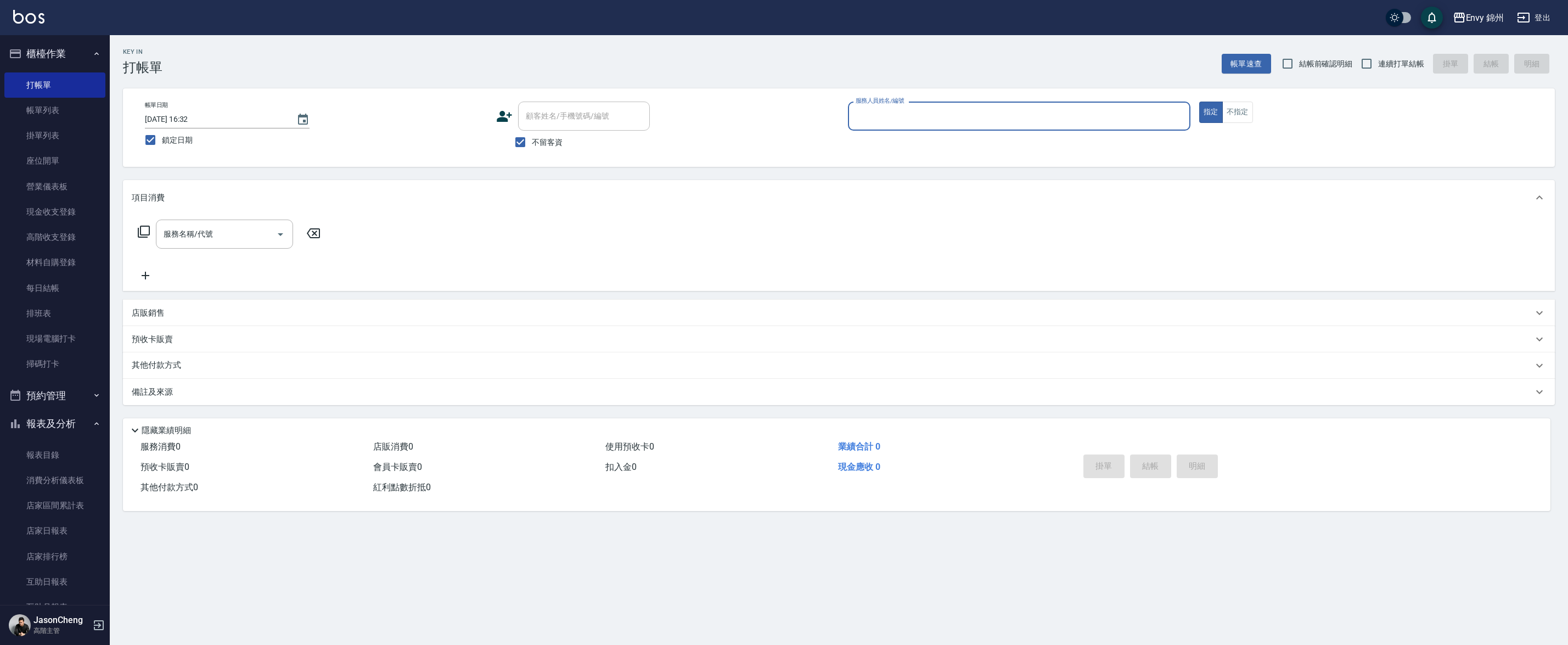
click at [1470, 61] on div "帳單速查 結帳前確認明細 連續打單結帳 掛單 結帳 明細" at bounding box center [1388, 64] width 333 height 23
click at [52, 117] on link "帳單列表" at bounding box center [55, 111] width 101 height 25
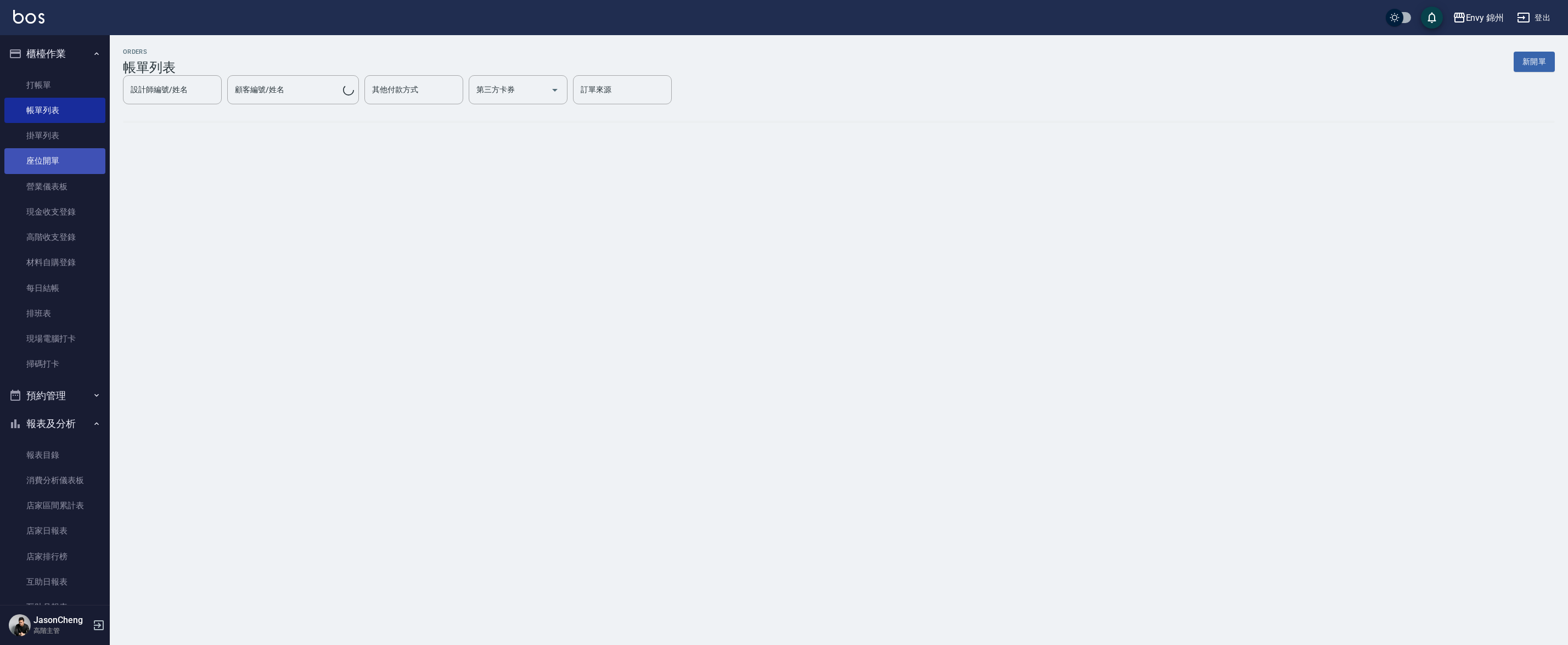
click at [53, 151] on link "座位開單" at bounding box center [55, 161] width 101 height 25
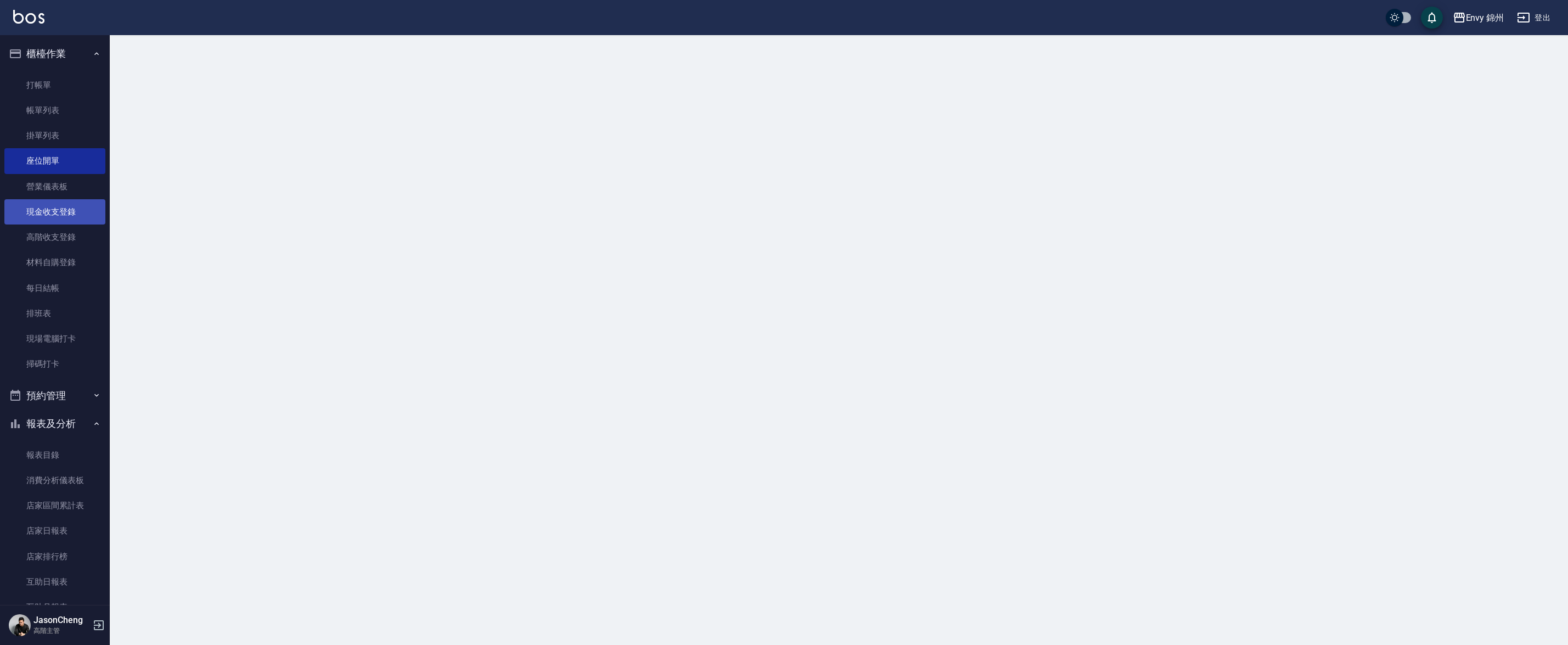
click at [50, 205] on link "現金收支登錄" at bounding box center [55, 212] width 101 height 25
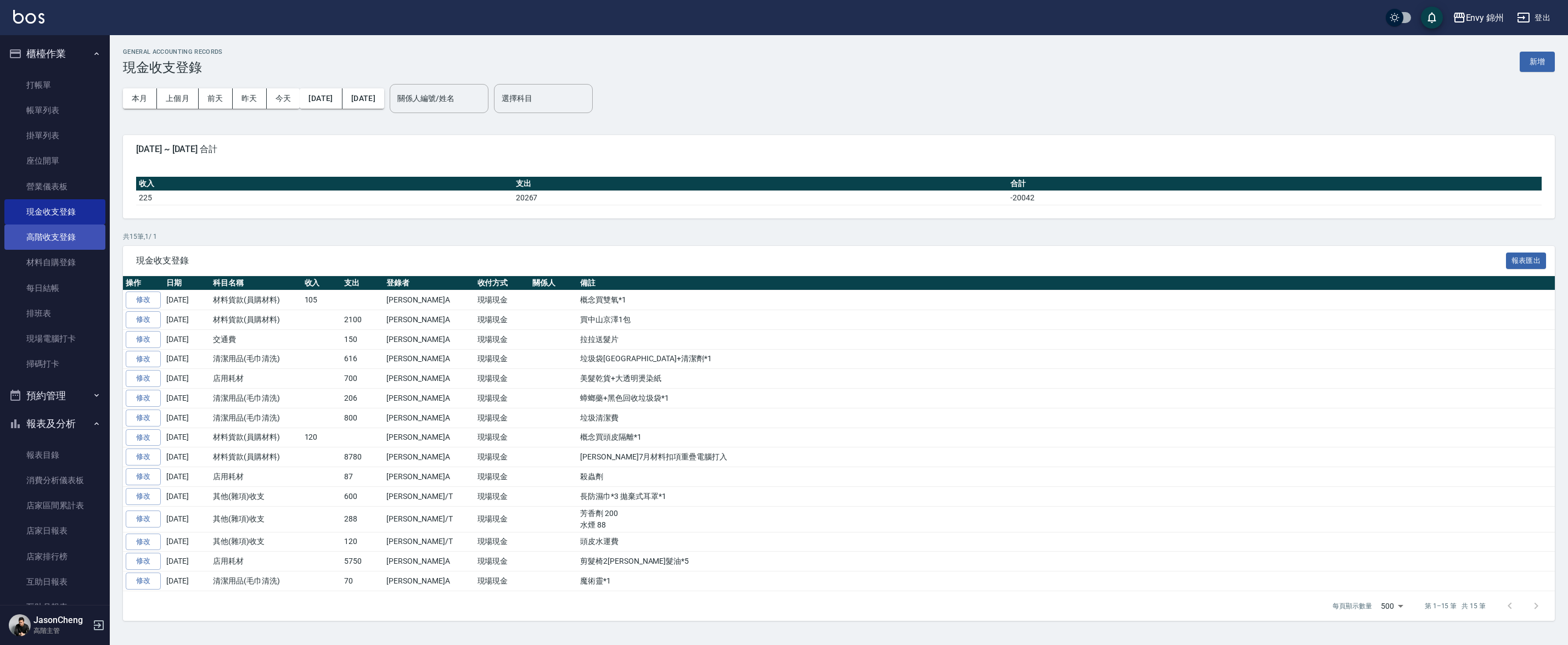
click at [50, 231] on link "高階收支登錄" at bounding box center [55, 237] width 101 height 25
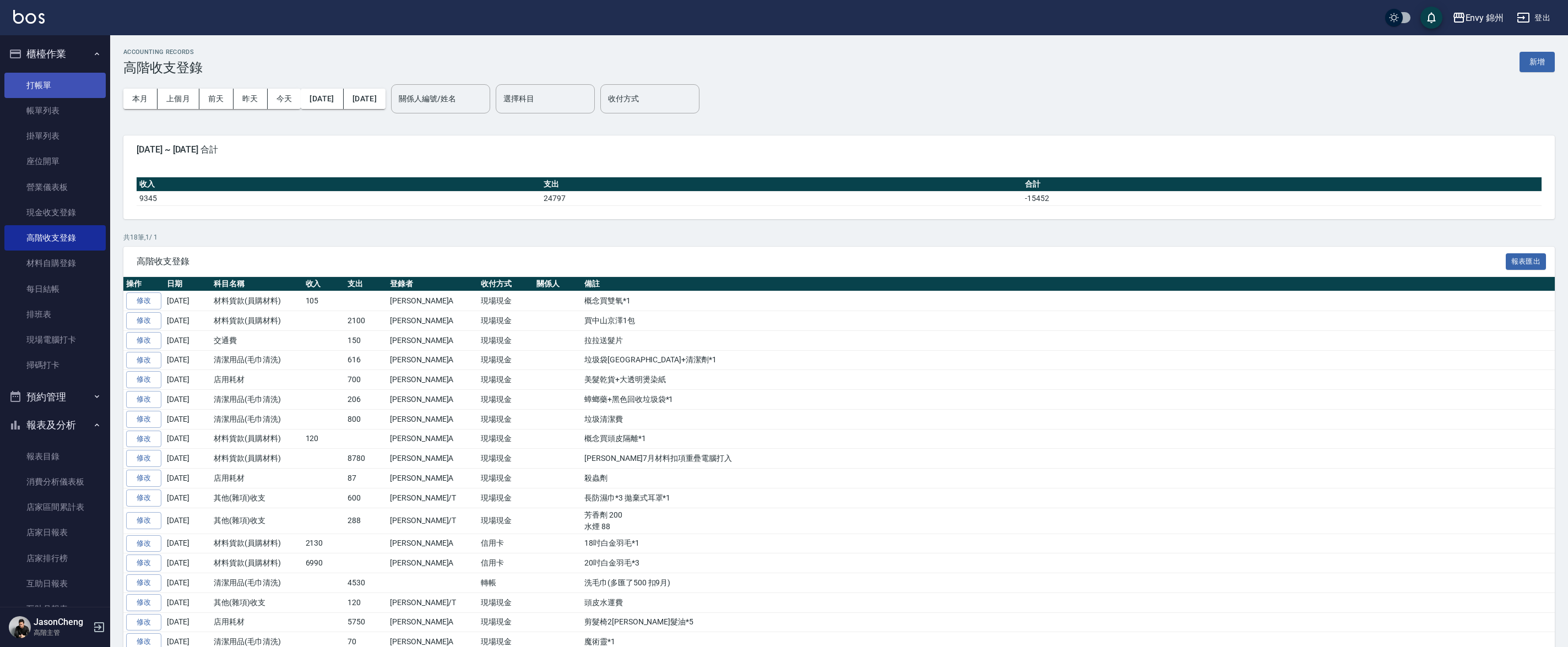
click at [47, 82] on link "打帳單" at bounding box center [55, 85] width 101 height 25
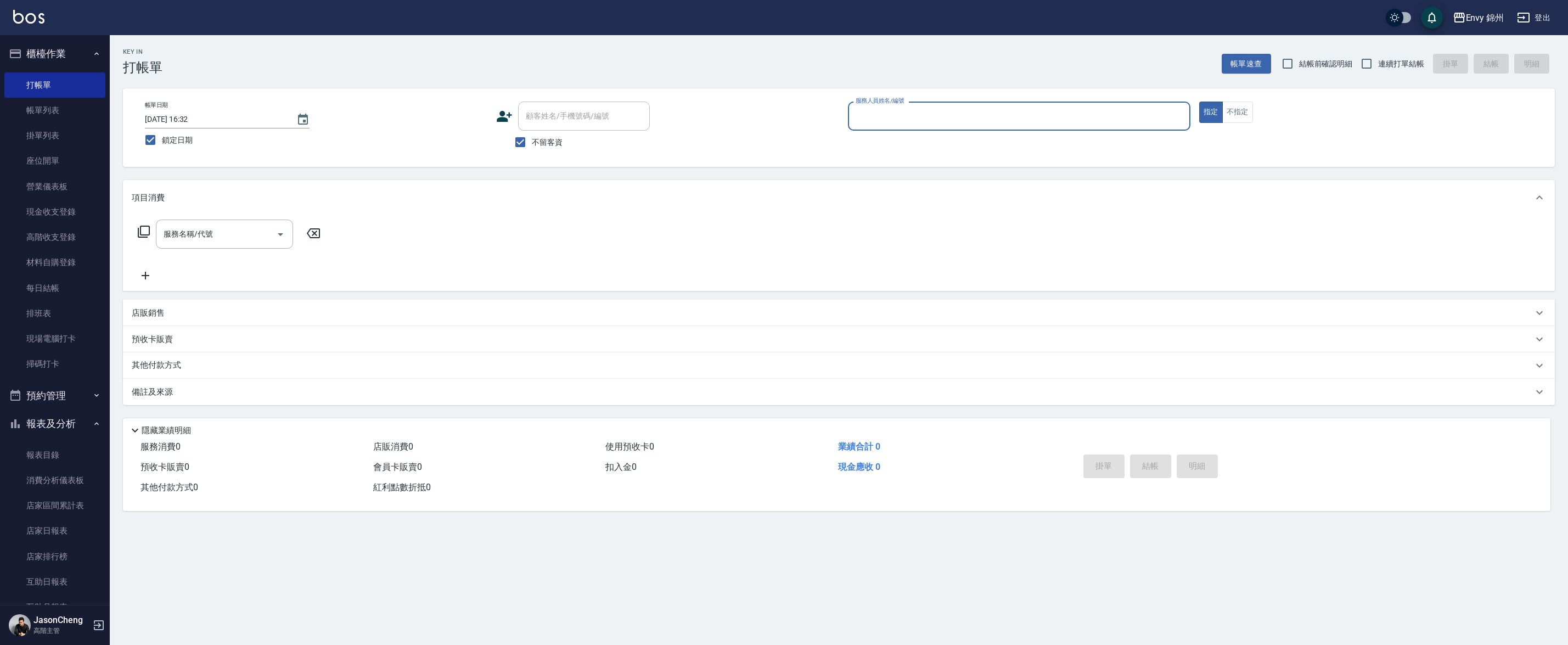
click at [614, 148] on div "不留客資" at bounding box center [573, 142] width 154 height 23
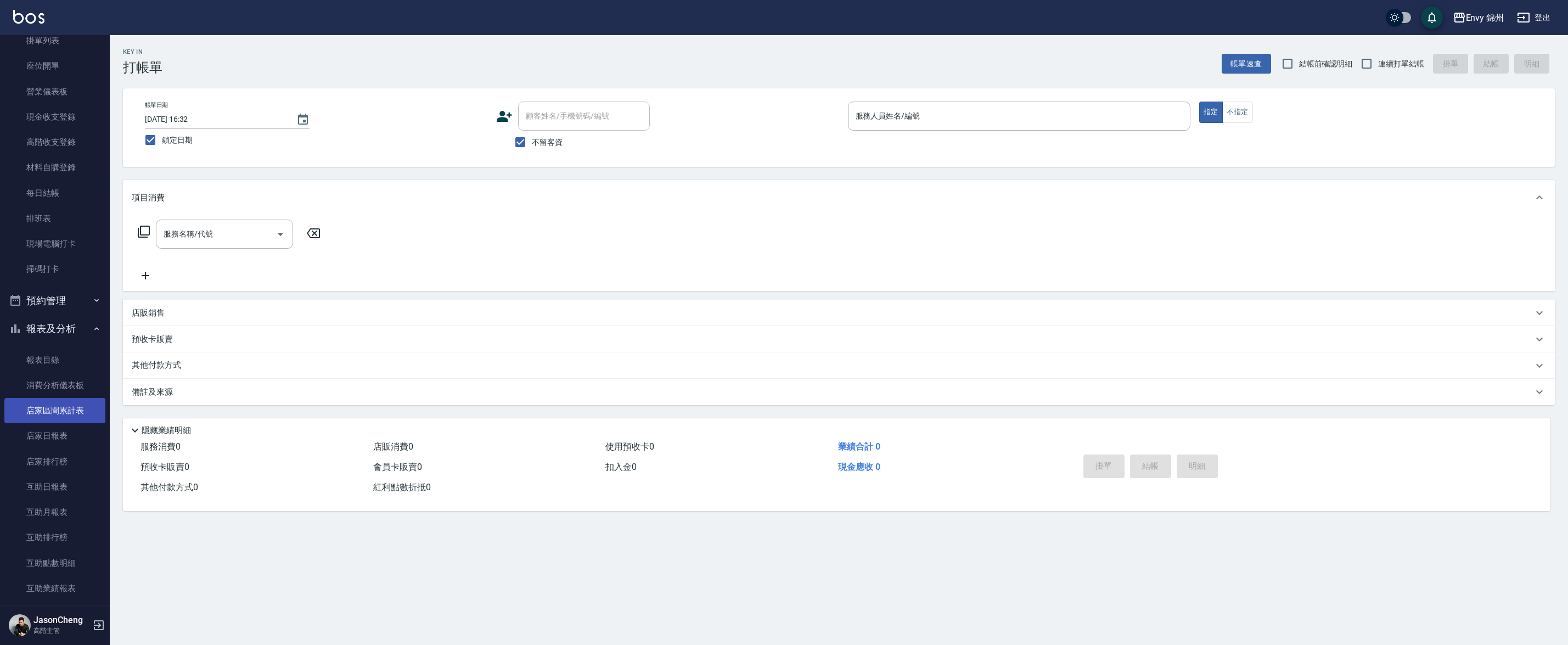
scroll to position [95, 0]
click at [48, 356] on link "報表目錄" at bounding box center [55, 360] width 101 height 25
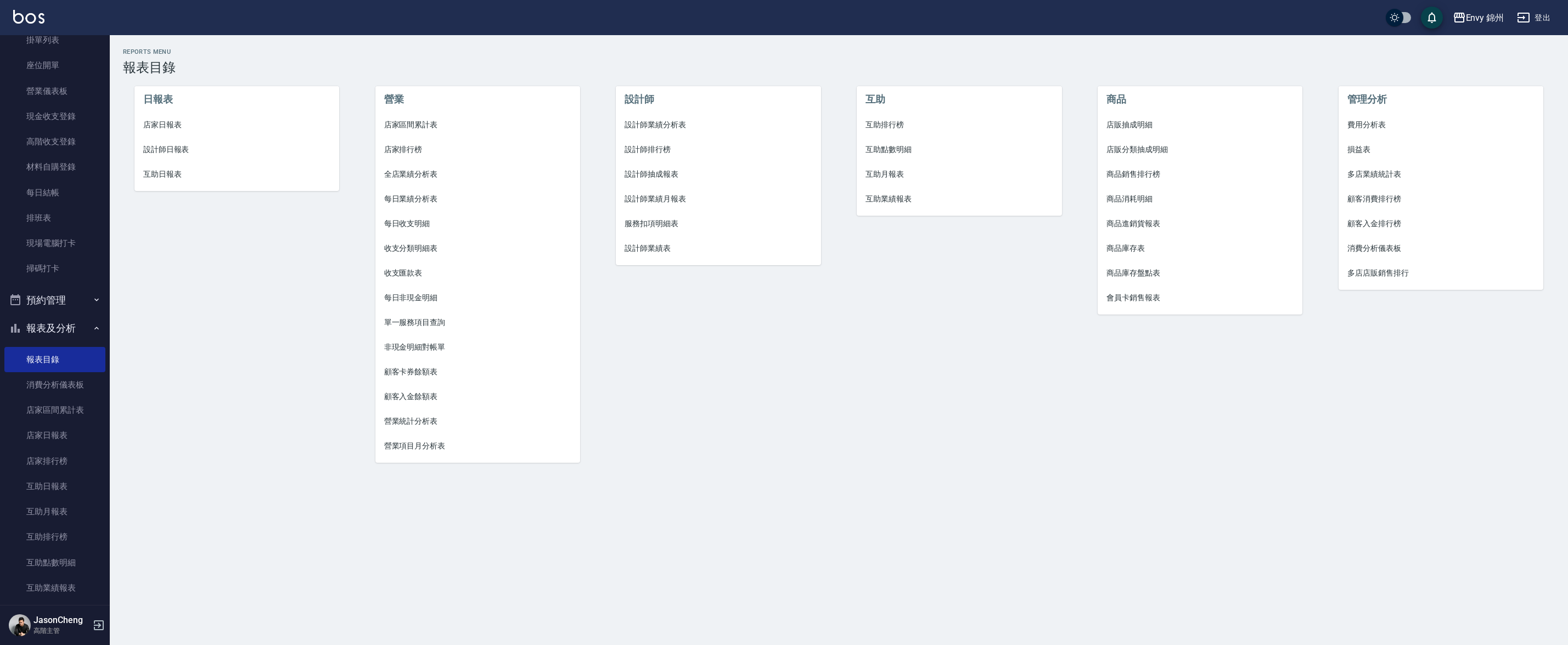
click at [42, 306] on button "預約管理" at bounding box center [55, 300] width 101 height 29
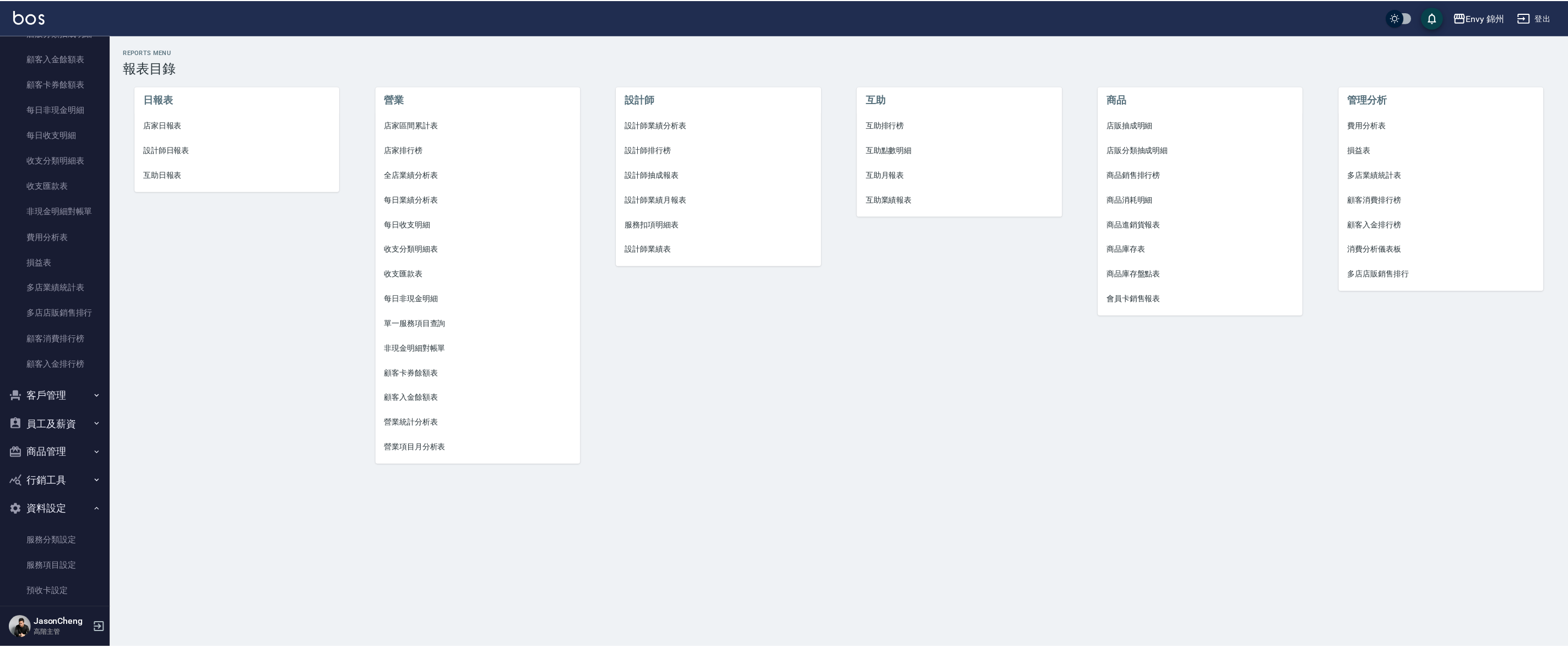
scroll to position [1440, 0]
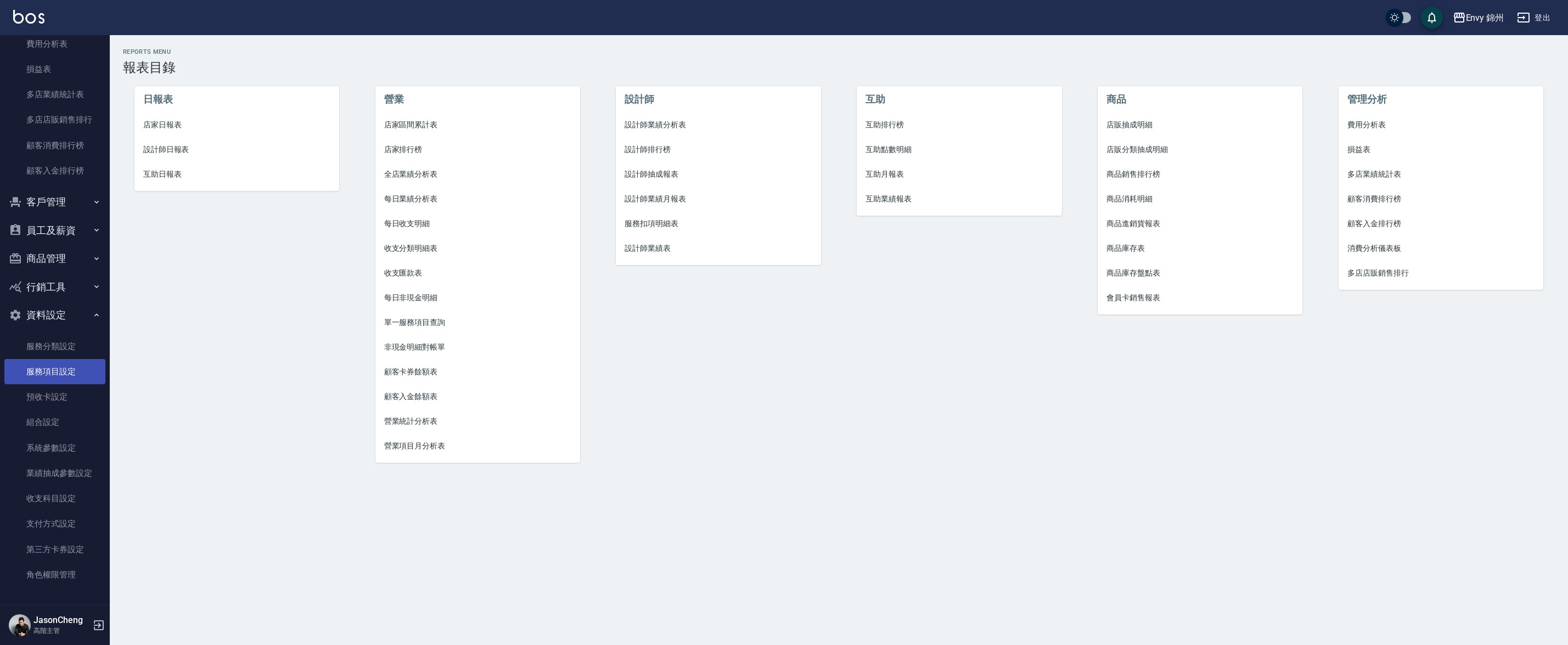
click at [43, 378] on link "服務項目設定" at bounding box center [55, 372] width 101 height 25
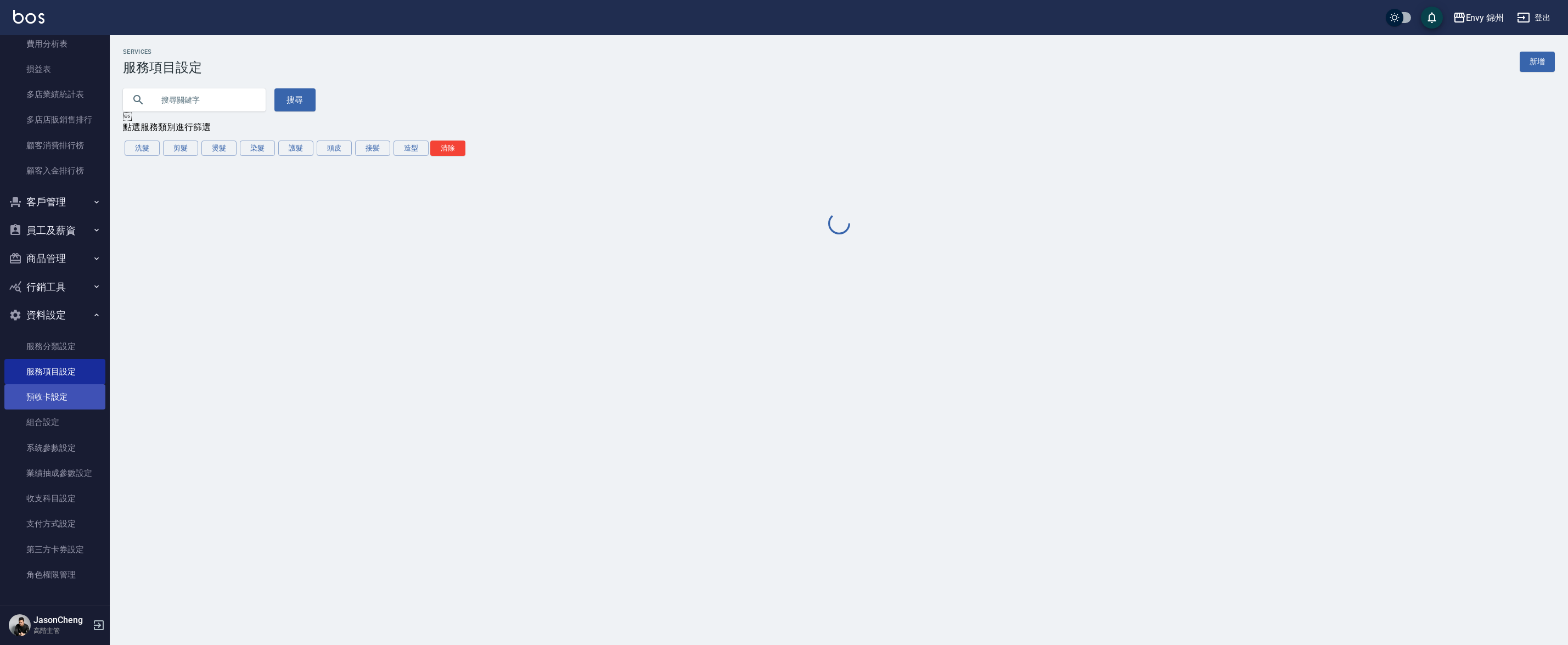
click at [48, 392] on link "預收卡設定" at bounding box center [55, 397] width 101 height 25
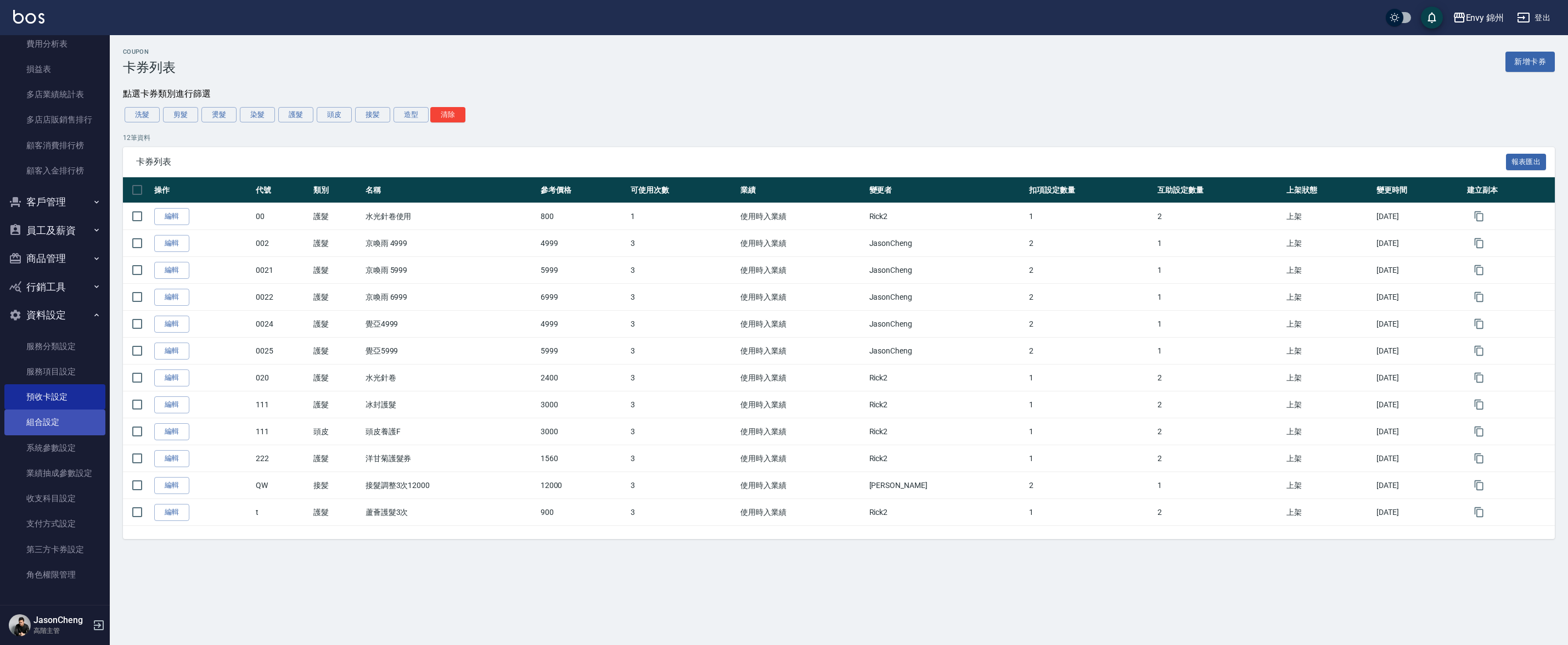
click at [58, 426] on link "組合設定" at bounding box center [55, 422] width 101 height 25
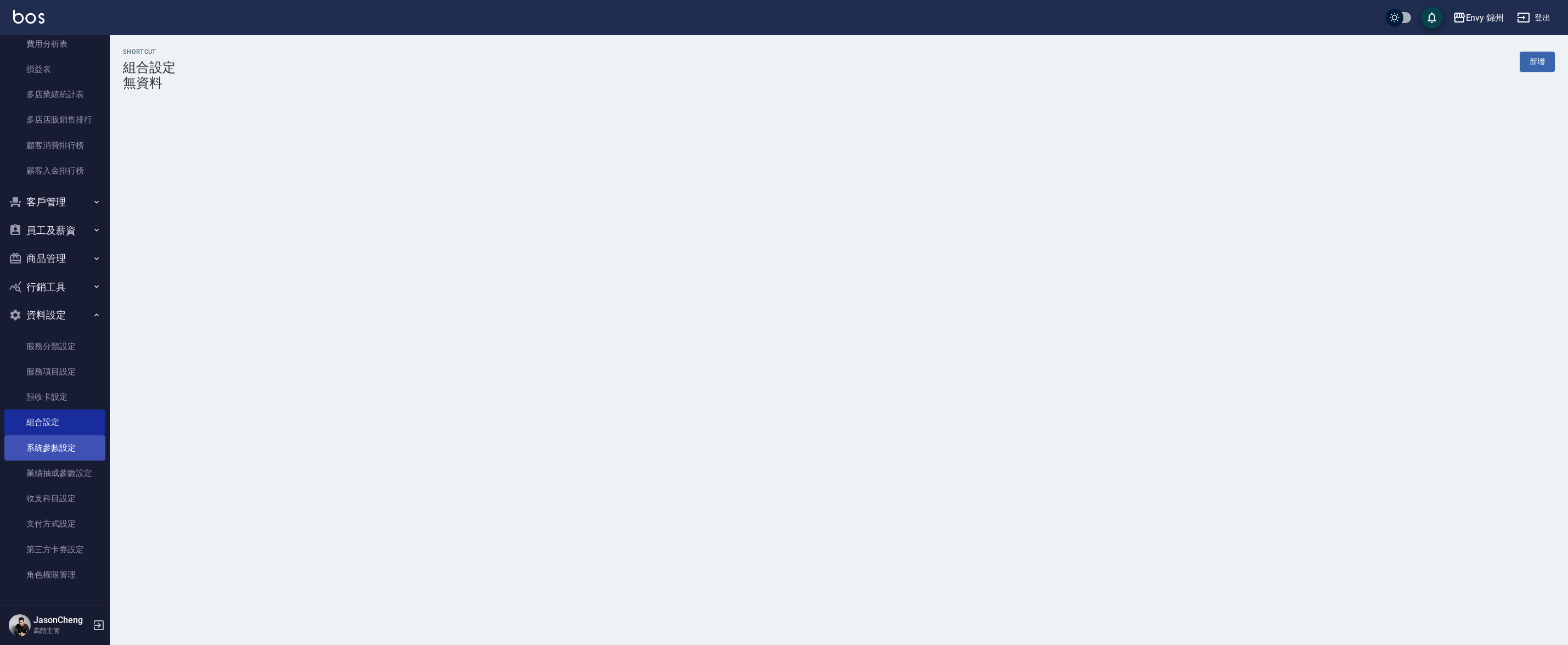
click at [53, 448] on link "系統參數設定" at bounding box center [55, 448] width 101 height 25
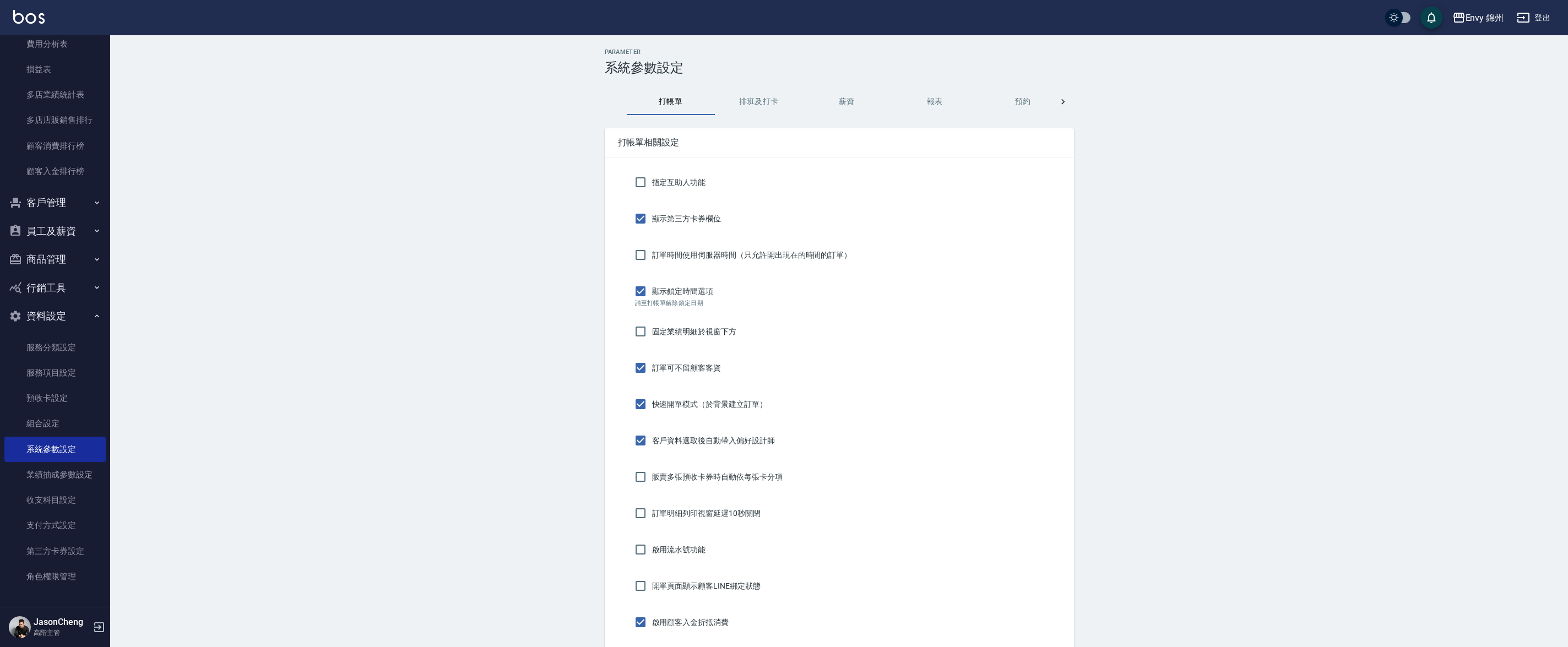
click at [776, 97] on button "排班及打卡" at bounding box center [759, 101] width 88 height 26
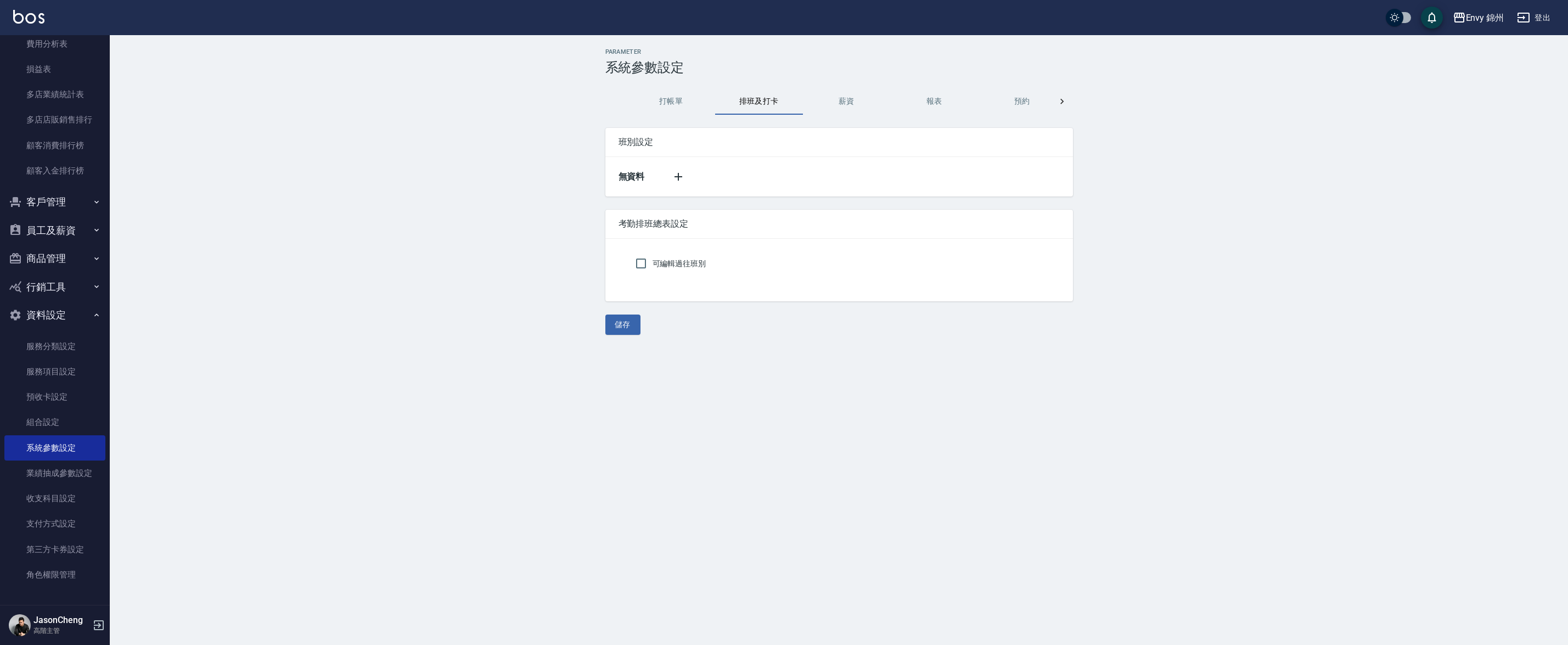
click at [838, 88] on button "薪資" at bounding box center [847, 101] width 88 height 26
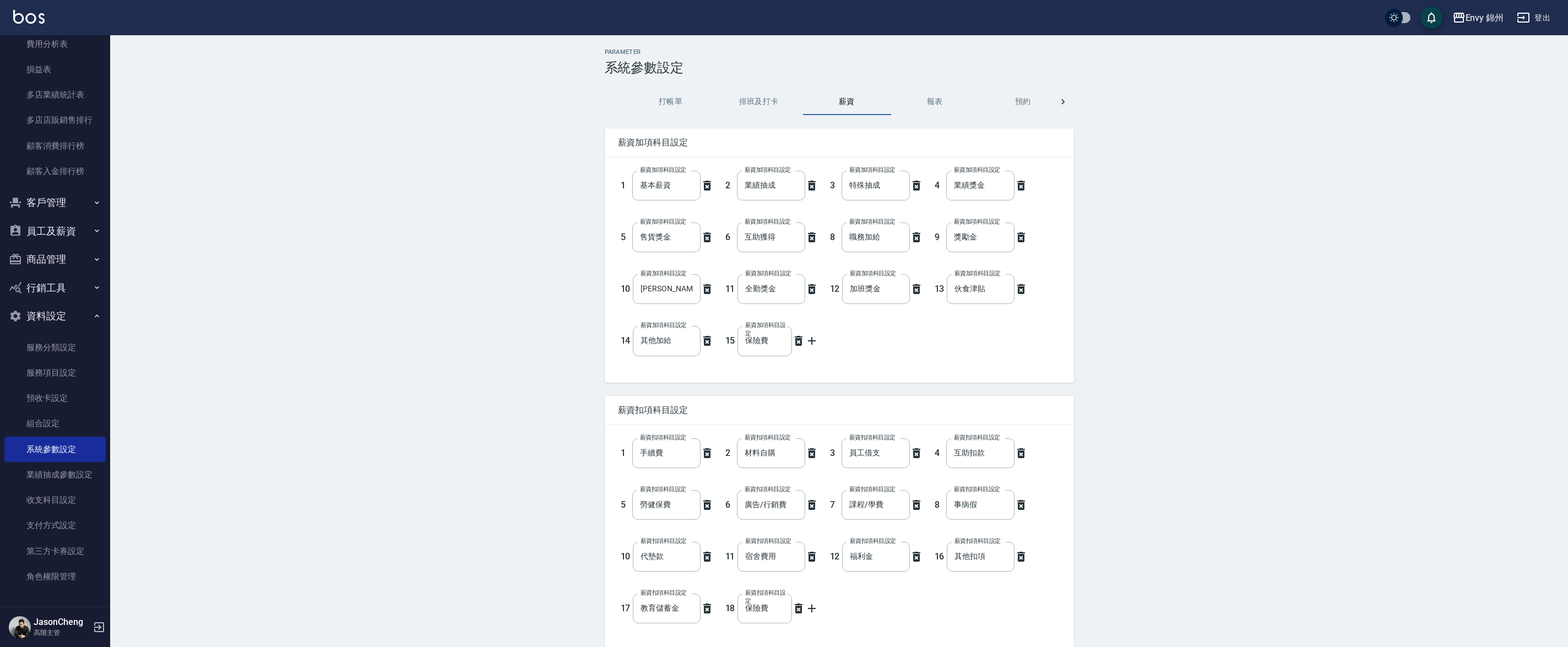
click at [956, 91] on button "報表" at bounding box center [935, 101] width 88 height 26
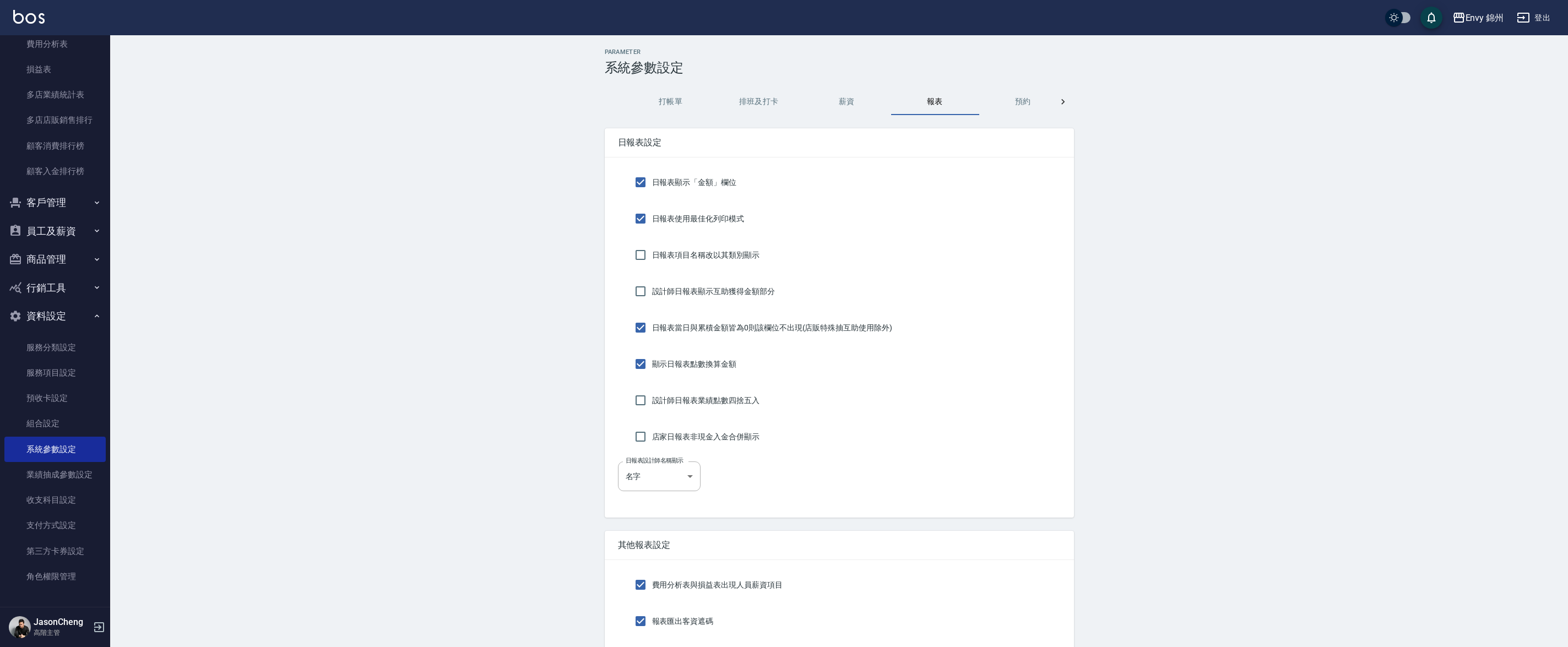
click at [1047, 102] on button "預約" at bounding box center [1023, 101] width 88 height 26
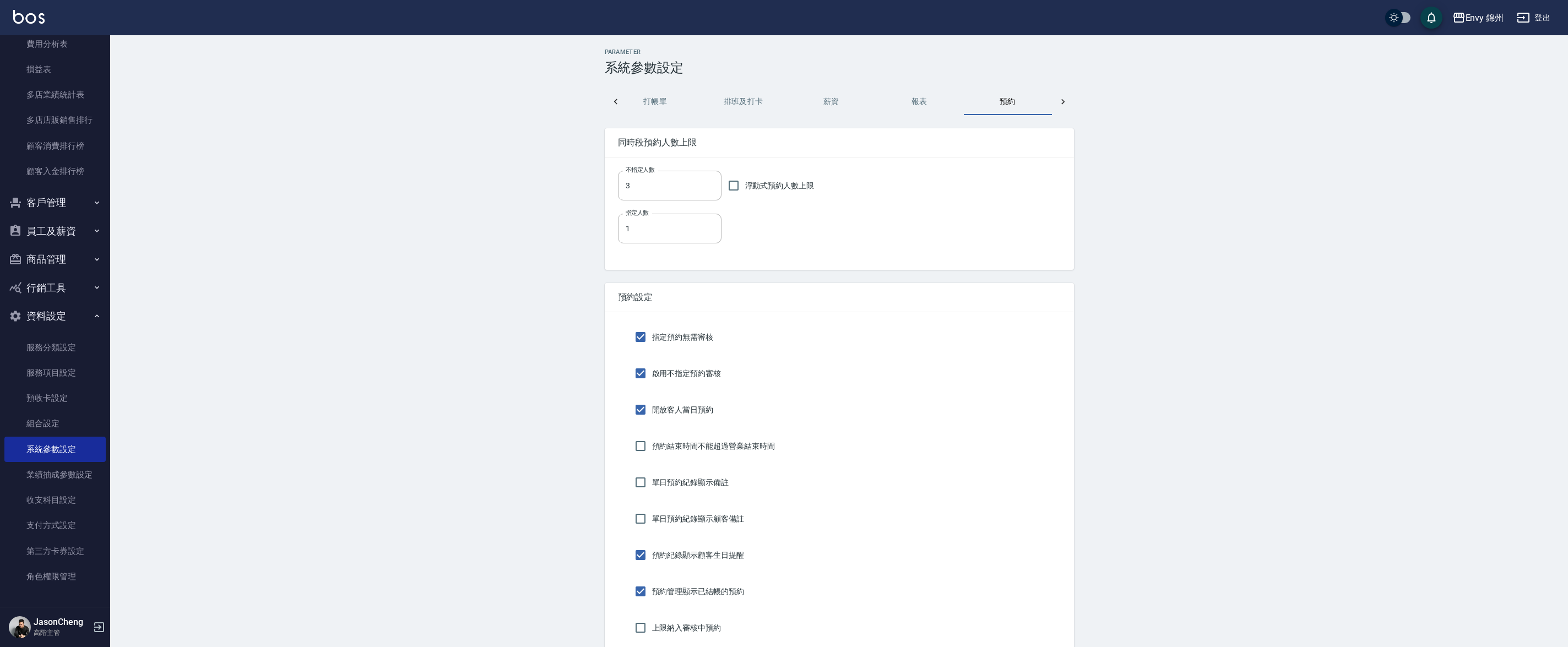
click at [1073, 100] on div at bounding box center [1063, 101] width 22 height 26
click at [939, 110] on button "功能設定" at bounding box center [920, 101] width 88 height 26
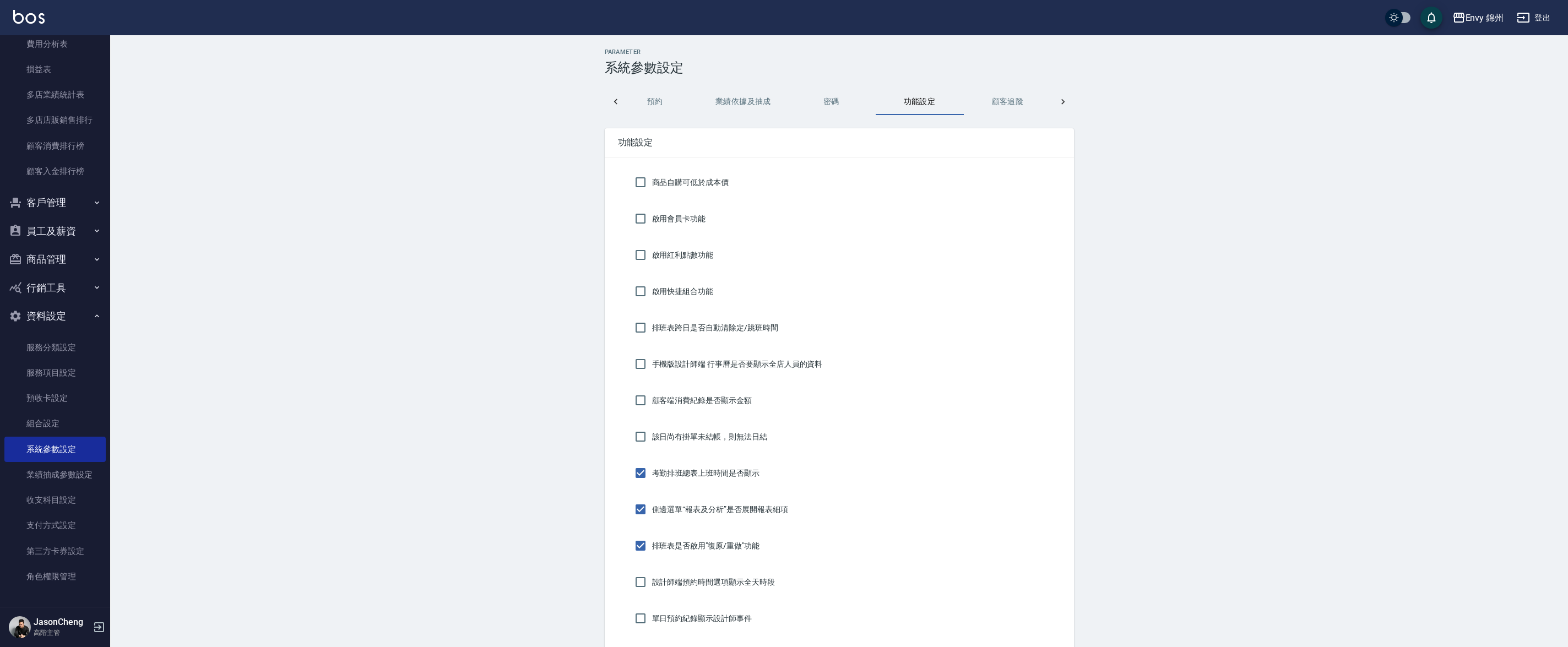
click at [805, 108] on button "密碼" at bounding box center [832, 101] width 88 height 26
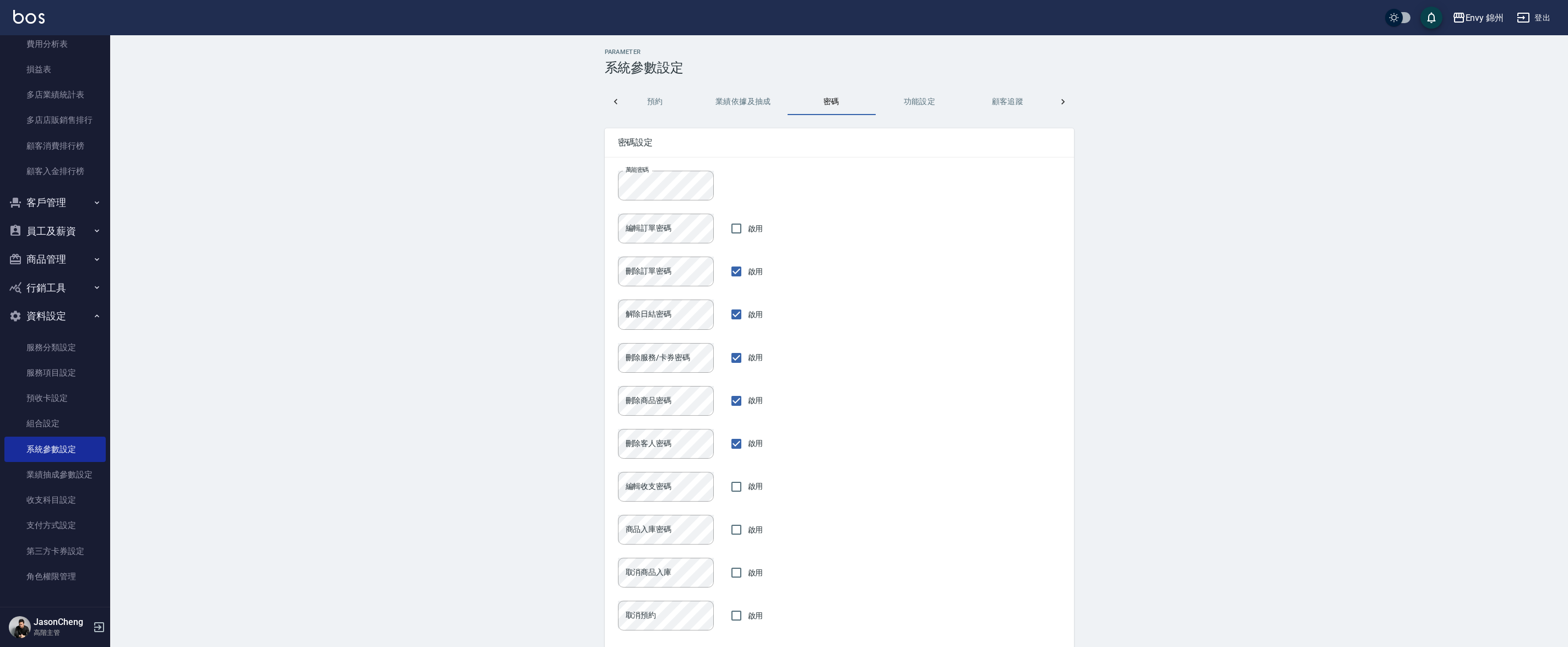
click at [678, 105] on button "預約" at bounding box center [656, 101] width 88 height 26
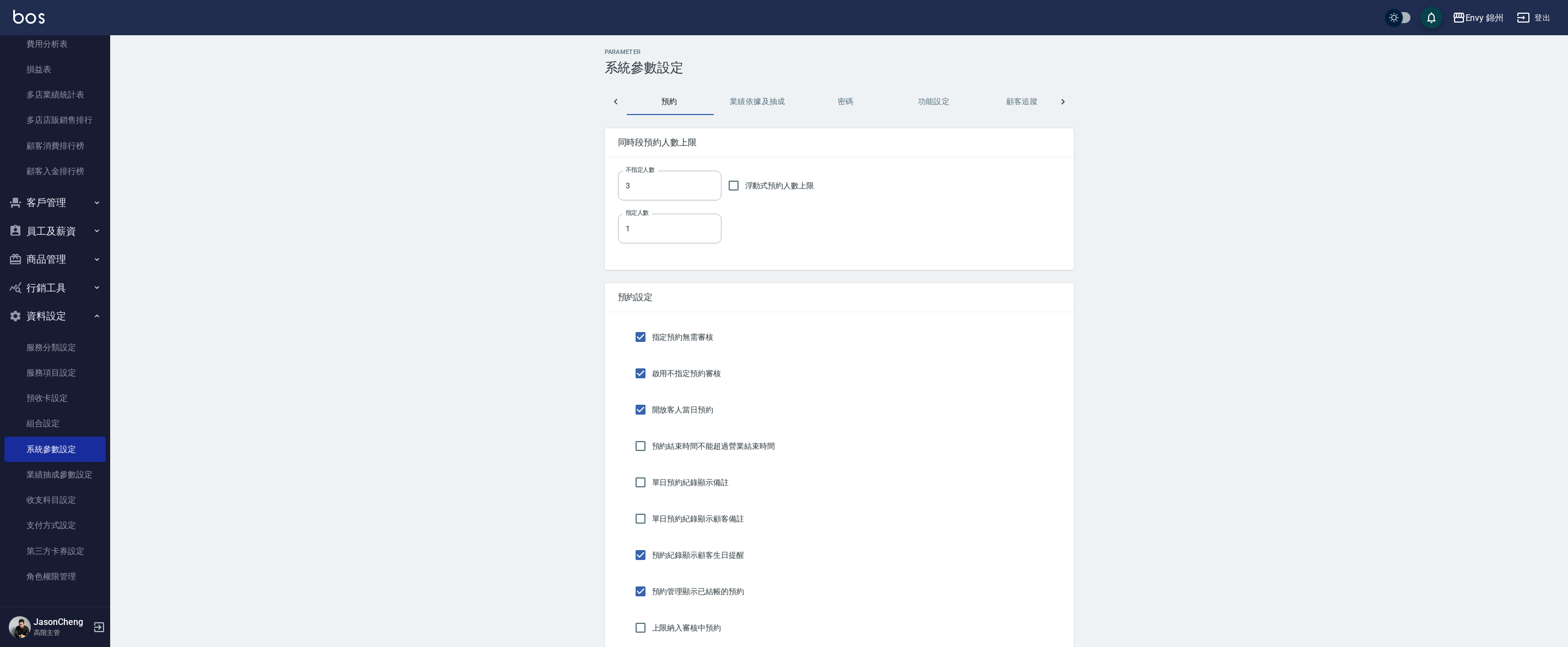
scroll to position [0, 353]
click at [640, 106] on button "預約" at bounding box center [671, 101] width 88 height 26
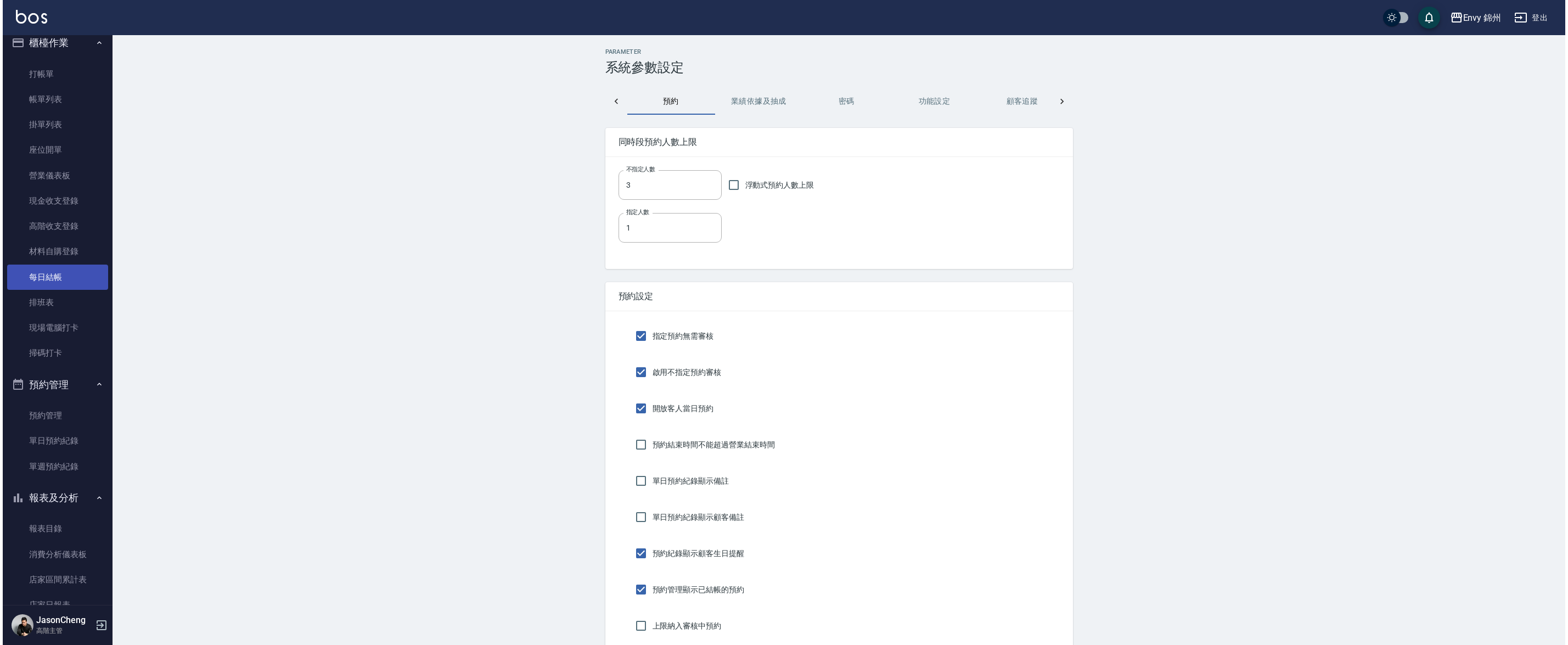
scroll to position [0, 0]
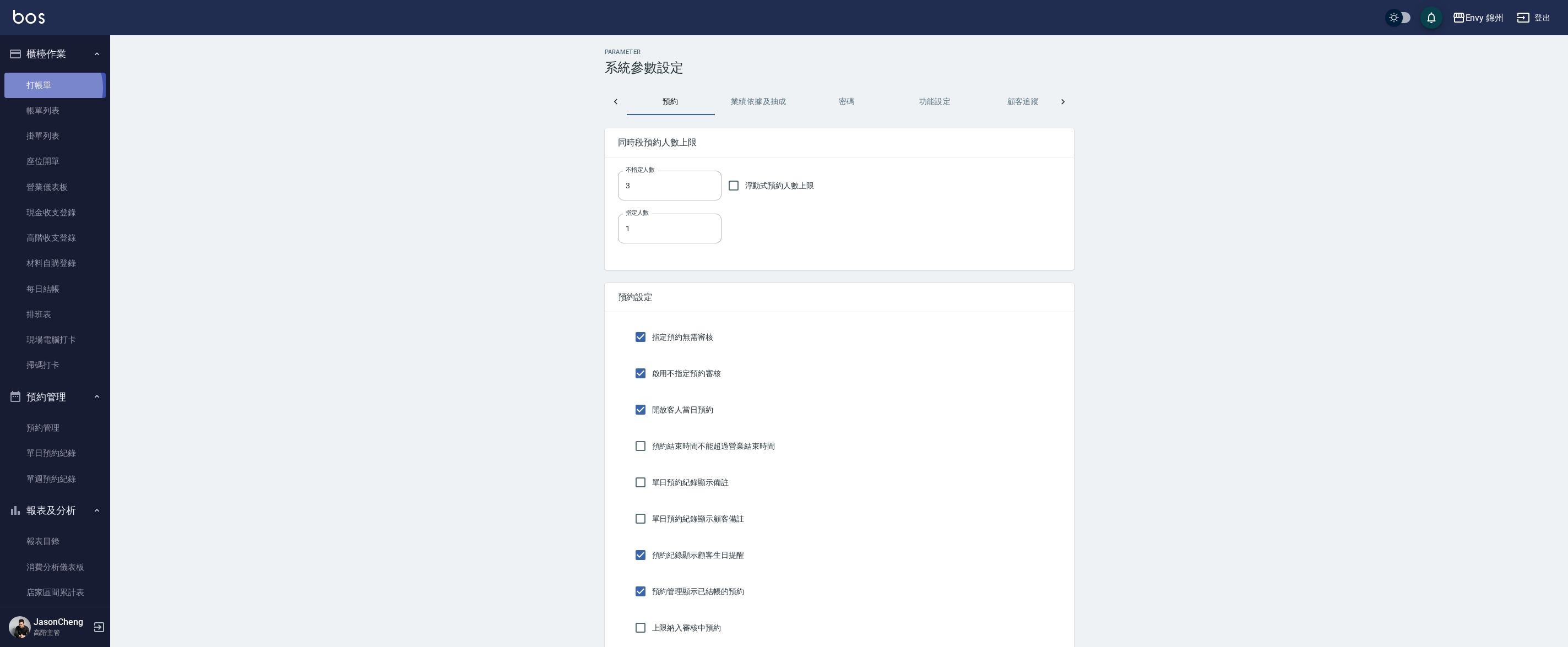
click at [48, 89] on link "打帳單" at bounding box center [55, 85] width 101 height 25
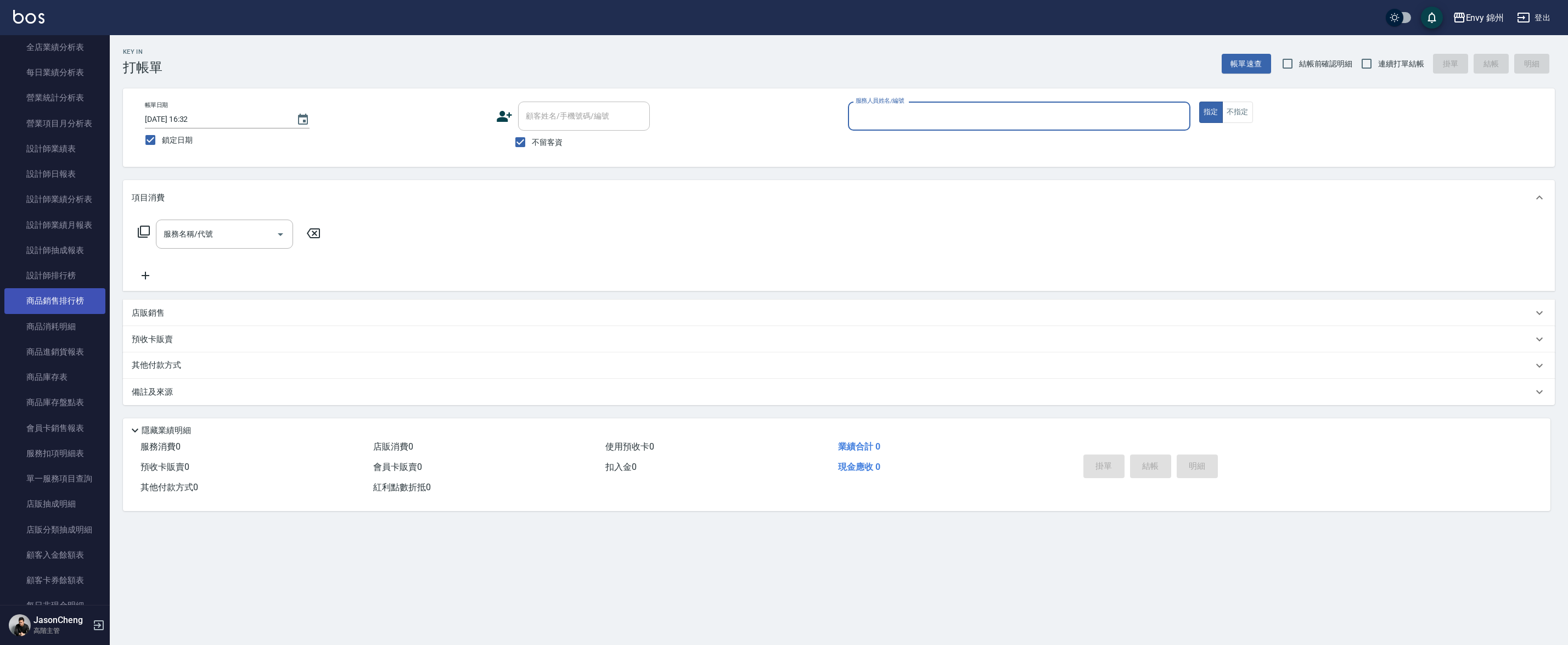
scroll to position [747, 0]
click at [60, 512] on link "店販抽成明細" at bounding box center [55, 503] width 101 height 25
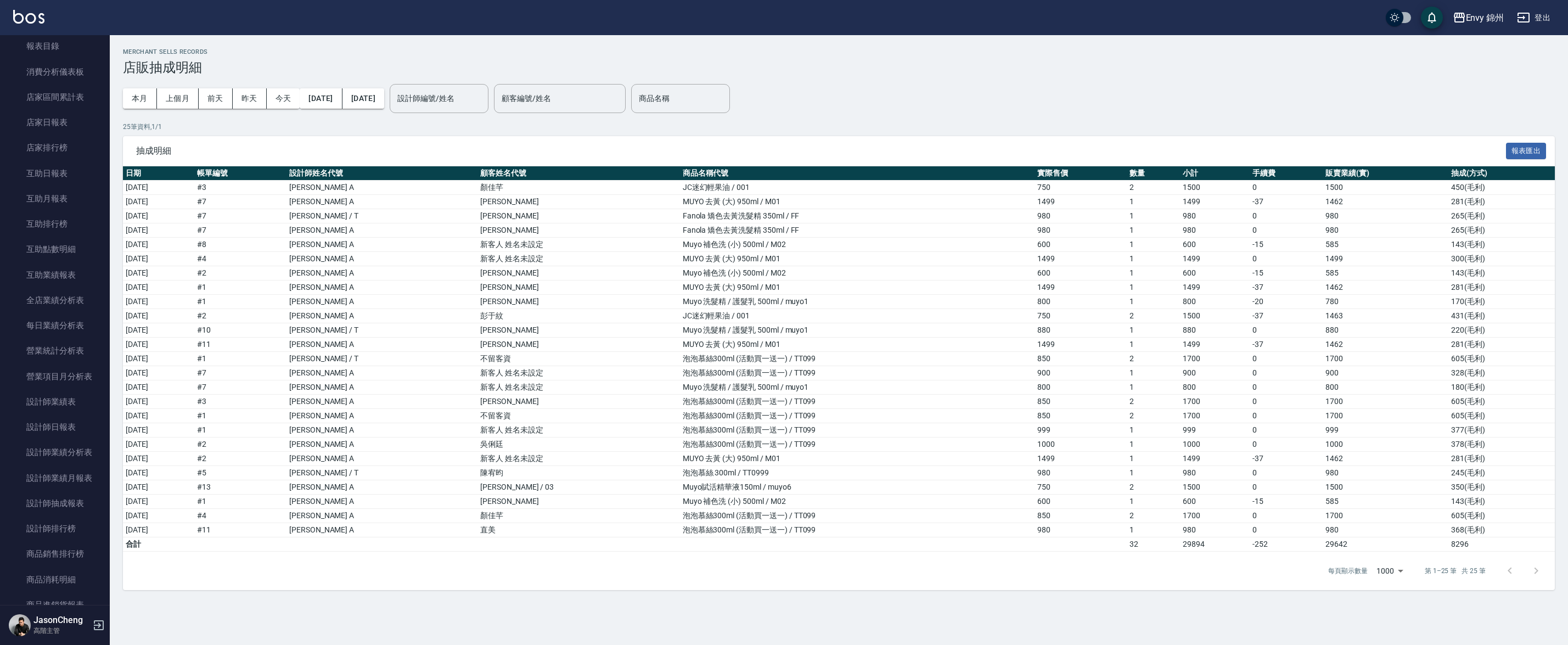
scroll to position [269, 0]
click at [42, 263] on link "報表目錄" at bounding box center [55, 270] width 101 height 25
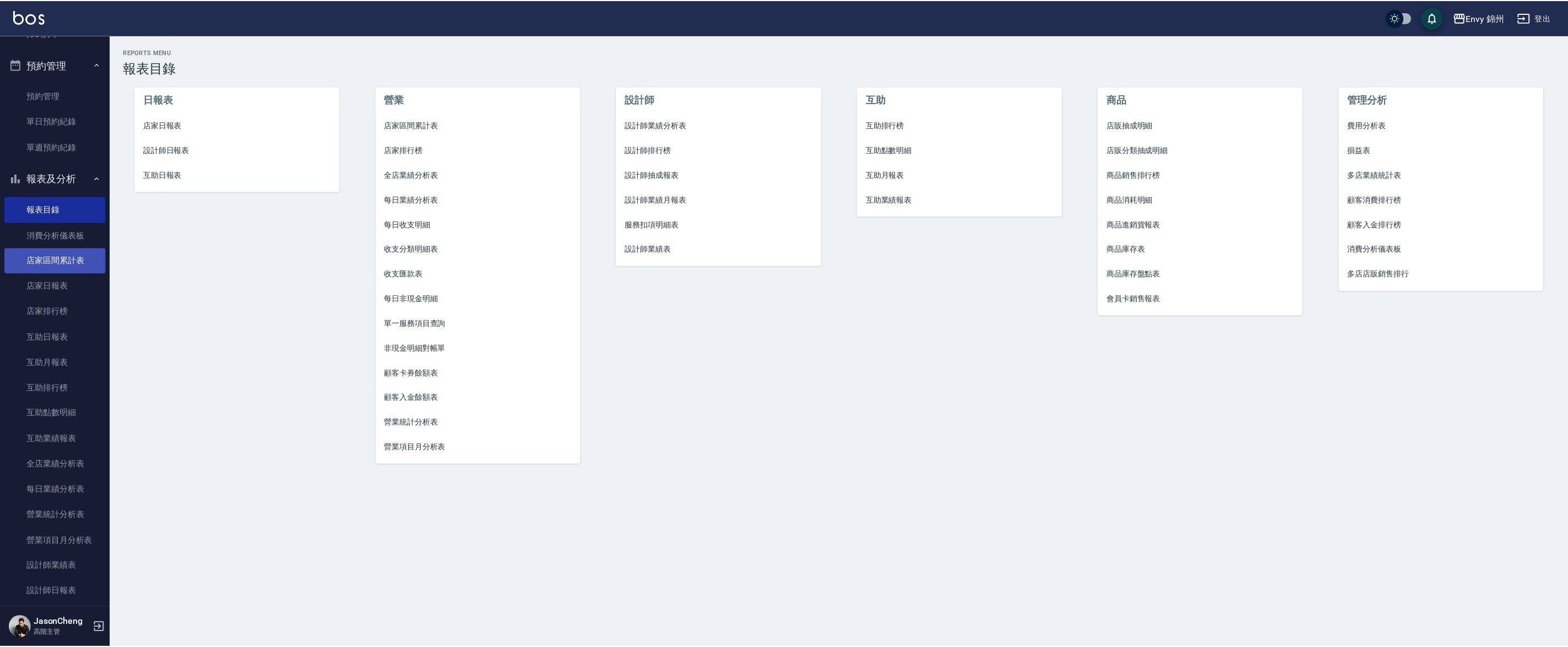
scroll to position [338, 0]
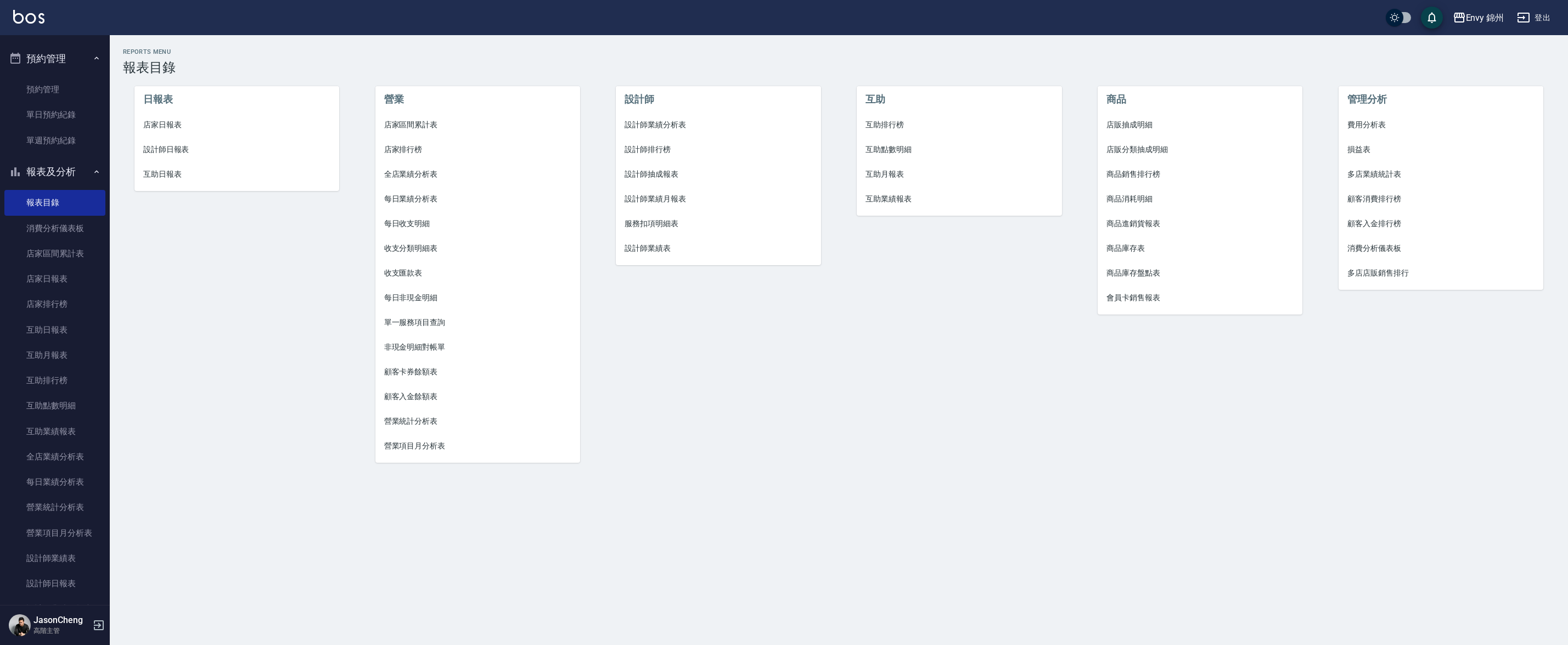
click at [674, 222] on span "服務扣項明細表" at bounding box center [718, 224] width 187 height 11
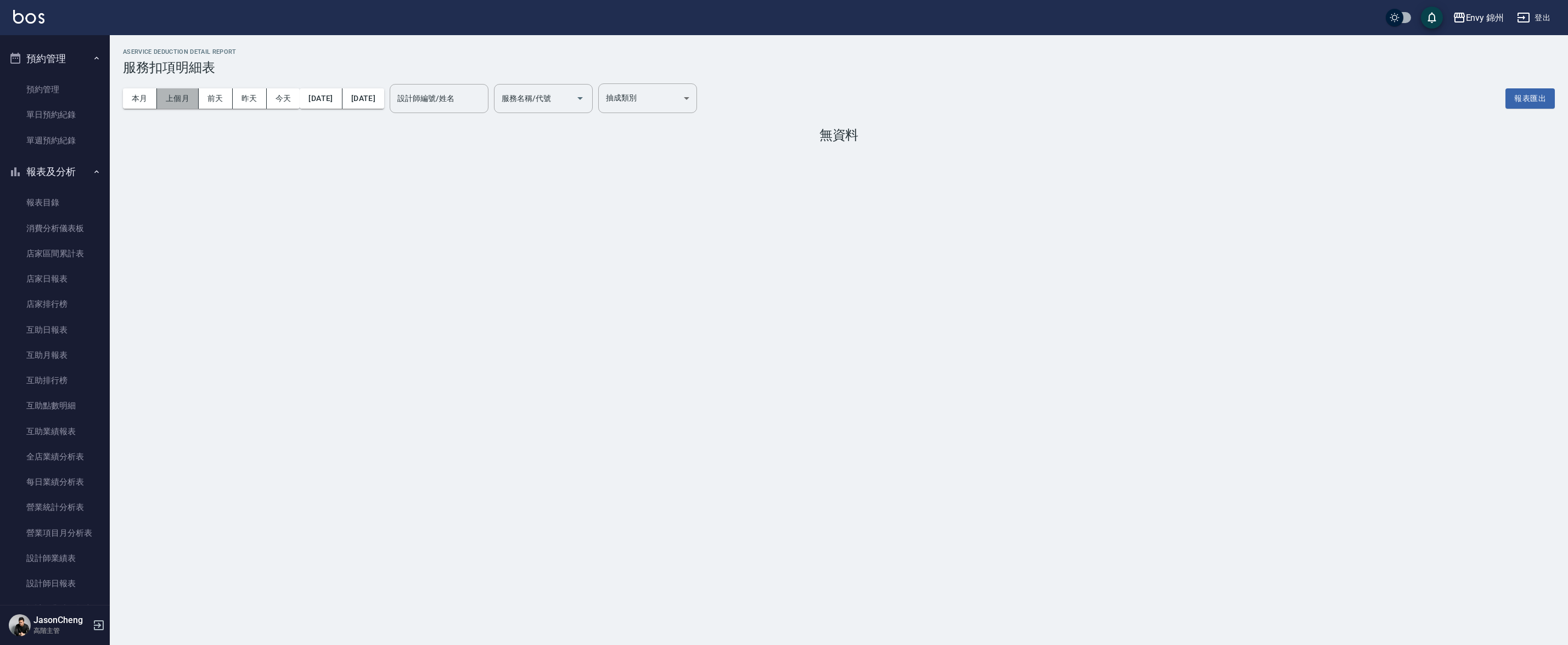
click at [165, 101] on button "上個月" at bounding box center [178, 98] width 42 height 20
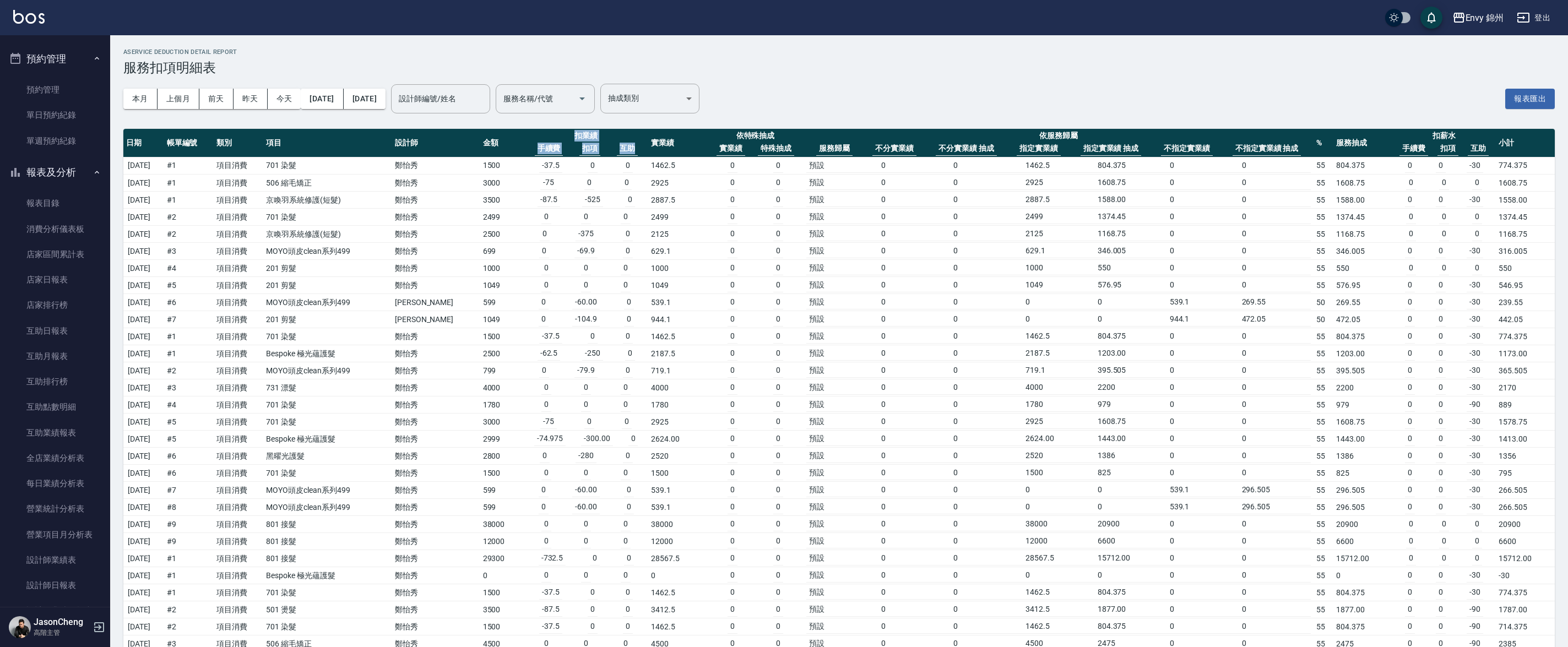
drag, startPoint x: 557, startPoint y: 131, endPoint x: 624, endPoint y: 149, distance: 69.4
click at [624, 149] on th "扣業績 手續費 扣項 互助" at bounding box center [586, 143] width 125 height 29
click at [624, 149] on th "互助" at bounding box center [627, 149] width 21 height 14
drag, startPoint x: 552, startPoint y: 147, endPoint x: 532, endPoint y: 149, distance: 20.1
click at [535, 149] on th "手續費" at bounding box center [549, 149] width 29 height 14
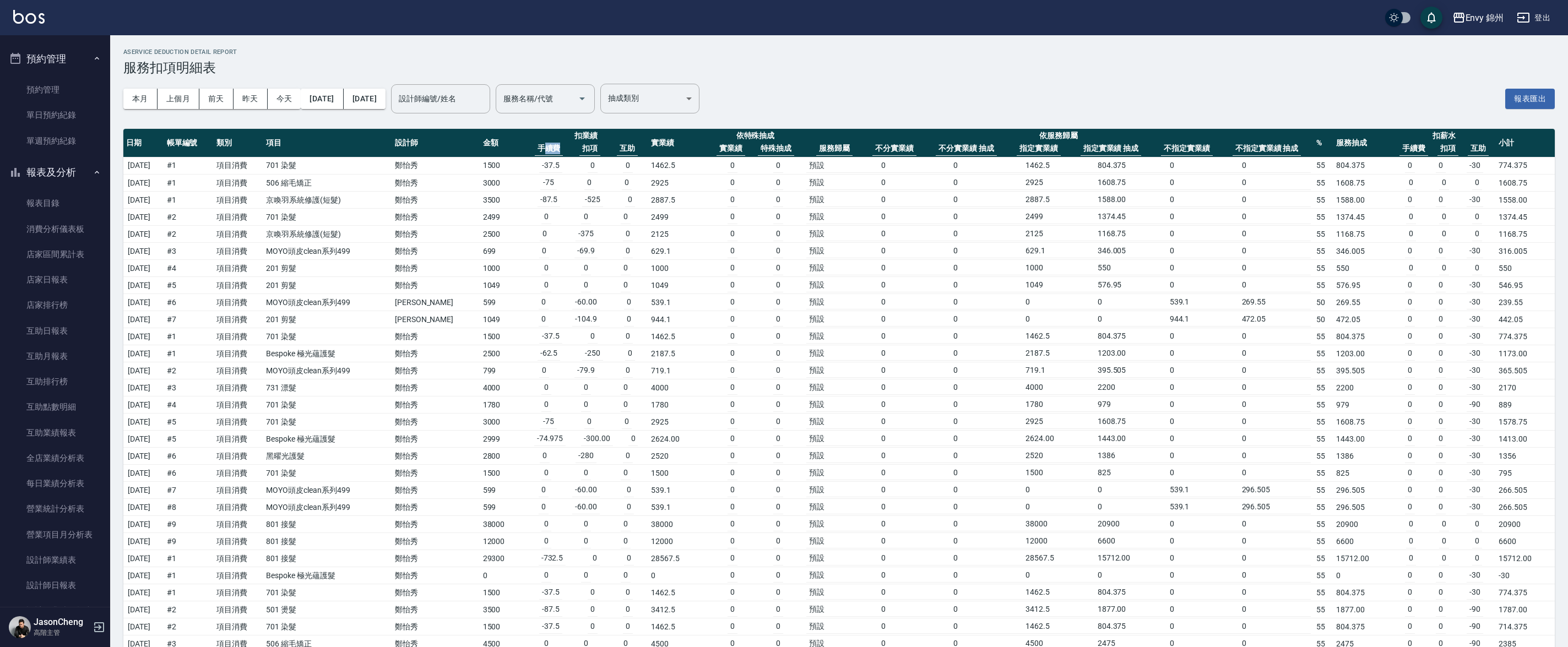
click at [605, 135] on th "扣業績 手續費 扣項 互助" at bounding box center [586, 143] width 125 height 29
click at [590, 149] on th "扣項" at bounding box center [590, 149] width 21 height 14
click at [580, 145] on th "扣項" at bounding box center [590, 149] width 21 height 14
drag, startPoint x: 571, startPoint y: 147, endPoint x: 594, endPoint y: 148, distance: 23.0
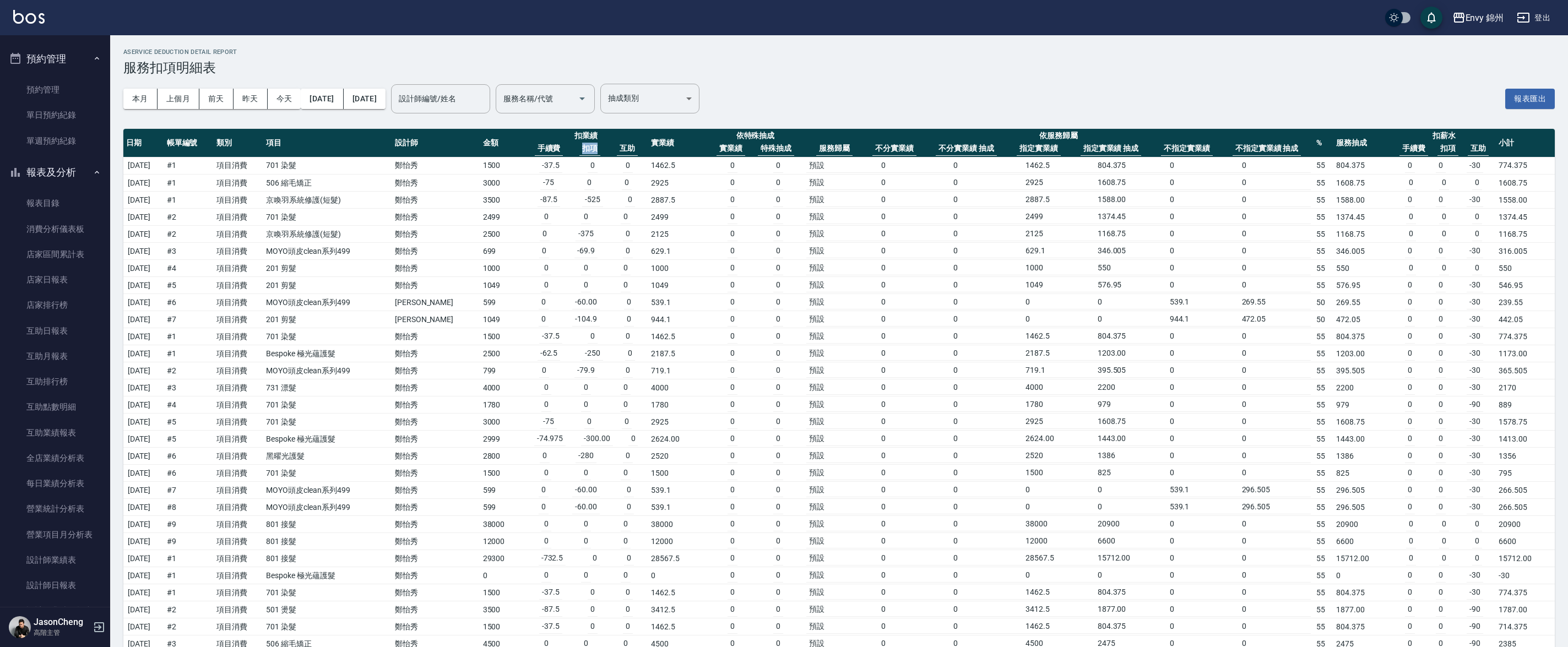
click at [594, 148] on div "手續費 扣項 互助" at bounding box center [586, 149] width 119 height 14
click at [588, 163] on td "0" at bounding box center [593, 166] width 10 height 14
drag, startPoint x: 593, startPoint y: 164, endPoint x: 568, endPoint y: 166, distance: 25.1
click at [568, 166] on td "-37.5 0 0" at bounding box center [586, 166] width 125 height 17
drag, startPoint x: 628, startPoint y: 150, endPoint x: 602, endPoint y: 150, distance: 26.0
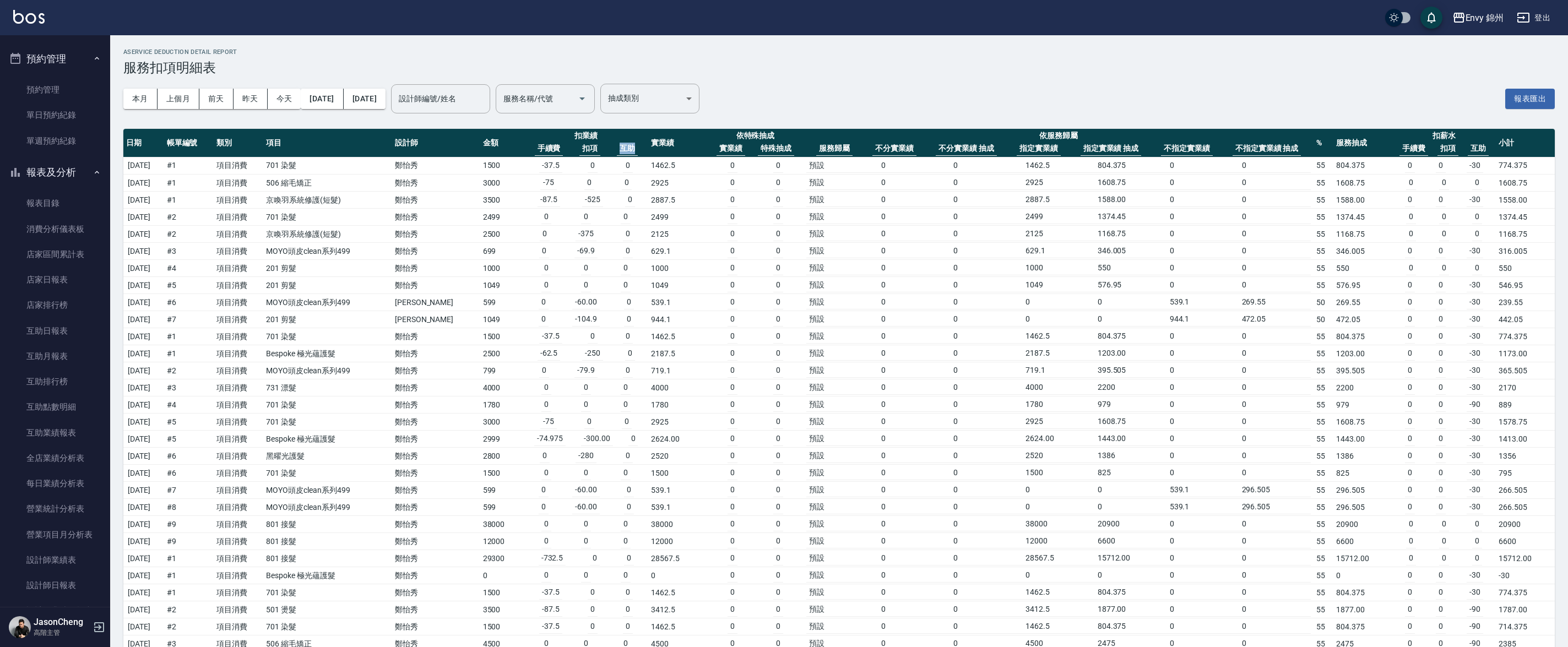
click at [602, 150] on div "手續費 扣項 互助" at bounding box center [586, 149] width 119 height 14
click at [625, 147] on th "互助" at bounding box center [627, 149] width 21 height 14
drag, startPoint x: 625, startPoint y: 147, endPoint x: 615, endPoint y: 147, distance: 10.0
click at [617, 147] on th "互助" at bounding box center [627, 149] width 21 height 14
drag, startPoint x: 501, startPoint y: 163, endPoint x: 469, endPoint y: 164, distance: 32.0
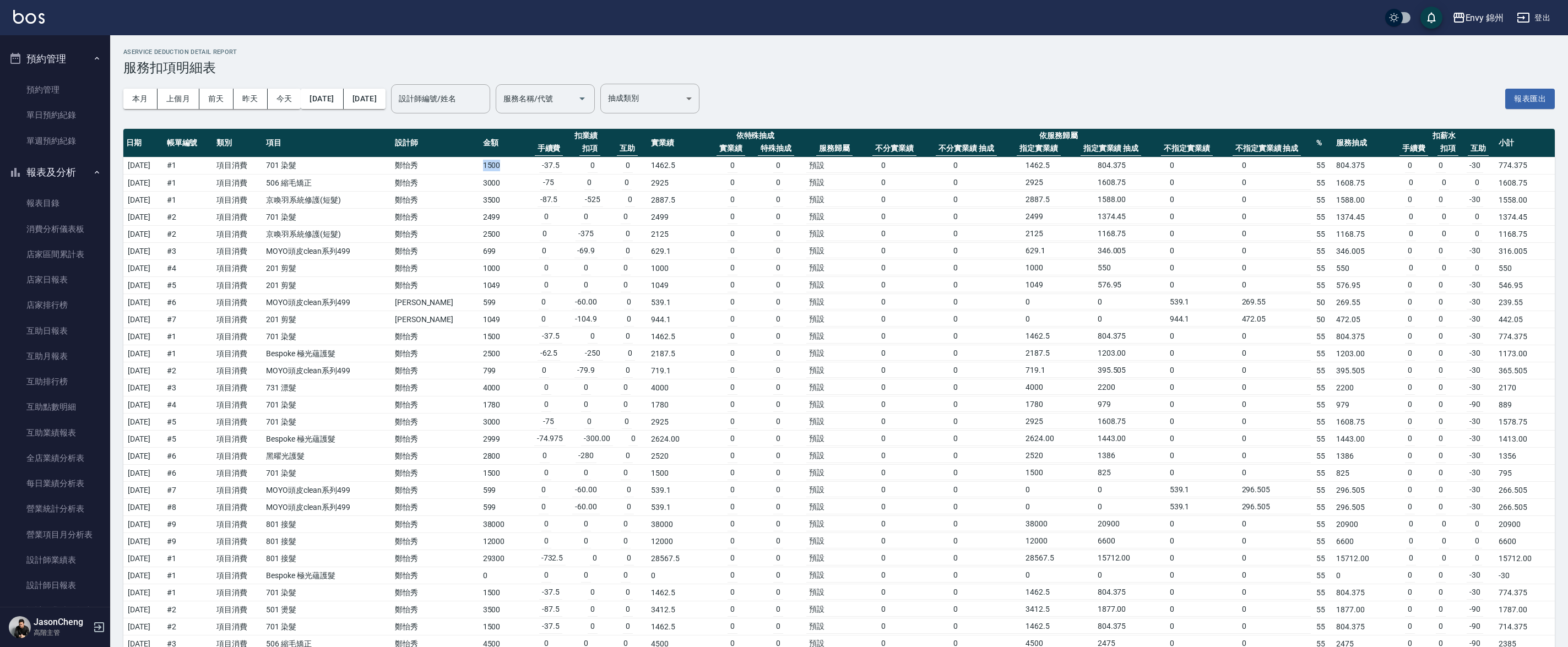
click at [467, 164] on tr "[DATE] # 1 項目消費 701 染髮 [PERSON_NAME] 1500 -37.5 0 0 1462.5 0 0 預設 0 0 1462.5 80…" at bounding box center [839, 166] width 1432 height 18
click at [507, 162] on td "1500" at bounding box center [502, 166] width 43 height 18
drag, startPoint x: 497, startPoint y: 168, endPoint x: 458, endPoint y: 168, distance: 39.0
click at [458, 168] on tr "[DATE] # 1 項目消費 701 染髮 [PERSON_NAME] 1500 -37.5 0 0 1462.5 0 0 預設 0 0 1462.5 80…" at bounding box center [839, 166] width 1432 height 18
drag, startPoint x: 557, startPoint y: 166, endPoint x: 526, endPoint y: 166, distance: 31.0
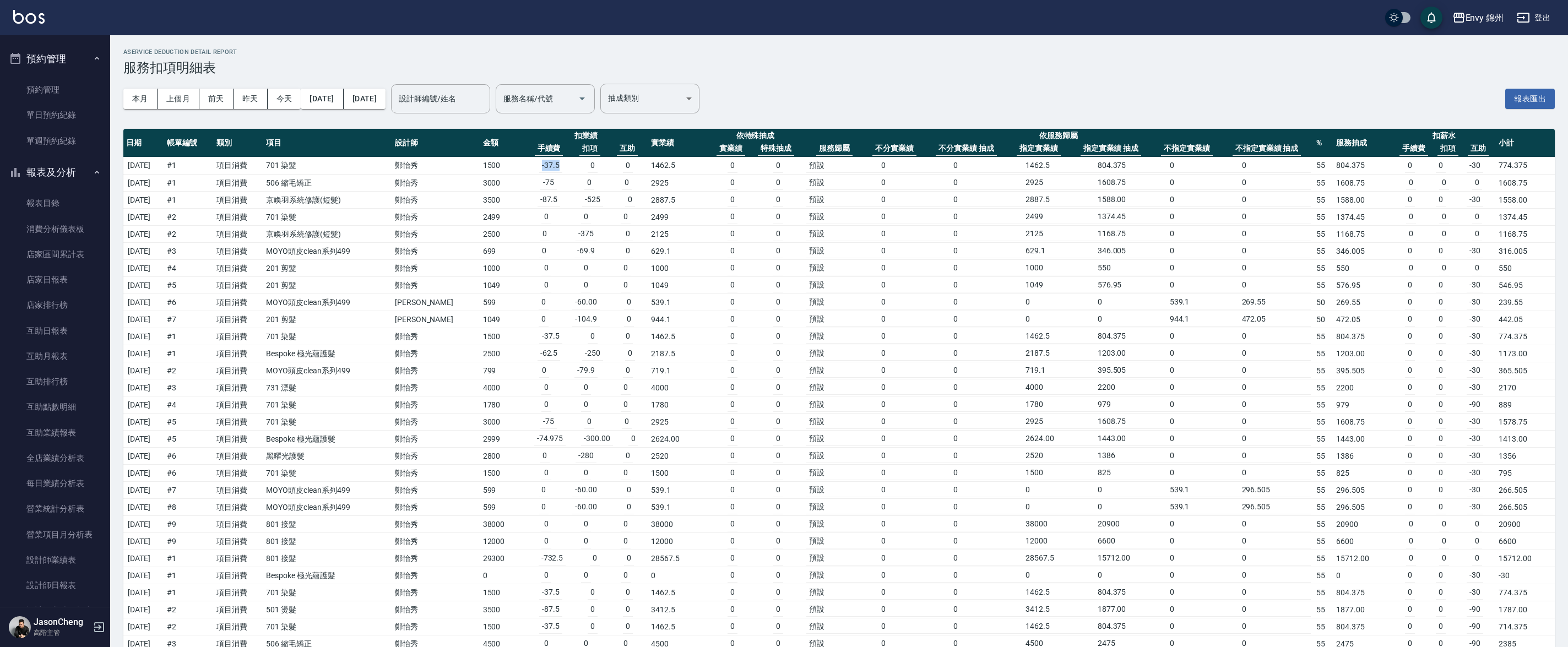
click at [526, 166] on td "-37.5 0 0" at bounding box center [586, 166] width 125 height 17
drag, startPoint x: 585, startPoint y: 163, endPoint x: 576, endPoint y: 164, distance: 9.1
click at [576, 163] on td "-37.5 0 0" at bounding box center [586, 166] width 125 height 17
click at [591, 168] on td "-37.5 0 0" at bounding box center [586, 166] width 125 height 17
drag, startPoint x: 589, startPoint y: 167, endPoint x: 576, endPoint y: 168, distance: 13.0
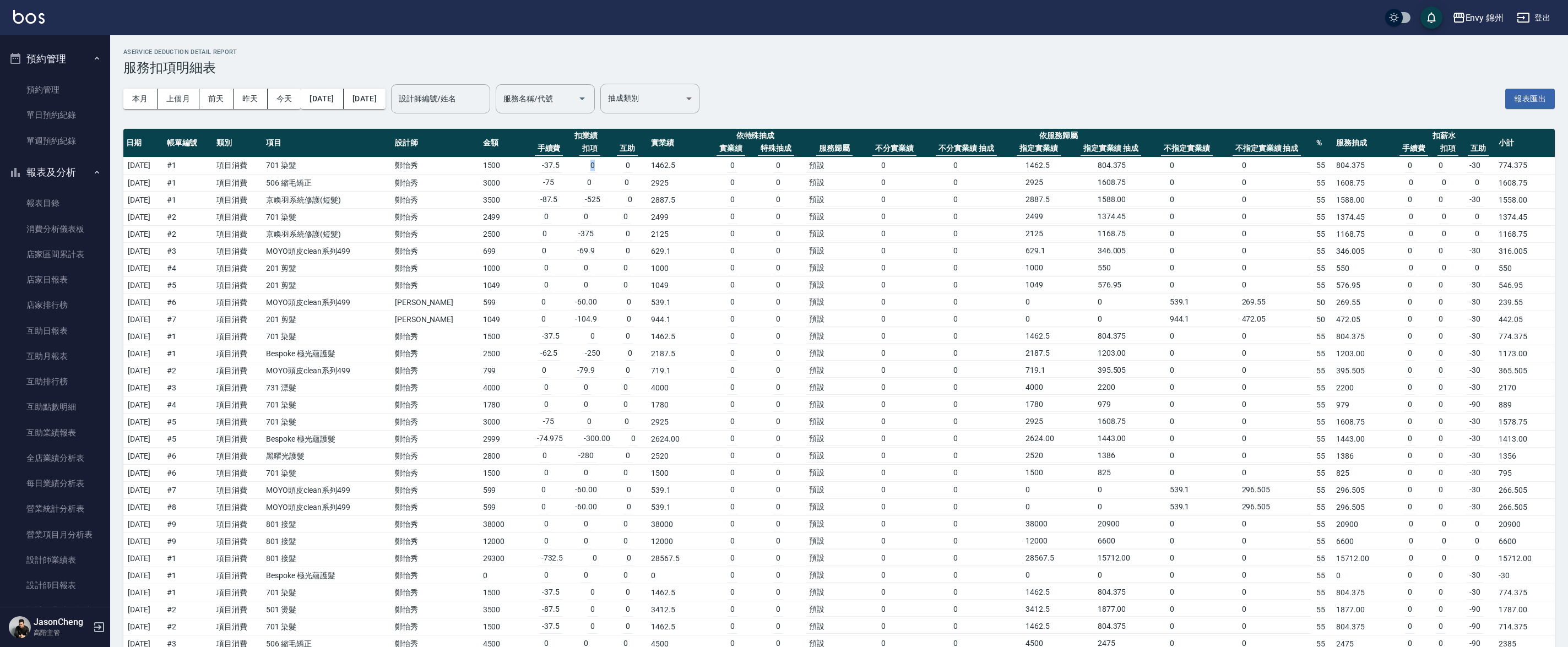
click at [576, 168] on td "-37.5 0 0" at bounding box center [586, 166] width 125 height 17
drag, startPoint x: 627, startPoint y: 168, endPoint x: 611, endPoint y: 168, distance: 16.0
click at [611, 168] on td "-37.5 0 0" at bounding box center [586, 166] width 125 height 17
drag, startPoint x: 680, startPoint y: 165, endPoint x: 639, endPoint y: 168, distance: 41.1
click at [648, 168] on td "1462.5" at bounding box center [678, 166] width 59 height 18
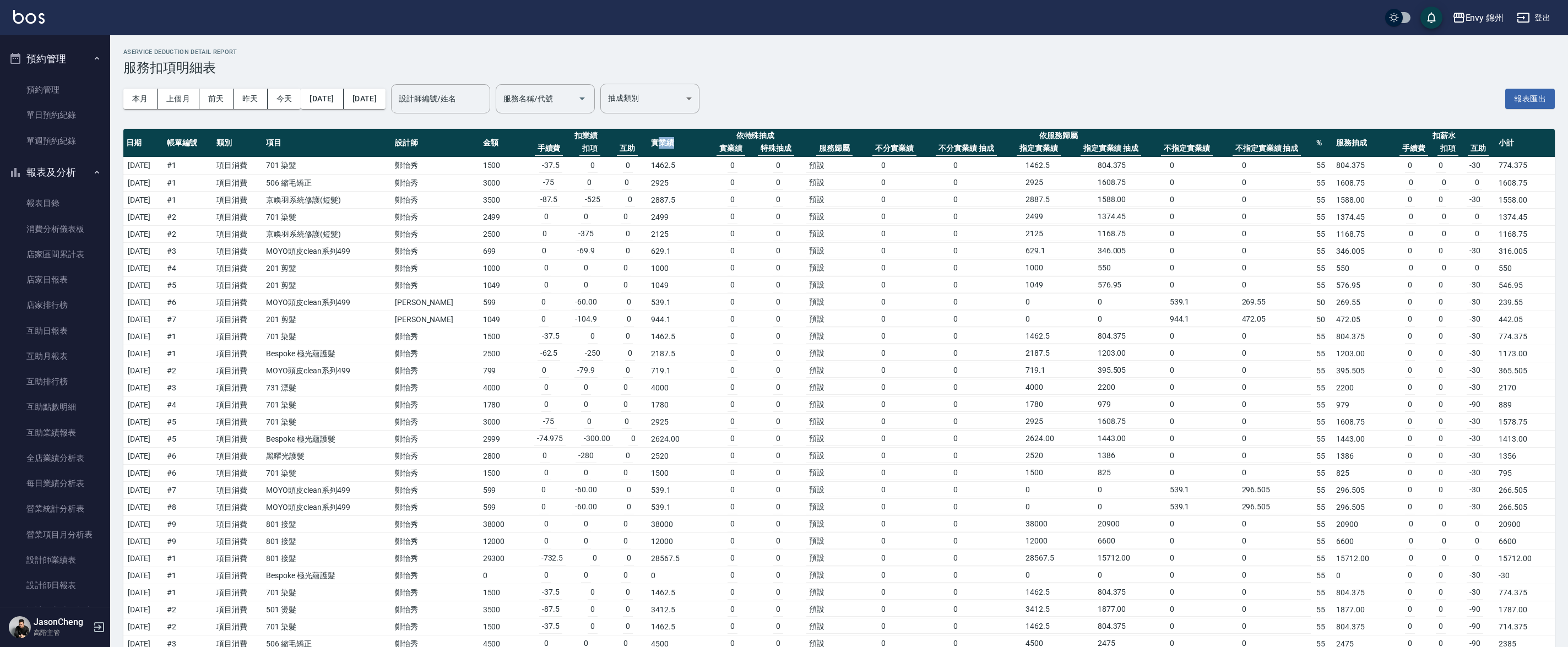
drag, startPoint x: 664, startPoint y: 145, endPoint x: 647, endPoint y: 147, distance: 17.1
click at [648, 147] on th "實業績" at bounding box center [678, 143] width 59 height 29
drag, startPoint x: 494, startPoint y: 164, endPoint x: 463, endPoint y: 165, distance: 31.0
click at [462, 165] on tr "[DATE] # 1 項目消費 701 染髮 [PERSON_NAME] 1500 -37.5 0 0 1462.5 0 0 預設 0 0 1462.5 80…" at bounding box center [839, 166] width 1432 height 18
click at [524, 166] on td "-37.5 0 0" at bounding box center [586, 166] width 125 height 17
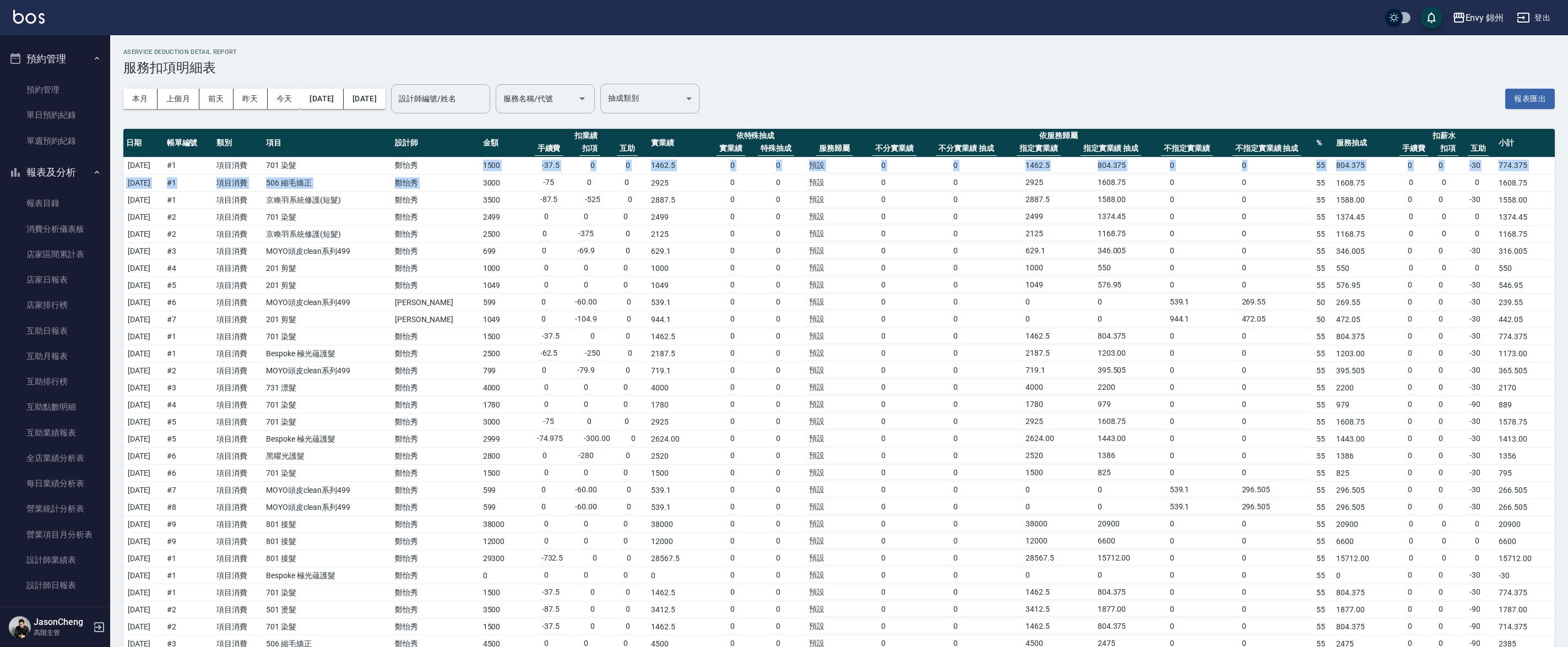
drag, startPoint x: 494, startPoint y: 159, endPoint x: 504, endPoint y: 175, distance: 18.9
click at [524, 172] on td "-37.5 0 0" at bounding box center [586, 166] width 125 height 17
drag, startPoint x: 673, startPoint y: 164, endPoint x: 641, endPoint y: 168, distance: 32.2
click at [648, 168] on td "1462.5" at bounding box center [678, 166] width 59 height 18
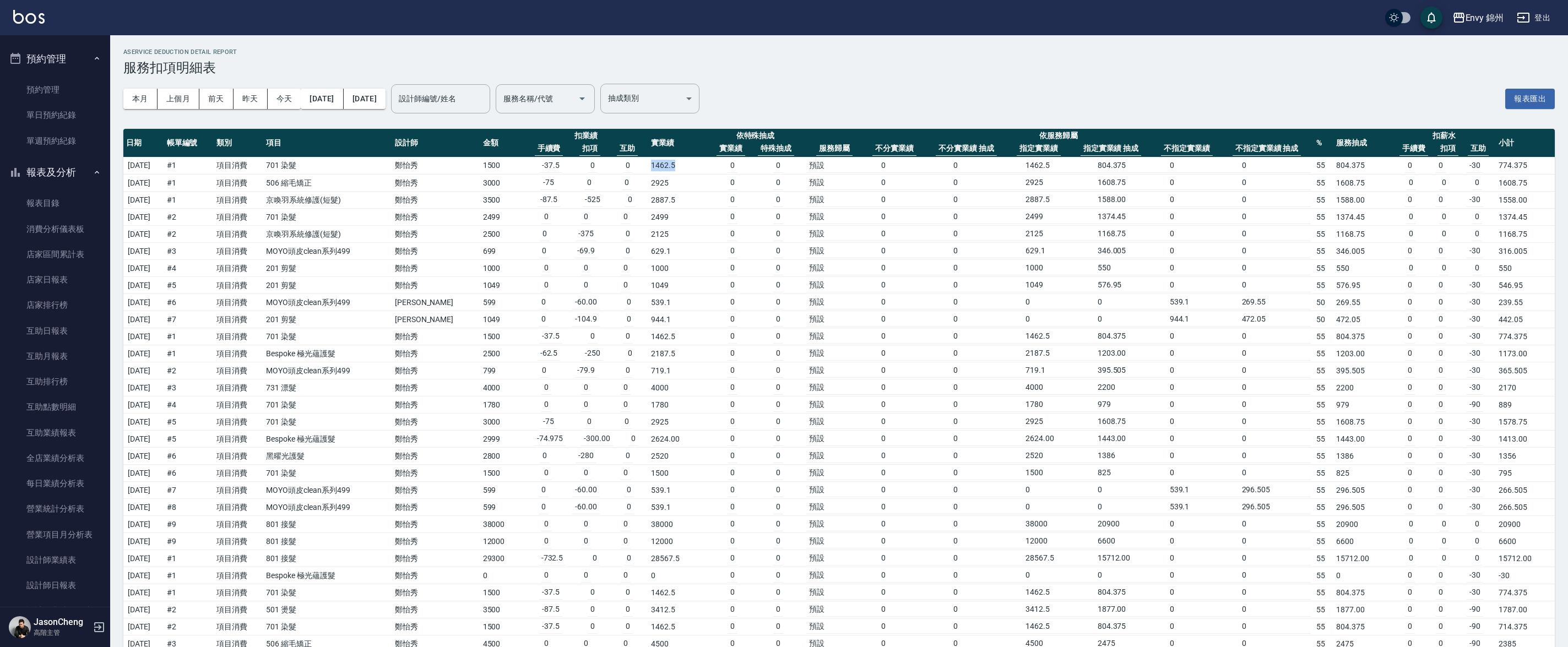
click at [677, 176] on td "2925" at bounding box center [678, 183] width 59 height 17
drag, startPoint x: 669, startPoint y: 160, endPoint x: 646, endPoint y: 164, distance: 23.3
click at [648, 164] on td "1462.5" at bounding box center [678, 166] width 59 height 18
click at [664, 164] on td "1462.5" at bounding box center [678, 166] width 59 height 18
drag, startPoint x: 664, startPoint y: 164, endPoint x: 649, endPoint y: 164, distance: 15.0
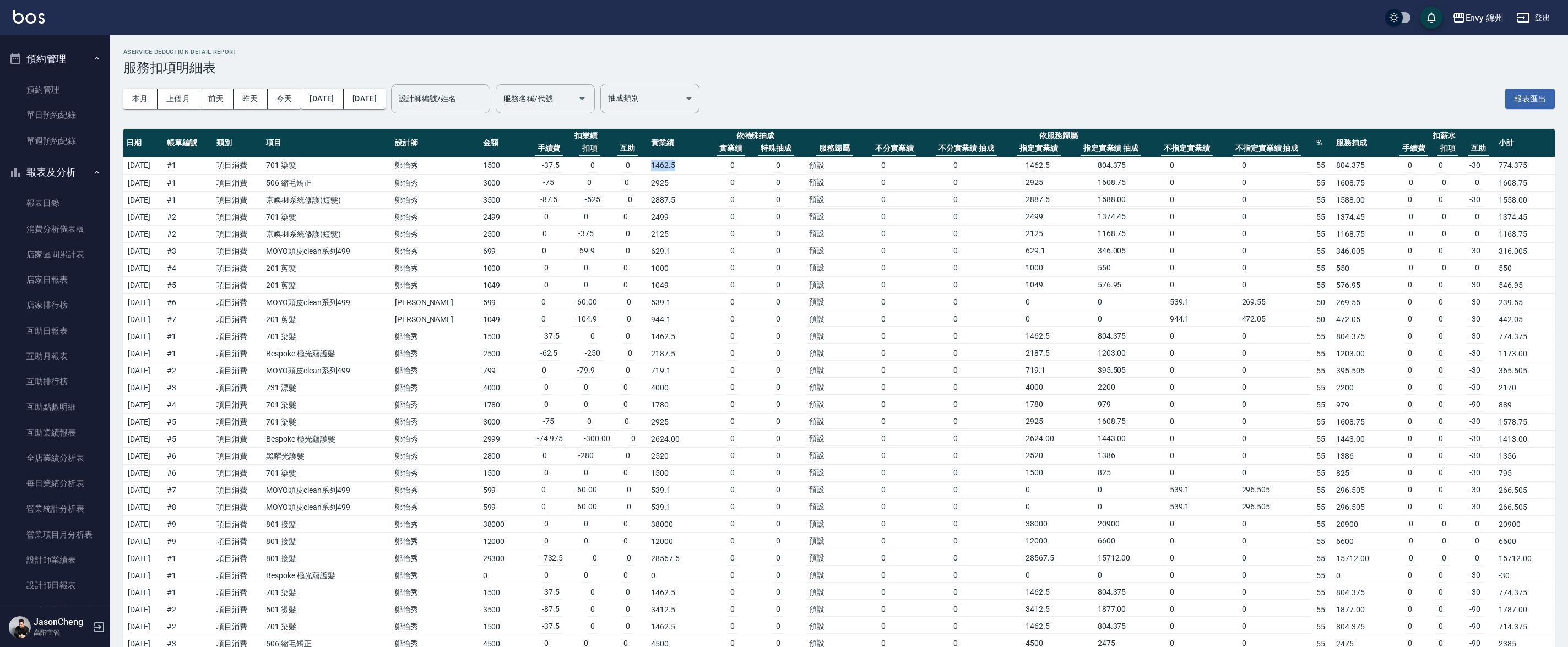
click at [648, 164] on td "1462.5" at bounding box center [678, 166] width 59 height 18
drag, startPoint x: 769, startPoint y: 135, endPoint x: 728, endPoint y: 136, distance: 41.0
click at [728, 136] on th "依特殊抽成 實業績 特殊抽成" at bounding box center [755, 143] width 96 height 29
drag, startPoint x: 1077, startPoint y: 134, endPoint x: 1024, endPoint y: 134, distance: 53.0
click at [1024, 134] on th "依服務歸屬 服務歸屬 不分實業績 不分實業績 抽成 指定實業績 指定實業績 抽成 不指定實業績 不指定實業績 抽成" at bounding box center [1059, 143] width 510 height 29
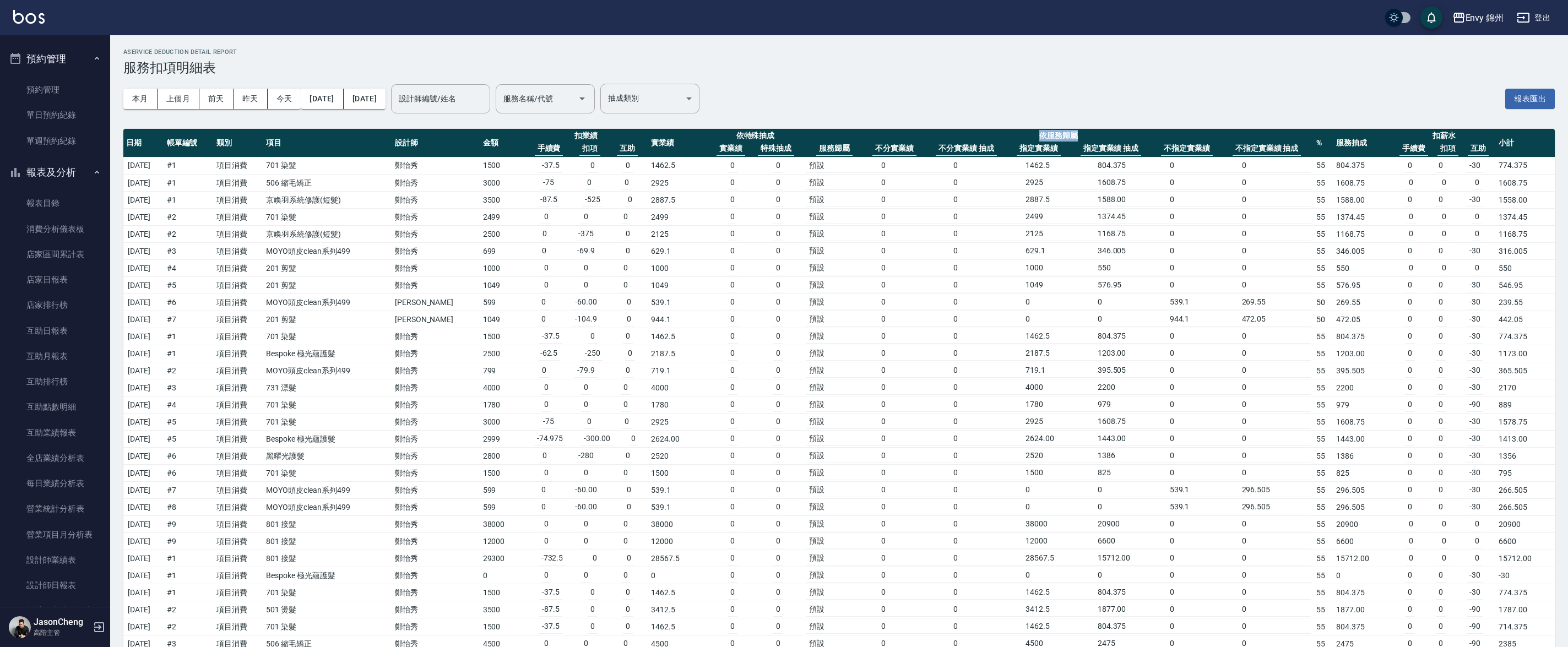
click at [773, 142] on th "特殊抽成" at bounding box center [775, 149] width 36 height 14
drag, startPoint x: 764, startPoint y: 135, endPoint x: 730, endPoint y: 135, distance: 34.0
click at [731, 135] on th "依特殊抽成 實業績 特殊抽成" at bounding box center [755, 143] width 96 height 29
drag, startPoint x: 675, startPoint y: 163, endPoint x: 638, endPoint y: 164, distance: 37.0
click at [648, 164] on td "1462.5" at bounding box center [678, 166] width 59 height 18
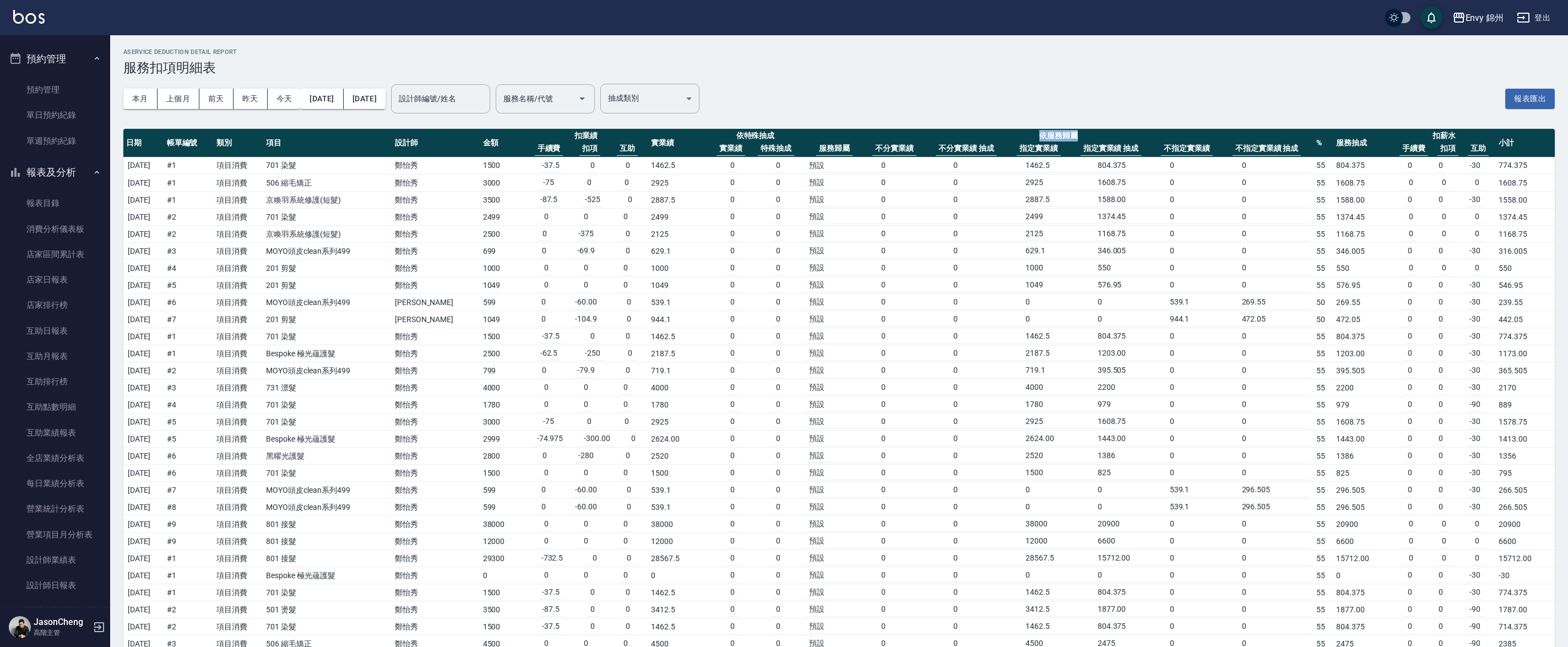
drag, startPoint x: 1086, startPoint y: 138, endPoint x: 1018, endPoint y: 138, distance: 68.0
click at [1018, 138] on th "依服務歸屬 服務歸屬 不分實業績 不分實業績 抽成 指定實業績 指定實業績 抽成 不指定實業績 不指定實業績 抽成" at bounding box center [1059, 143] width 510 height 29
click at [927, 148] on div "服務歸屬 不分實業績 不分實業績 抽成 指定實業績 指定實業績 抽成 不指定實業績 不指定實業績 抽成" at bounding box center [1058, 149] width 504 height 14
click at [1173, 149] on th "不指定實業績" at bounding box center [1187, 149] width 52 height 14
click at [1242, 150] on th "不指定實業績 抽成" at bounding box center [1267, 149] width 69 height 14
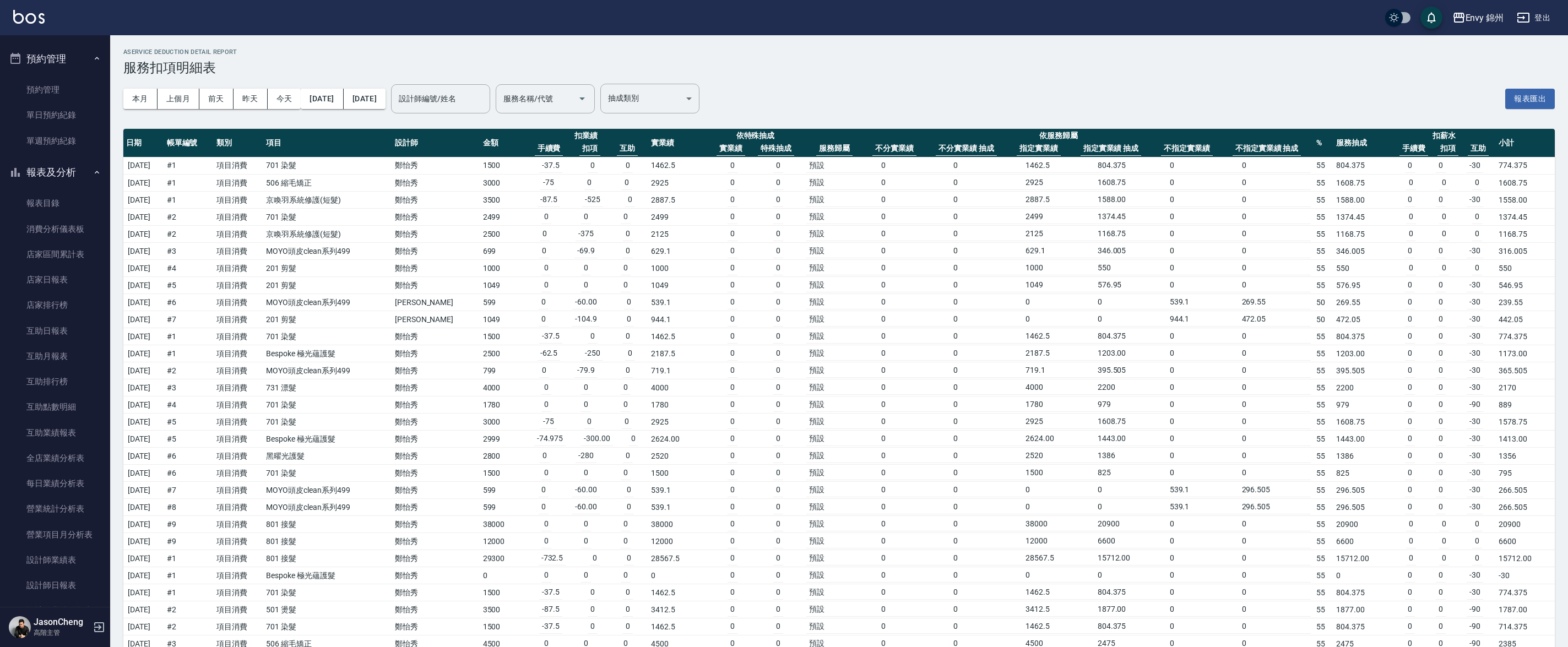
click at [1310, 161] on td "預設 0 0 1462.5 804.375 0 0" at bounding box center [1059, 166] width 510 height 18
drag, startPoint x: 872, startPoint y: 148, endPoint x: 903, endPoint y: 149, distance: 31.0
click at [903, 149] on th "不分實業績" at bounding box center [894, 149] width 44 height 14
drag, startPoint x: 1080, startPoint y: 133, endPoint x: 1028, endPoint y: 135, distance: 52.0
click at [1028, 135] on th "依服務歸屬 服務歸屬 不分實業績 不分實業績 抽成 指定實業績 指定實業績 抽成 不指定實業績 不指定實業績 抽成" at bounding box center [1059, 143] width 510 height 29
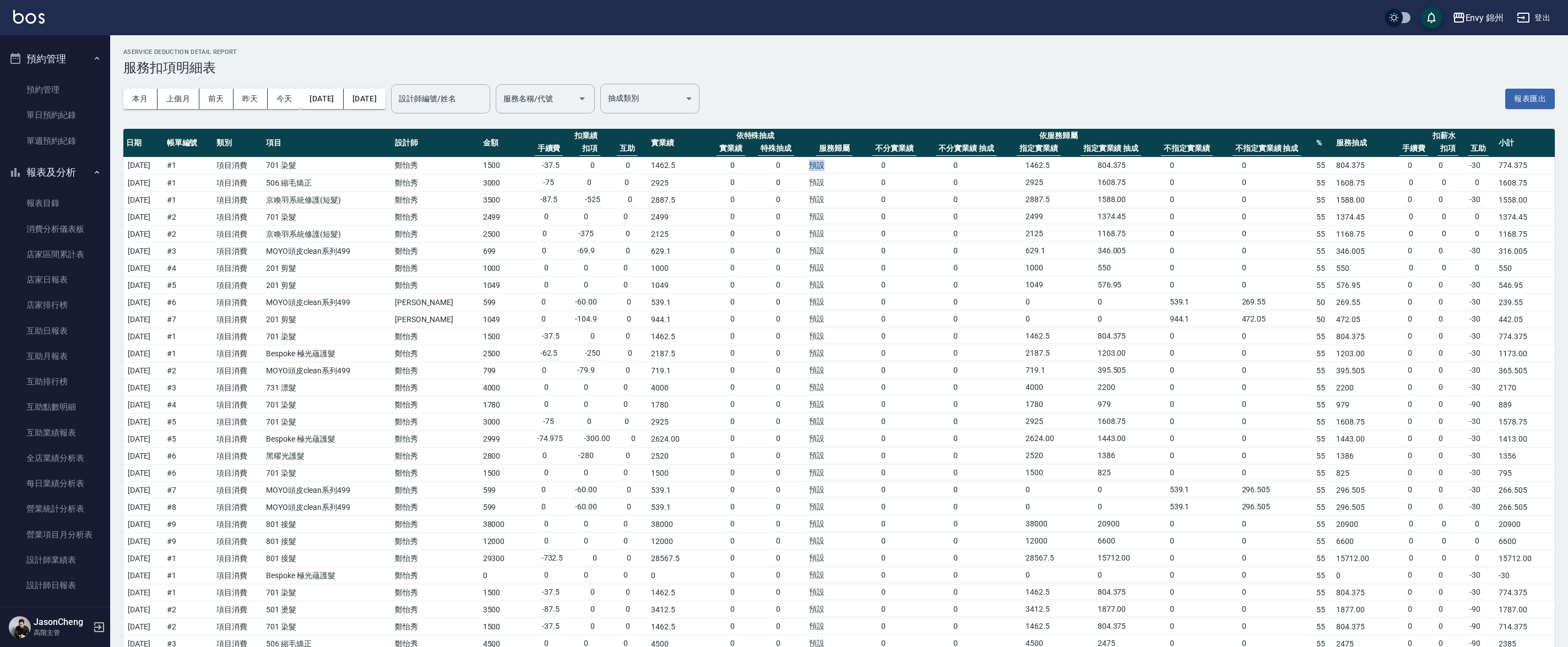
drag, startPoint x: 823, startPoint y: 164, endPoint x: 796, endPoint y: 164, distance: 27.0
click at [803, 164] on td "預設 0 0 1462.5 804.375 0 0" at bounding box center [1059, 166] width 510 height 18
drag, startPoint x: 1072, startPoint y: 138, endPoint x: 1017, endPoint y: 138, distance: 55.0
click at [1017, 138] on th "依服務歸屬 服務歸屬 不分實業績 不分實業績 抽成 指定實業績 指定實業績 抽成 不指定實業績 不指定實業績 抽成" at bounding box center [1059, 143] width 510 height 29
drag, startPoint x: 823, startPoint y: 167, endPoint x: 795, endPoint y: 167, distance: 28.0
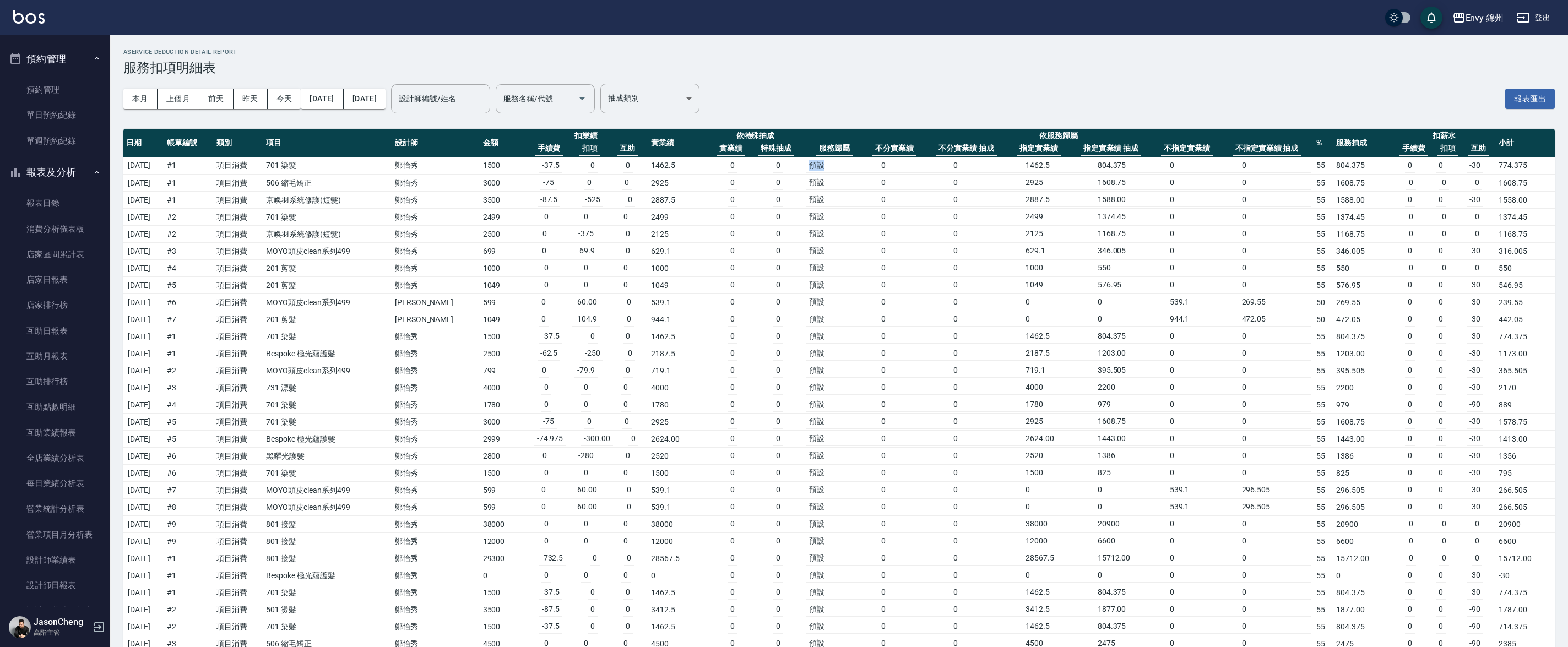
click at [803, 167] on td "預設 0 0 1462.5 804.375 0 0" at bounding box center [1059, 166] width 510 height 18
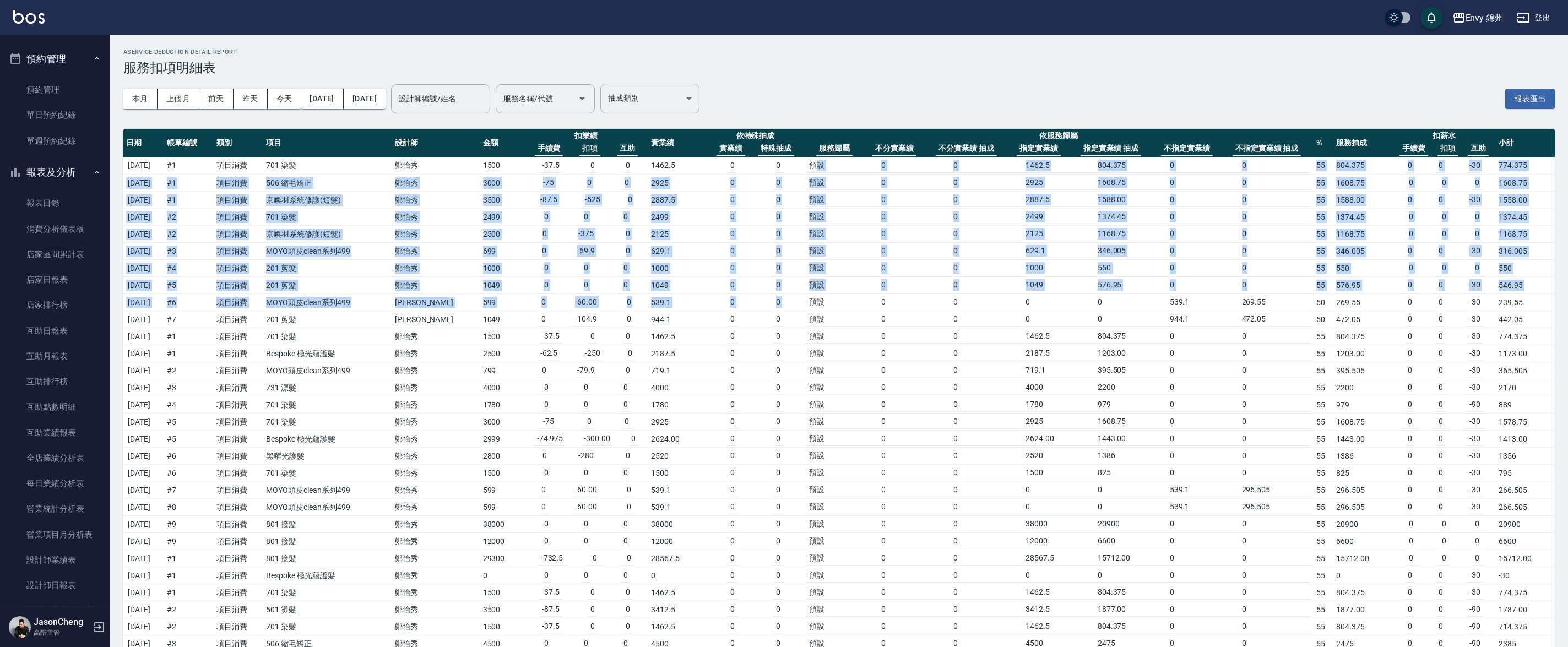
drag, startPoint x: 808, startPoint y: 171, endPoint x: 805, endPoint y: 289, distance: 118.0
click at [812, 240] on td "預設" at bounding box center [842, 234] width 72 height 14
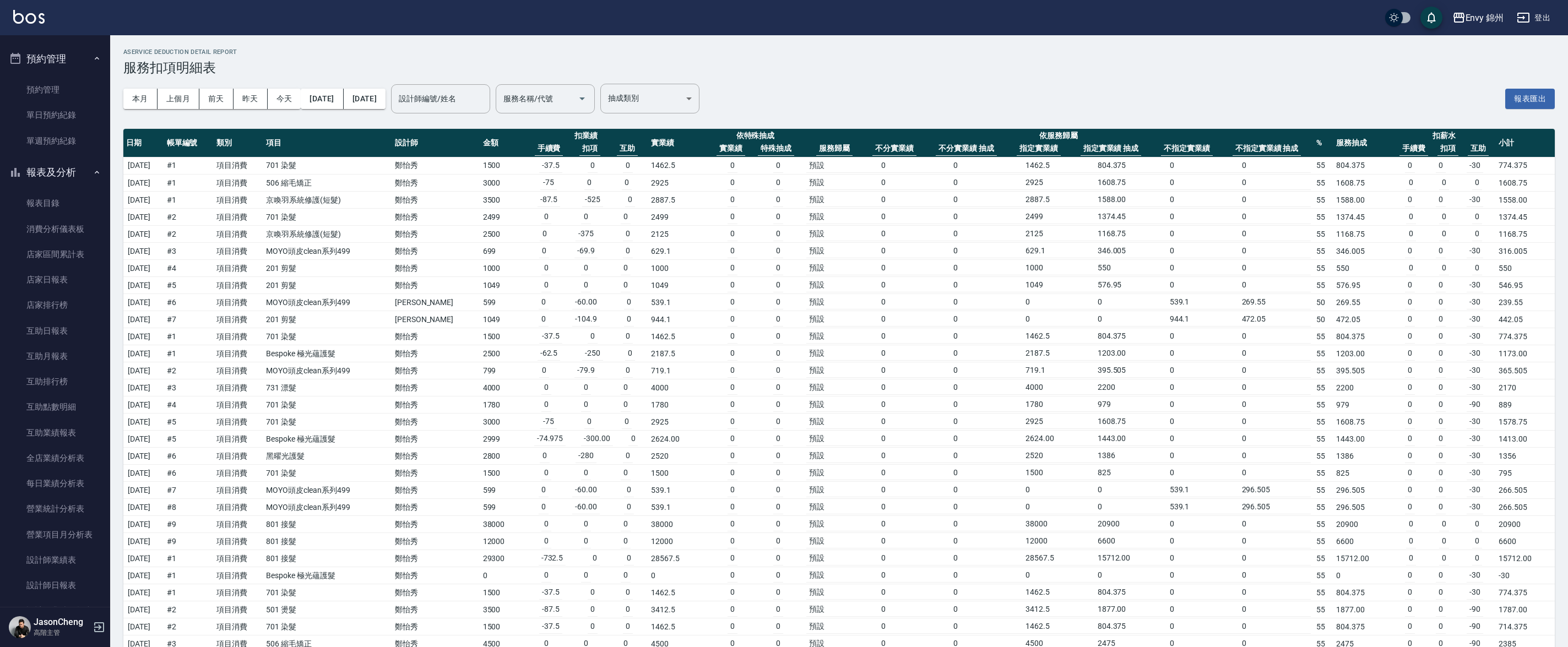
click at [818, 164] on td "預設" at bounding box center [842, 166] width 72 height 14
drag, startPoint x: 539, startPoint y: 147, endPoint x: 624, endPoint y: 140, distance: 85.3
click at [624, 140] on th "扣業績 手續費 扣項 互助" at bounding box center [586, 143] width 125 height 29
drag, startPoint x: 585, startPoint y: 148, endPoint x: 559, endPoint y: 148, distance: 26.0
click at [558, 148] on div "手續費 扣項 互助" at bounding box center [586, 149] width 119 height 14
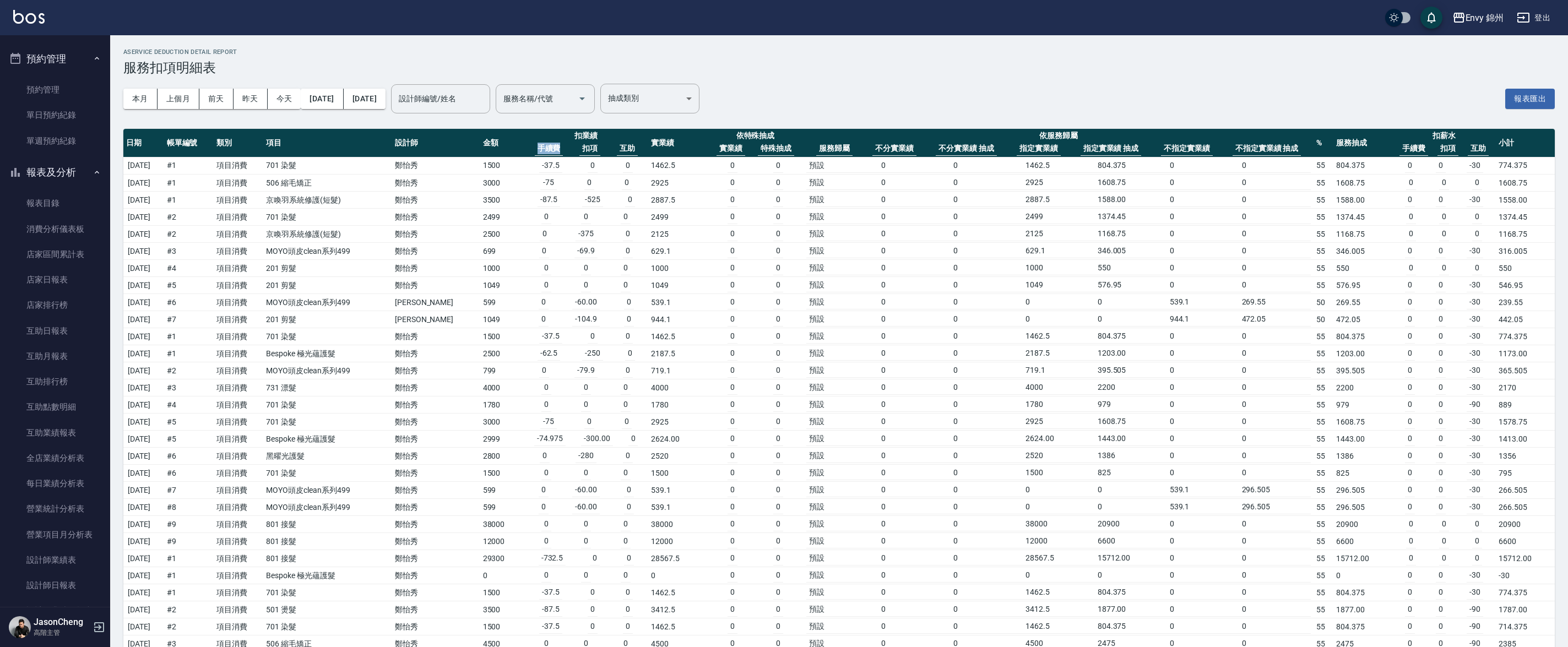
drag, startPoint x: 550, startPoint y: 146, endPoint x: 521, endPoint y: 147, distance: 29.0
click at [527, 147] on div "手續費 扣項 互助" at bounding box center [586, 149] width 119 height 14
drag, startPoint x: 620, startPoint y: 147, endPoint x: 608, endPoint y: 147, distance: 12.0
click at [617, 147] on th "互助" at bounding box center [627, 149] width 21 height 14
drag, startPoint x: 1326, startPoint y: 135, endPoint x: 1368, endPoint y: 143, distance: 42.8
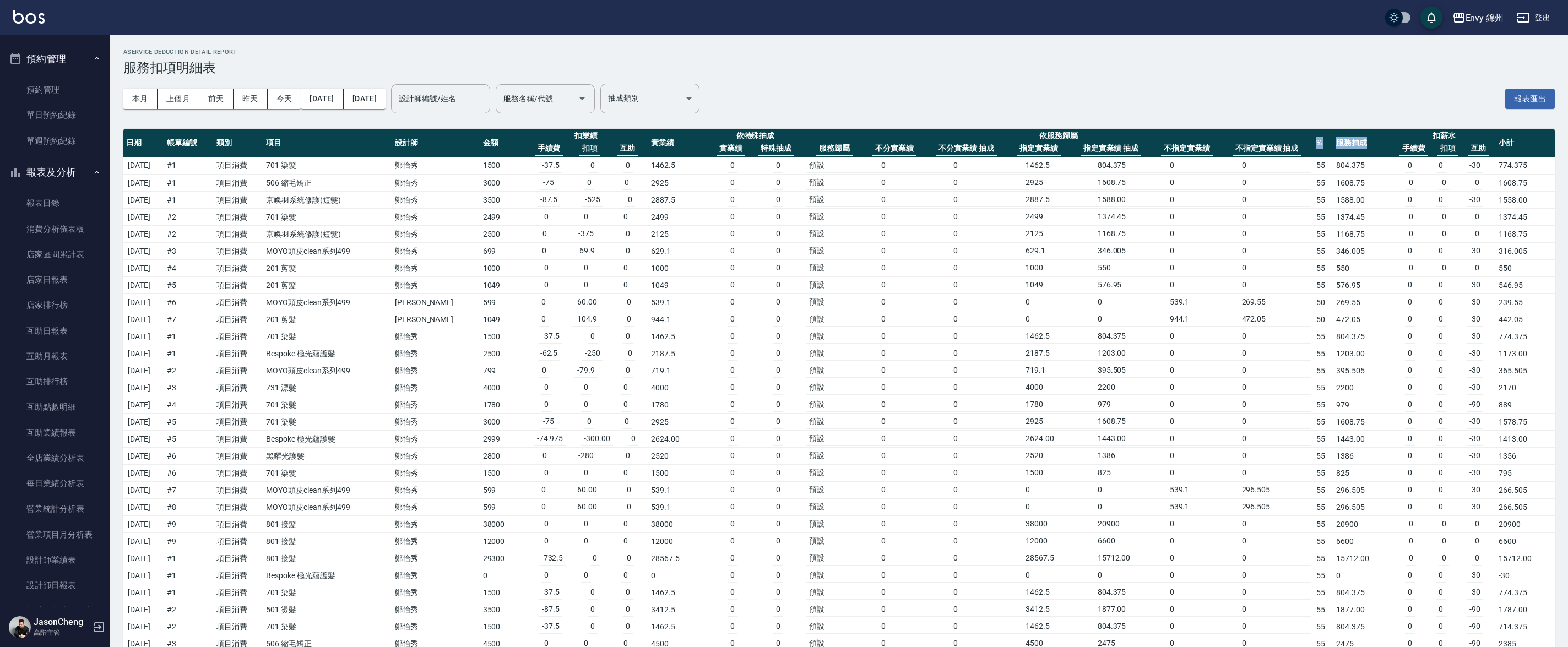
click at [1370, 143] on tr "日期 帳單編號 類別 項目 設計師 金額 扣業績 手續費 扣項 互助 實業績 依特殊抽成 實業績 特殊抽成 依服務歸屬 服務歸屬 不分實業績 不分實業績 抽成…" at bounding box center [839, 143] width 1432 height 29
drag, startPoint x: 1469, startPoint y: 132, endPoint x: 1425, endPoint y: 138, distance: 44.4
click at [1425, 138] on th "扣薪水 手續費 扣項 互助" at bounding box center [1444, 143] width 104 height 29
click at [1476, 144] on th "互助" at bounding box center [1478, 149] width 21 height 14
drag, startPoint x: 1493, startPoint y: 151, endPoint x: 1396, endPoint y: 134, distance: 98.5
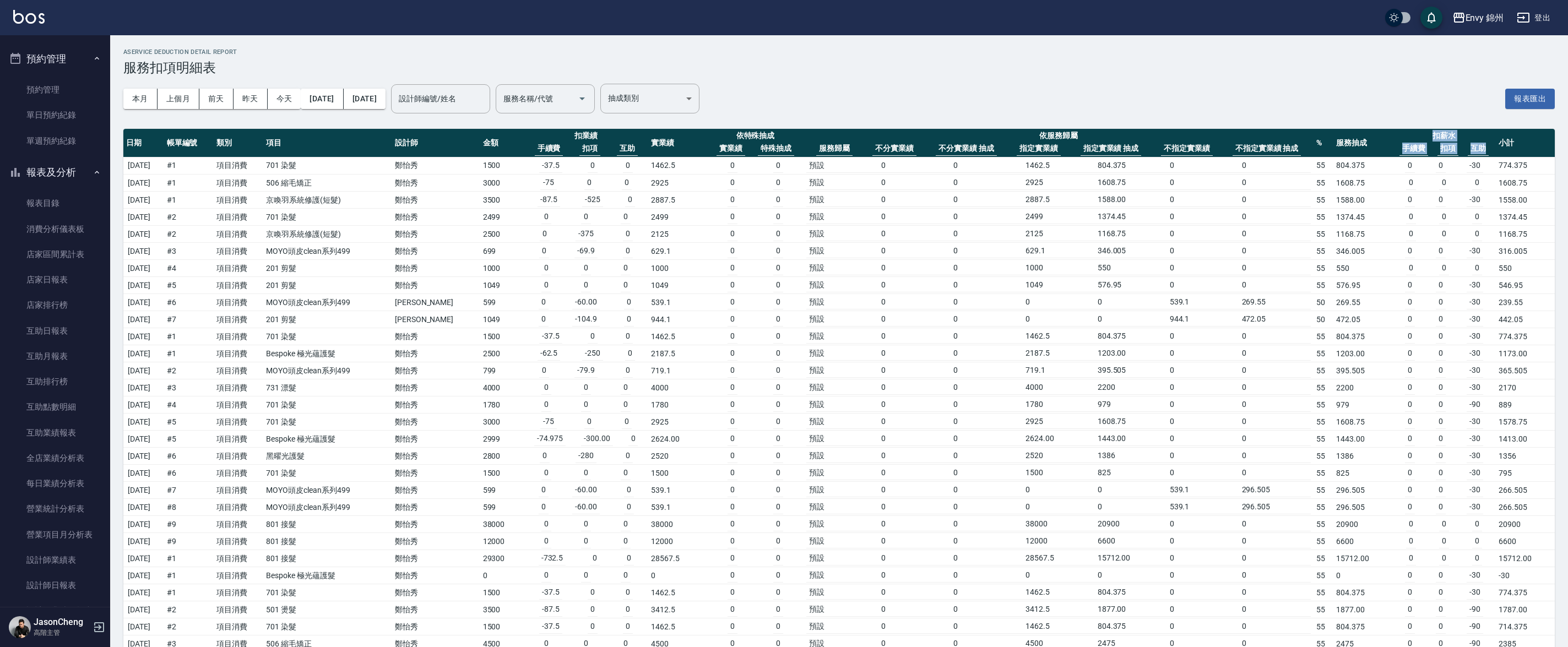
click at [1396, 134] on th "扣薪水 手續費 扣項 互助" at bounding box center [1444, 143] width 104 height 29
click at [1461, 145] on div "手續費 扣項 互助" at bounding box center [1444, 149] width 99 height 14
drag, startPoint x: 1458, startPoint y: 138, endPoint x: 1416, endPoint y: 140, distance: 42.0
click at [1416, 140] on th "扣薪水 手續費 扣項 互助" at bounding box center [1444, 143] width 104 height 29
click at [1285, 111] on div "本月 上個月 [DATE] [DATE] [DATE] [DATE] [DATE] 設計師編號/姓名 設計師編號/姓名 服務名稱/代號 服務名稱/代號 抽成類…" at bounding box center [839, 98] width 1432 height 47
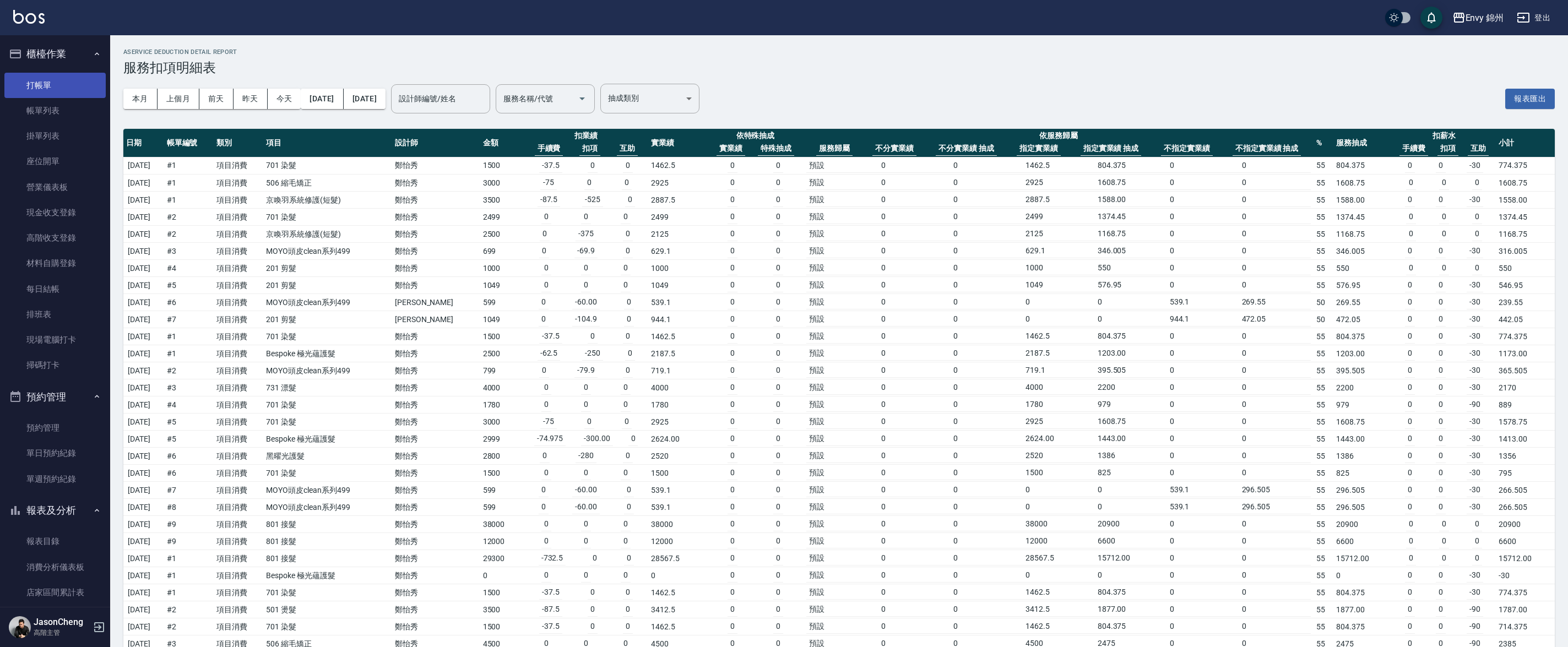
click at [62, 74] on link "打帳單" at bounding box center [55, 85] width 101 height 25
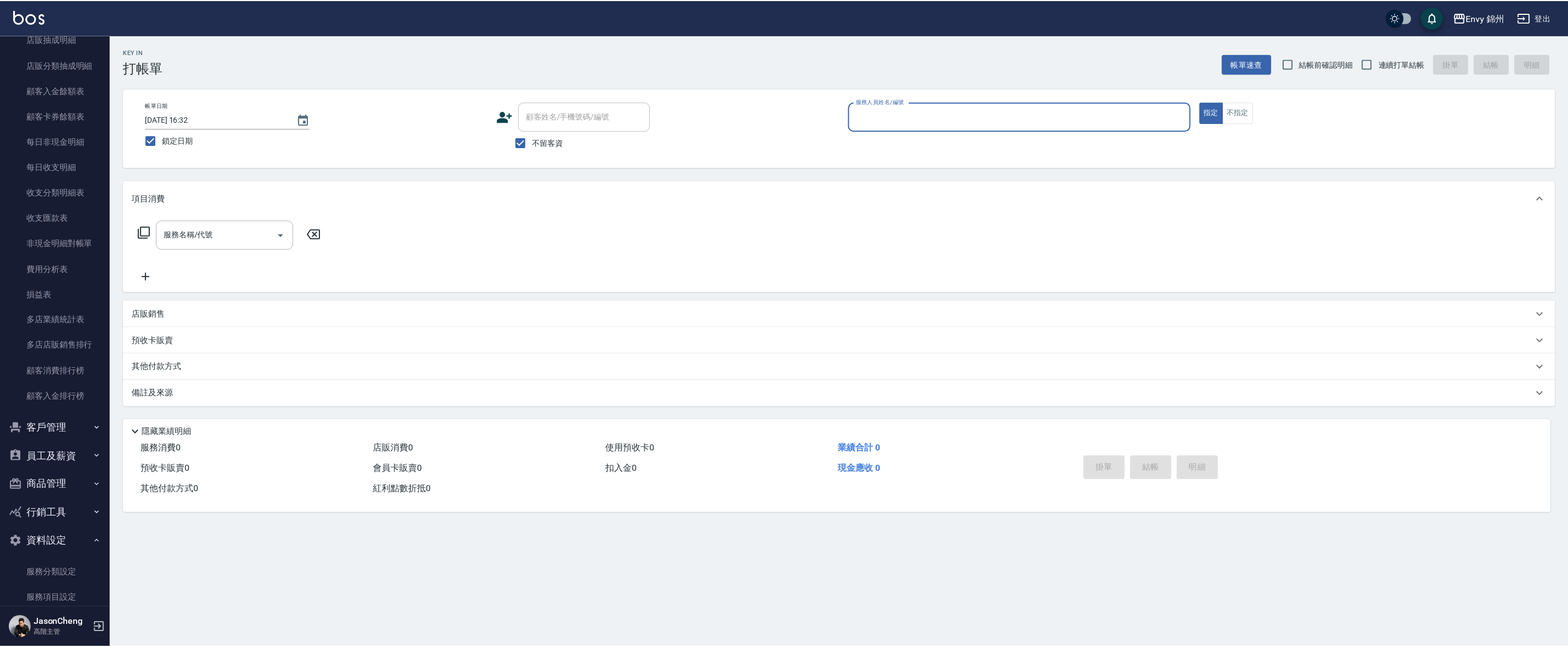
scroll to position [1440, 0]
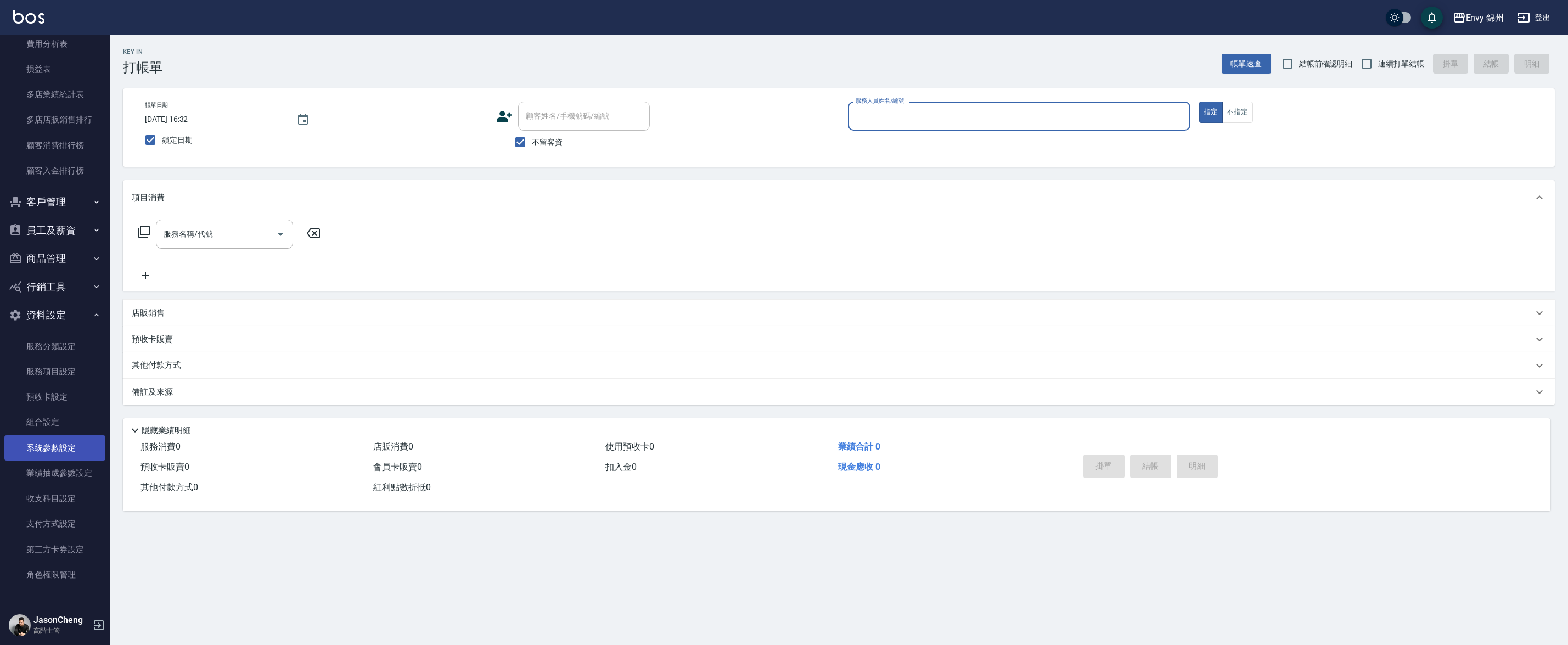
click at [55, 439] on link "系統參數設定" at bounding box center [55, 448] width 101 height 25
